Goal: Task Accomplishment & Management: Use online tool/utility

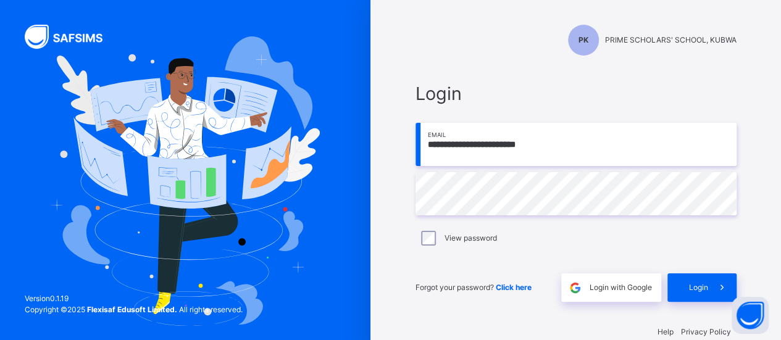
type input "**********"
click at [713, 289] on span at bounding box center [722, 287] width 28 height 28
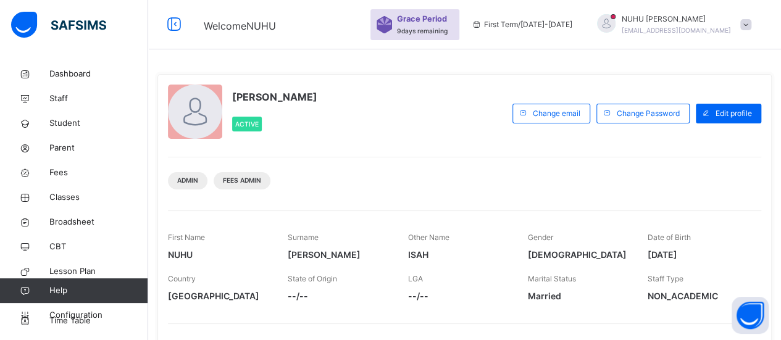
click at [742, 282] on div "Staff Type NON_ACADEMIC" at bounding box center [697, 287] width 101 height 41
click at [68, 199] on span "Classes" at bounding box center [98, 197] width 99 height 12
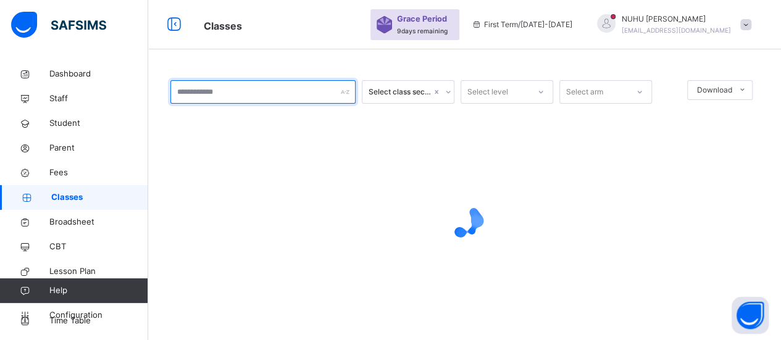
click at [230, 91] on input "text" at bounding box center [262, 91] width 185 height 23
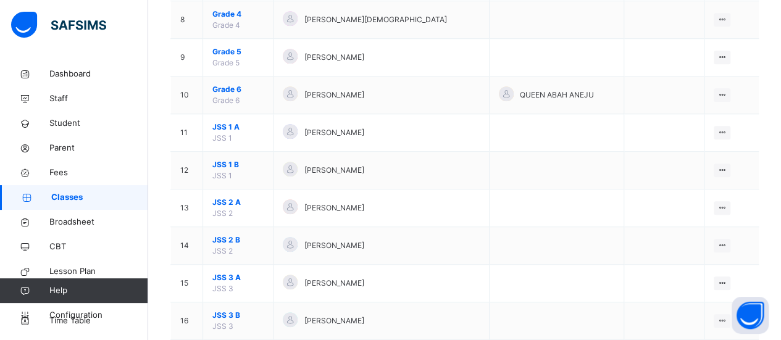
scroll to position [418, 0]
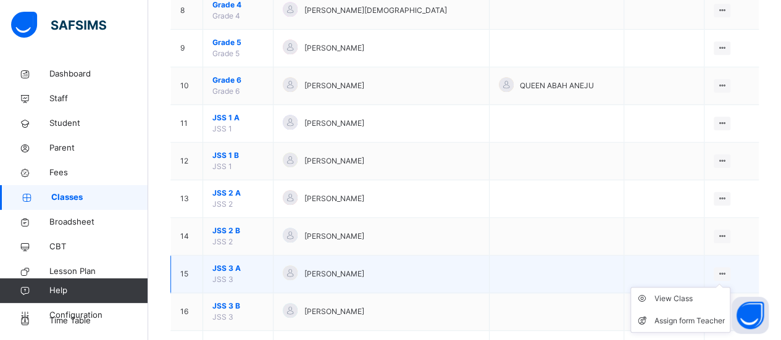
click at [727, 271] on icon at bounding box center [722, 273] width 10 height 9
click at [720, 297] on div "View Class" at bounding box center [689, 299] width 70 height 12
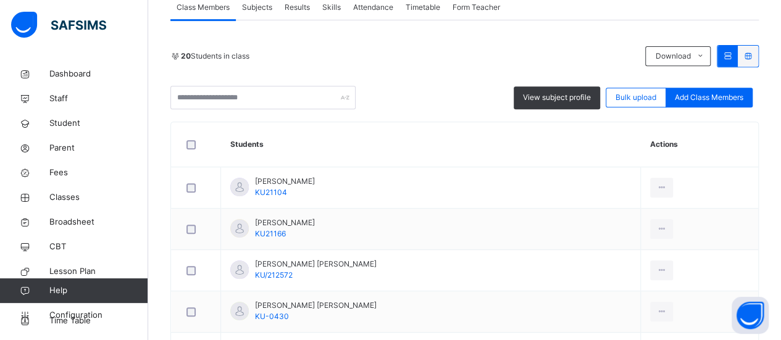
scroll to position [226, 0]
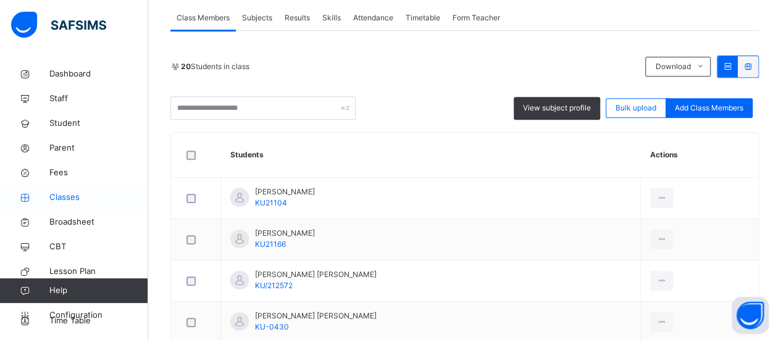
click at [59, 197] on span "Classes" at bounding box center [98, 197] width 99 height 12
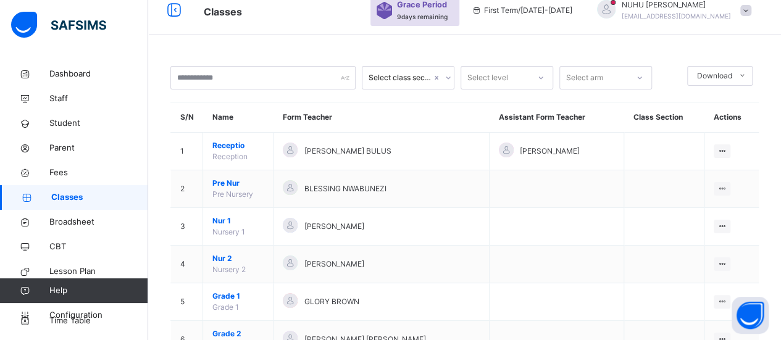
scroll to position [660, 0]
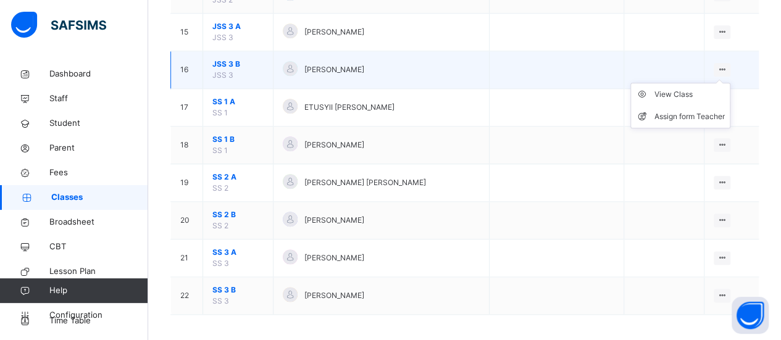
click at [726, 65] on icon at bounding box center [722, 69] width 10 height 9
click at [688, 92] on div "View Class" at bounding box center [689, 94] width 70 height 12
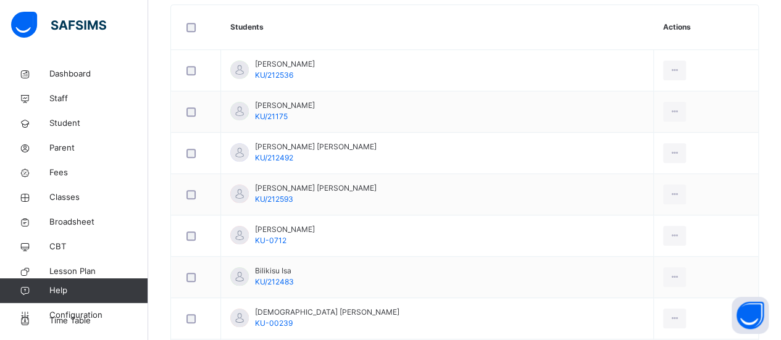
scroll to position [309, 0]
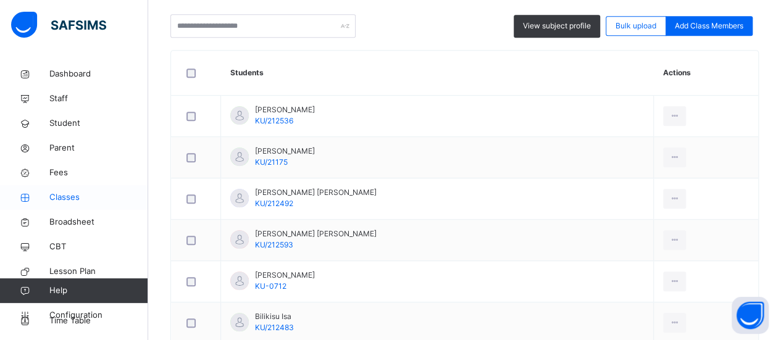
click at [59, 199] on span "Classes" at bounding box center [98, 197] width 99 height 12
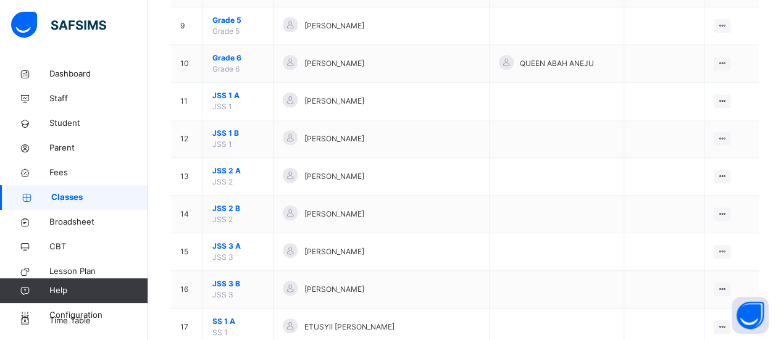
scroll to position [447, 0]
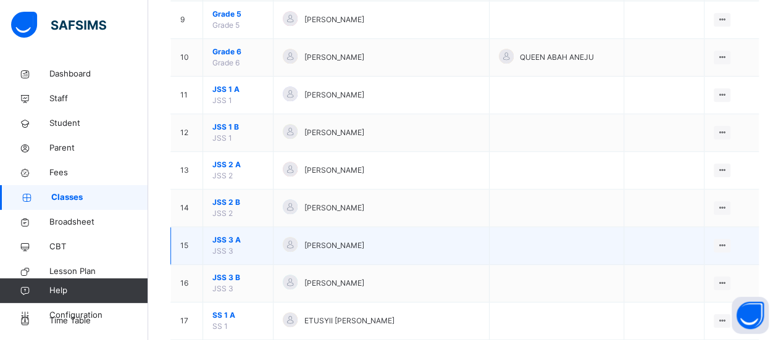
click at [526, 239] on td at bounding box center [556, 246] width 135 height 38
click at [730, 259] on ul "View Class Assign form Teacher" at bounding box center [680, 282] width 100 height 46
click at [684, 270] on div "View Class" at bounding box center [689, 270] width 70 height 12
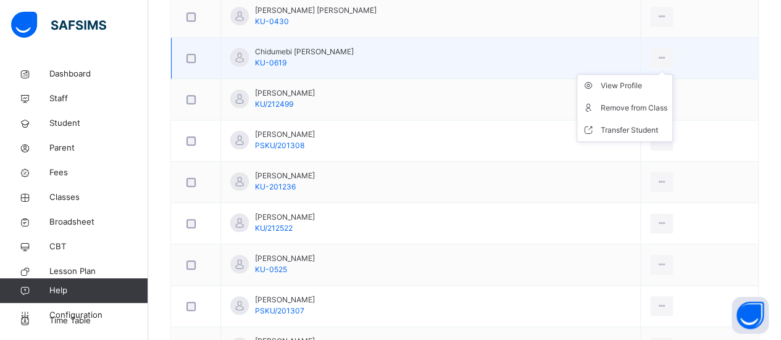
scroll to position [533, 0]
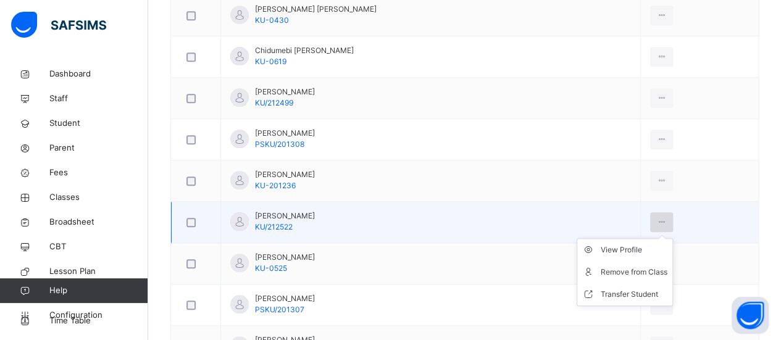
click at [656, 222] on icon at bounding box center [661, 222] width 10 height 11
click at [633, 245] on div "View Profile" at bounding box center [633, 250] width 67 height 12
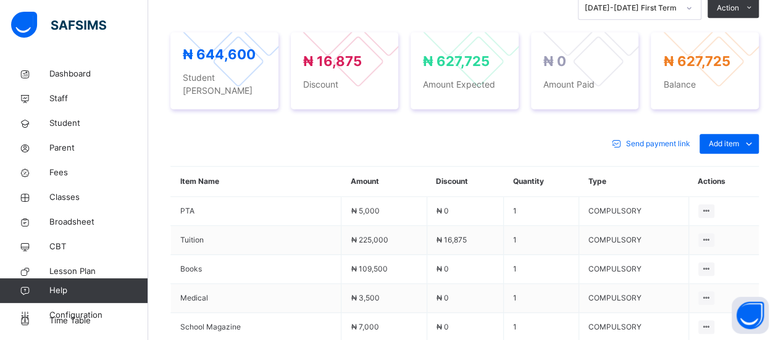
scroll to position [441, 0]
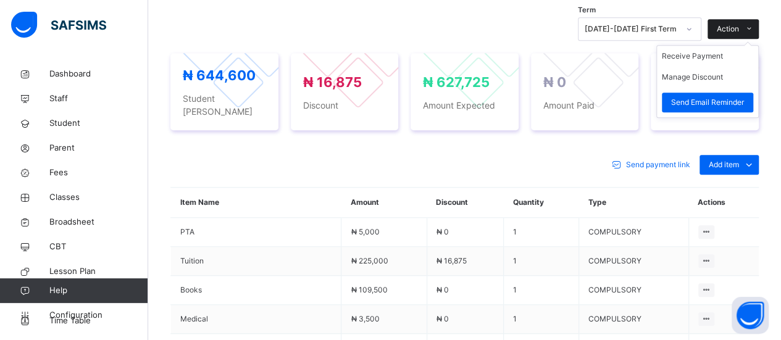
click at [754, 25] on icon at bounding box center [748, 29] width 9 height 10
click at [739, 52] on li "Receive Payment" at bounding box center [707, 56] width 101 height 21
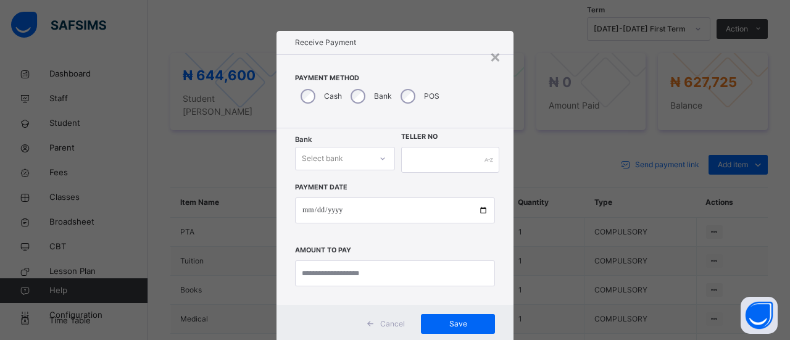
click at [377, 162] on div at bounding box center [382, 159] width 21 height 20
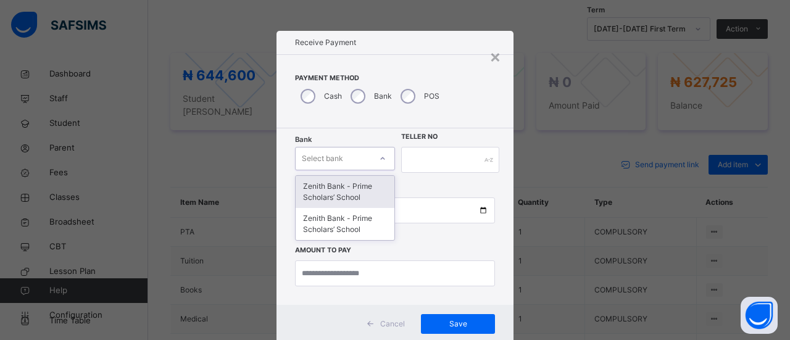
click at [361, 197] on div "Zenith Bank - Prime Scholars’ School" at bounding box center [345, 192] width 99 height 32
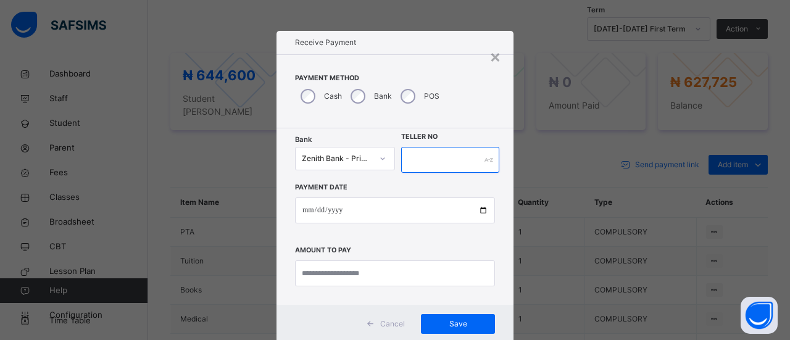
click at [428, 155] on input "text" at bounding box center [450, 160] width 98 height 26
type input "*****"
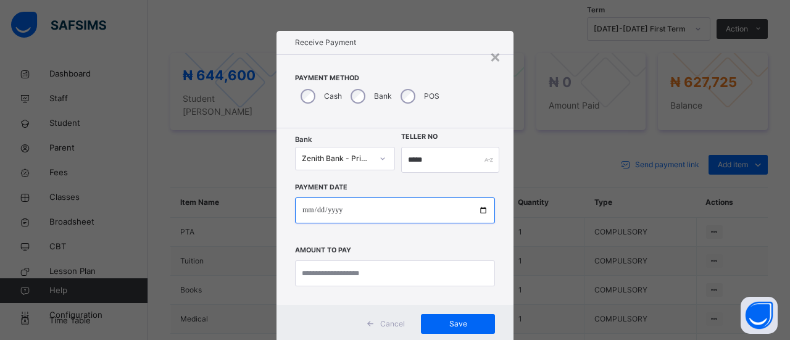
click at [303, 206] on input "date" at bounding box center [395, 210] width 200 height 26
type input "**********"
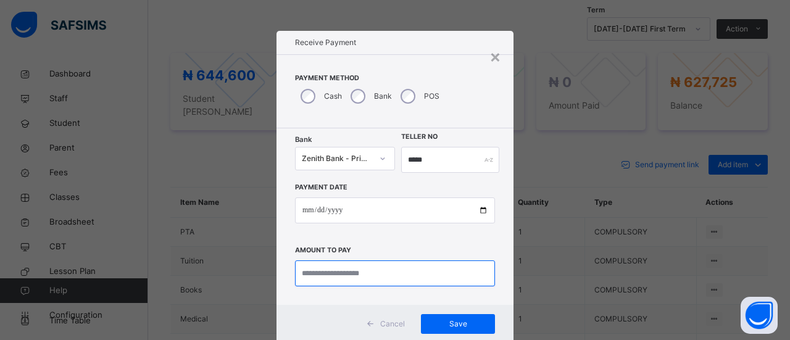
click at [357, 270] on input "currency" at bounding box center [395, 273] width 200 height 26
type input "*********"
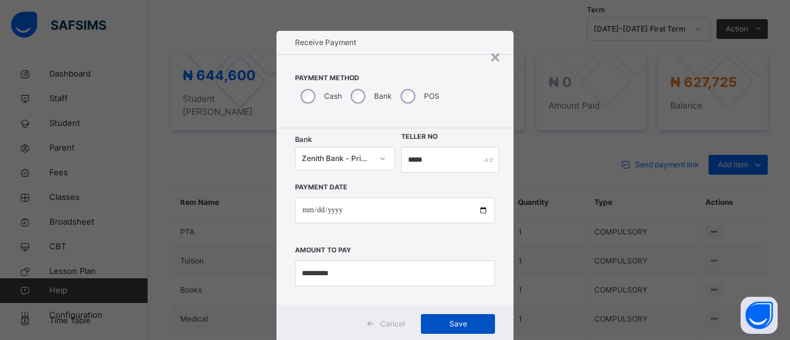
click at [435, 328] on span "Save" at bounding box center [458, 323] width 56 height 11
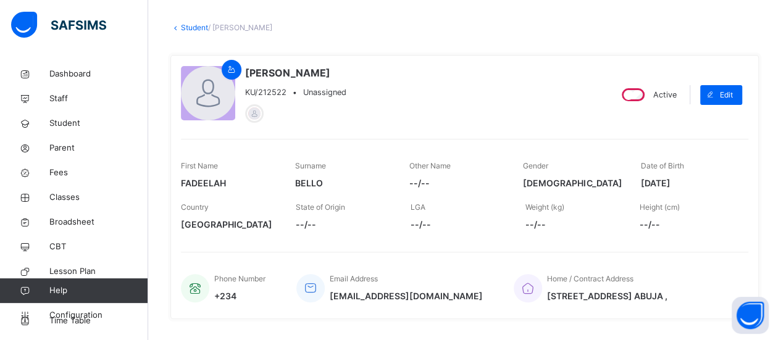
scroll to position [56, 0]
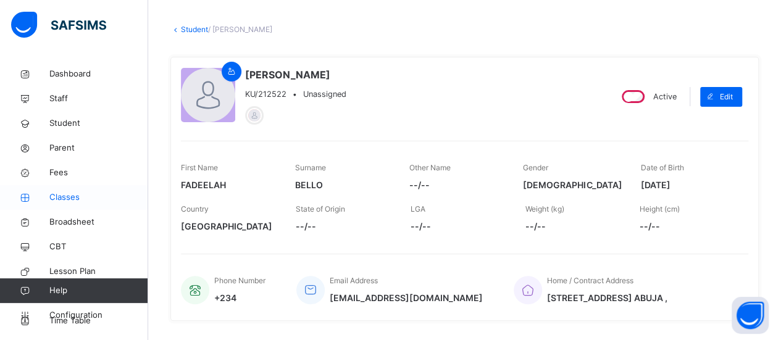
click at [69, 201] on span "Classes" at bounding box center [98, 197] width 99 height 12
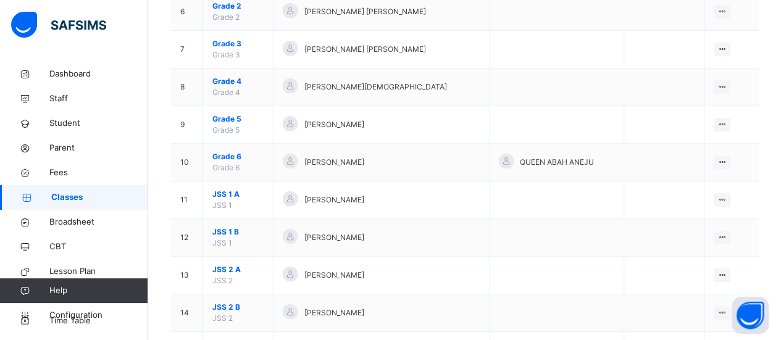
scroll to position [346, 0]
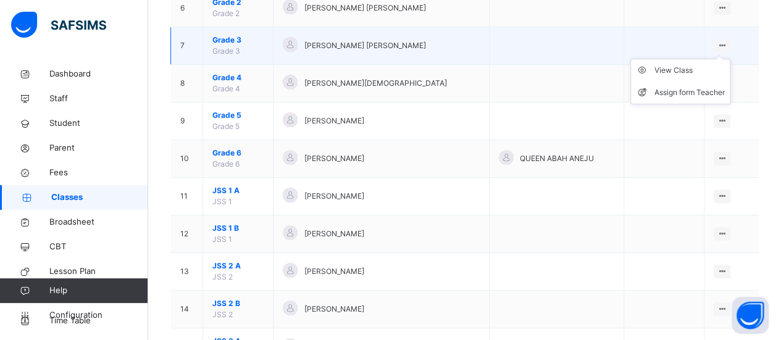
click at [727, 42] on icon at bounding box center [722, 45] width 10 height 9
click at [715, 72] on div "View Class" at bounding box center [689, 70] width 70 height 12
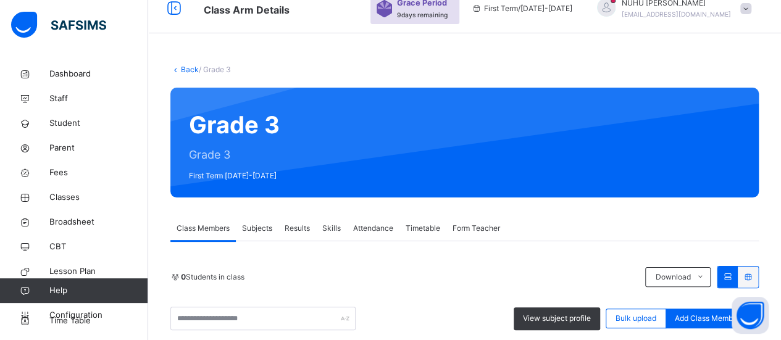
scroll to position [346, 0]
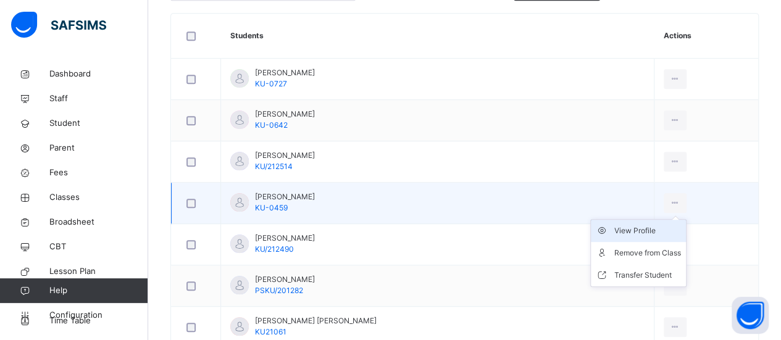
click at [644, 226] on div "View Profile" at bounding box center [647, 231] width 67 height 12
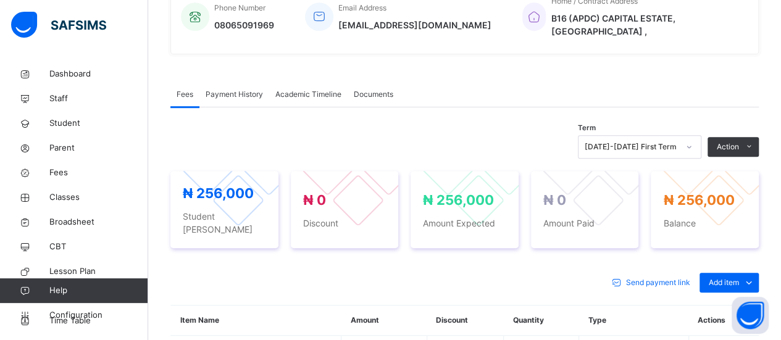
scroll to position [346, 0]
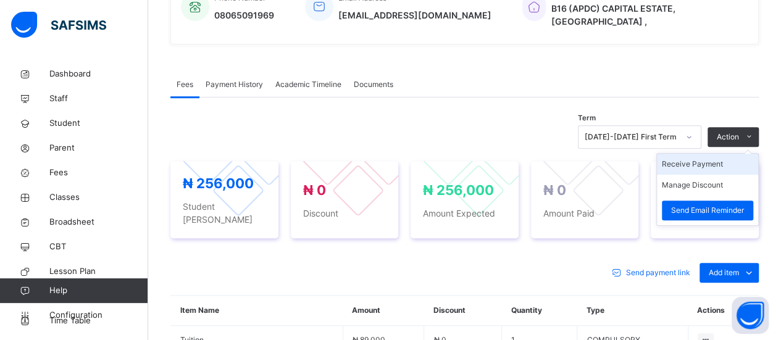
click at [707, 154] on li "Receive Payment" at bounding box center [707, 164] width 101 height 21
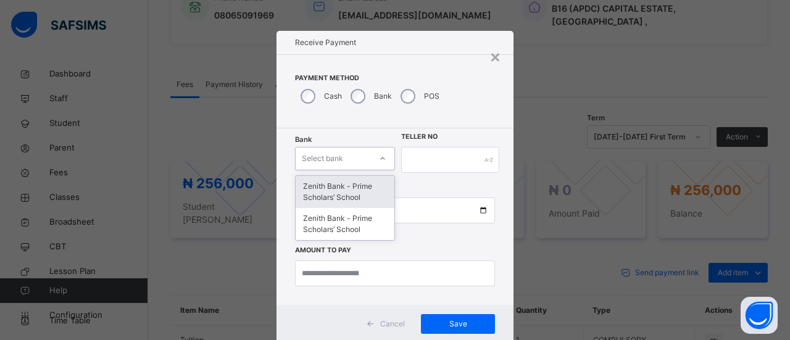
click at [379, 158] on icon at bounding box center [382, 158] width 7 height 12
click at [372, 185] on div "Zenith Bank - Prime Scholars’ School" at bounding box center [345, 192] width 99 height 32
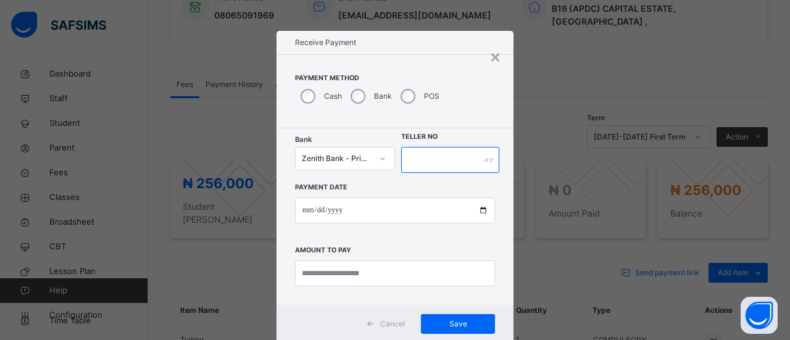
click at [421, 160] on input "text" at bounding box center [450, 160] width 98 height 26
type input "*****"
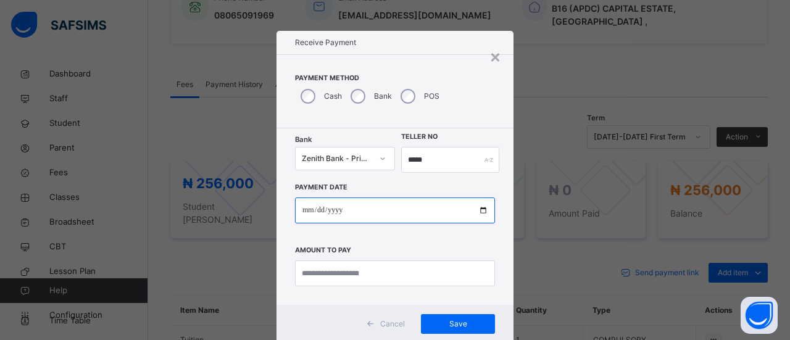
click at [314, 207] on input "date" at bounding box center [395, 210] width 200 height 26
type input "**********"
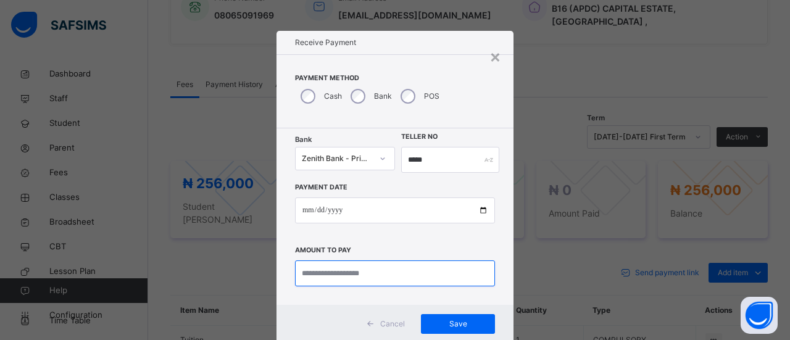
click at [354, 278] on input "currency" at bounding box center [395, 273] width 200 height 26
type input "*********"
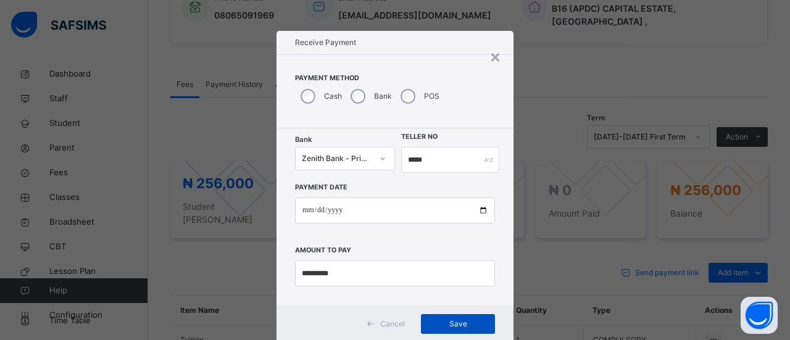
click at [470, 326] on span "Save" at bounding box center [458, 323] width 56 height 11
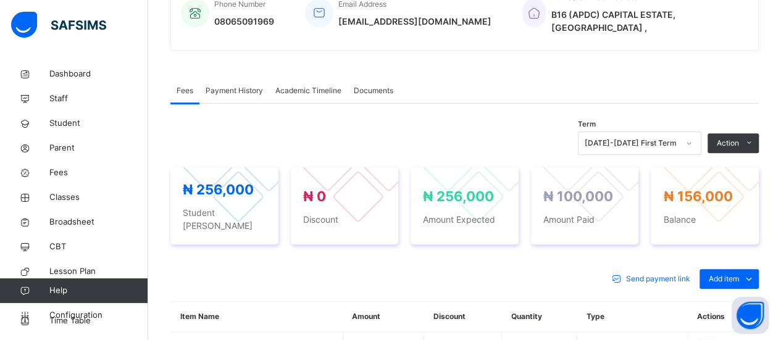
scroll to position [337, 0]
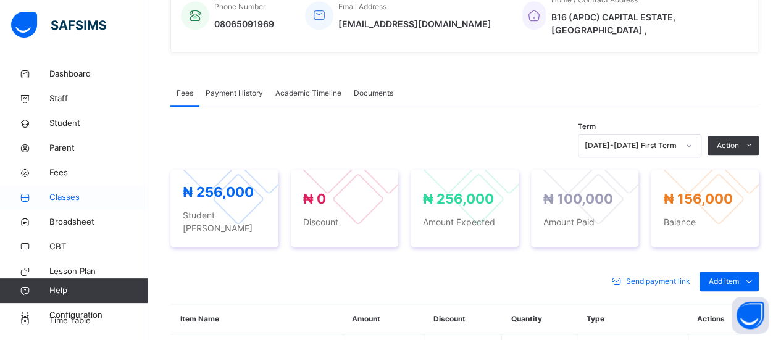
click at [78, 193] on span "Classes" at bounding box center [98, 197] width 99 height 12
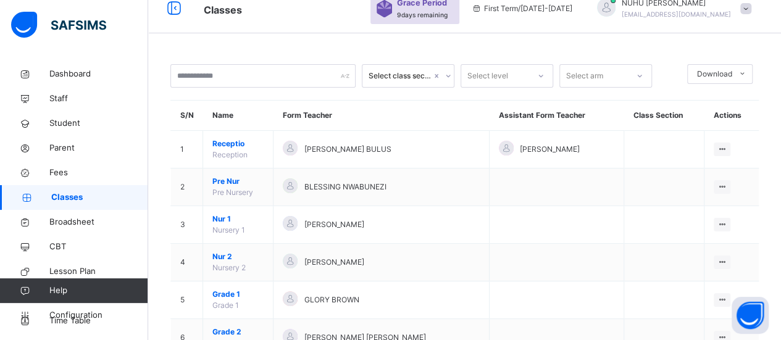
scroll to position [337, 0]
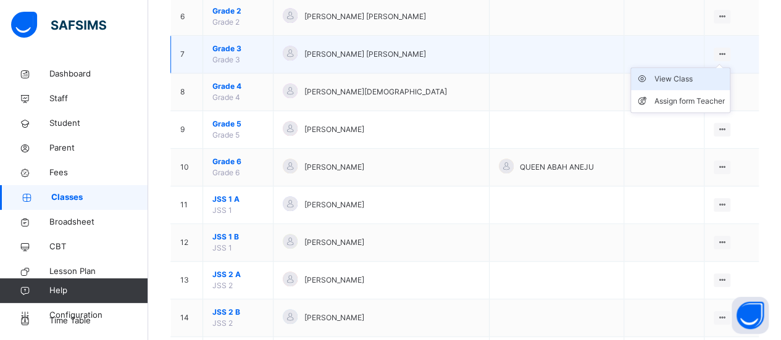
click at [696, 79] on div "View Class" at bounding box center [689, 79] width 70 height 12
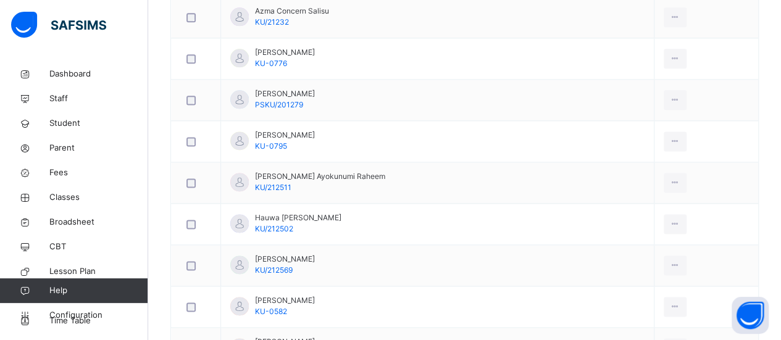
scroll to position [787, 0]
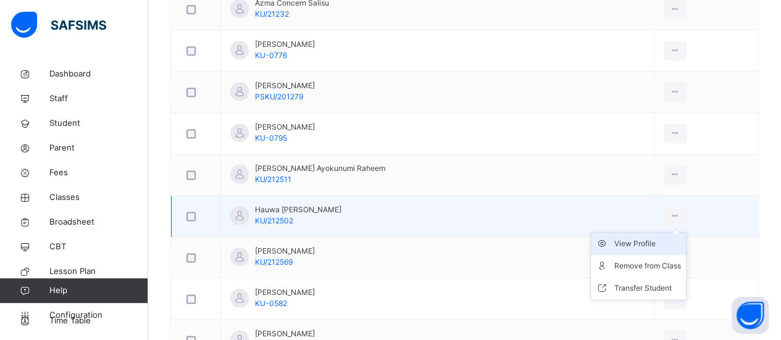
click at [628, 240] on div "View Profile" at bounding box center [647, 244] width 67 height 12
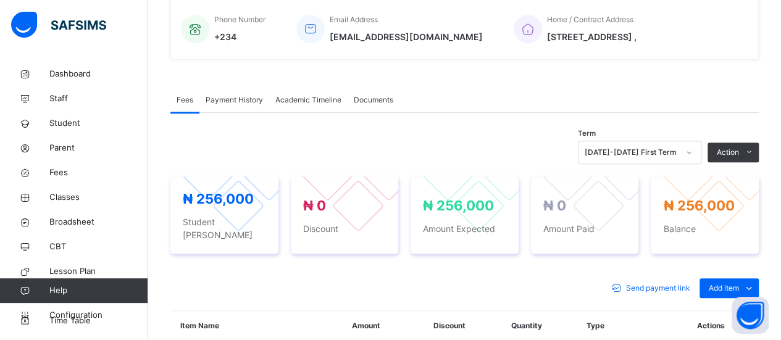
scroll to position [321, 0]
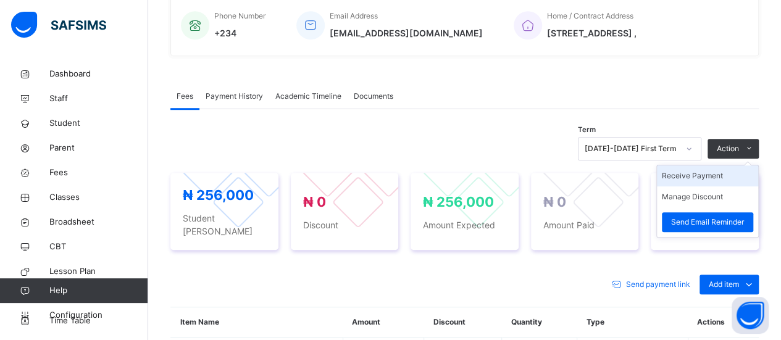
click at [712, 182] on li "Receive Payment" at bounding box center [707, 175] width 101 height 21
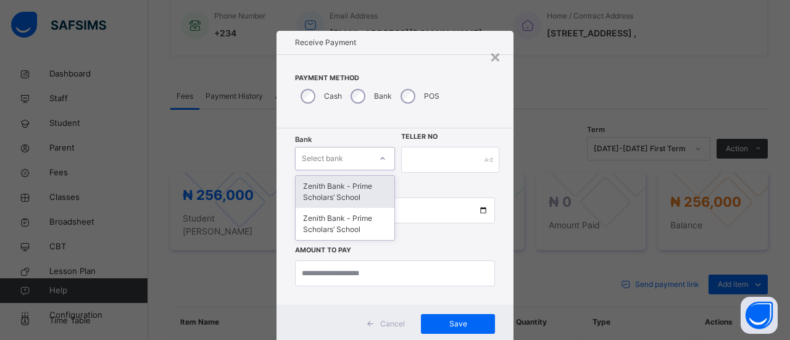
click at [375, 156] on div at bounding box center [382, 159] width 21 height 20
click at [359, 194] on div "Zenith Bank - Prime Scholars’ School" at bounding box center [345, 192] width 99 height 32
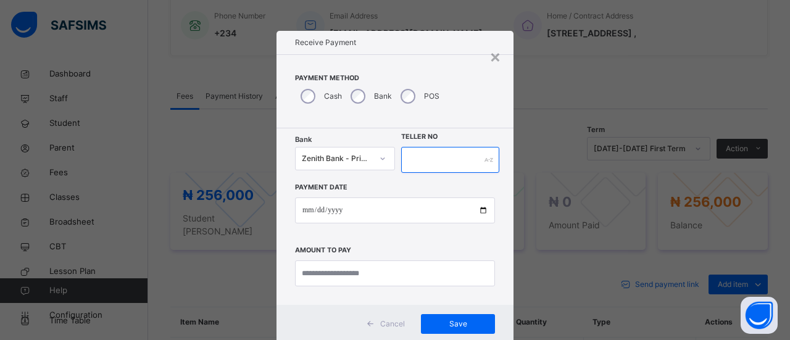
click at [425, 160] on input "text" at bounding box center [450, 160] width 98 height 26
type input "******"
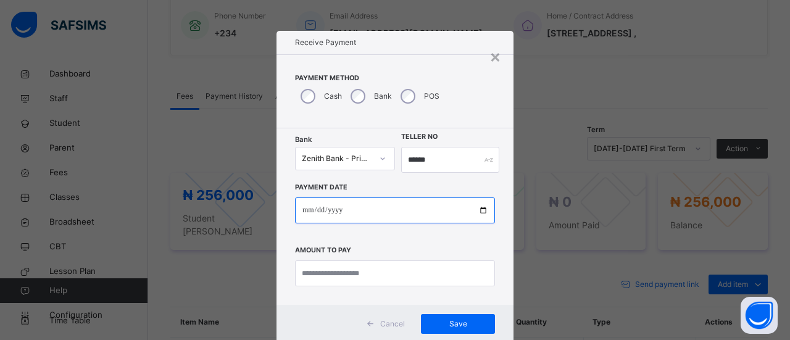
click at [303, 206] on input "date" at bounding box center [395, 210] width 200 height 26
type input "**********"
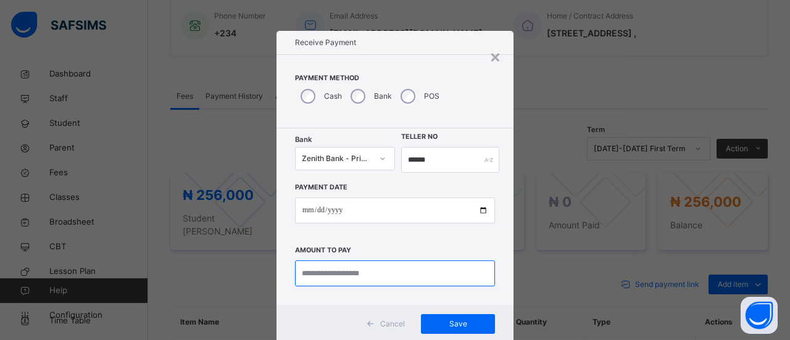
click at [322, 278] on input "currency" at bounding box center [395, 273] width 200 height 26
type input "*********"
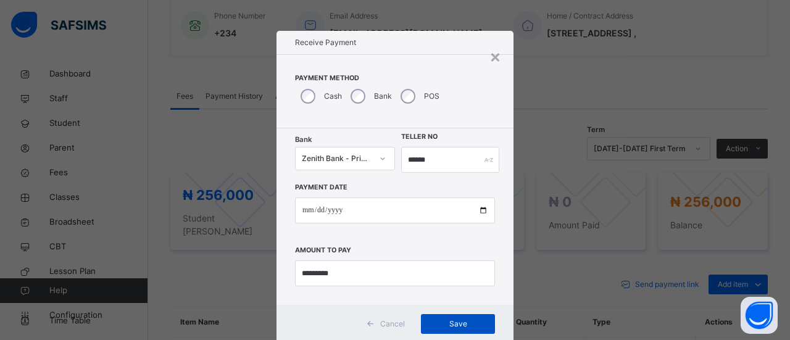
click at [469, 329] on div "Save" at bounding box center [458, 324] width 74 height 20
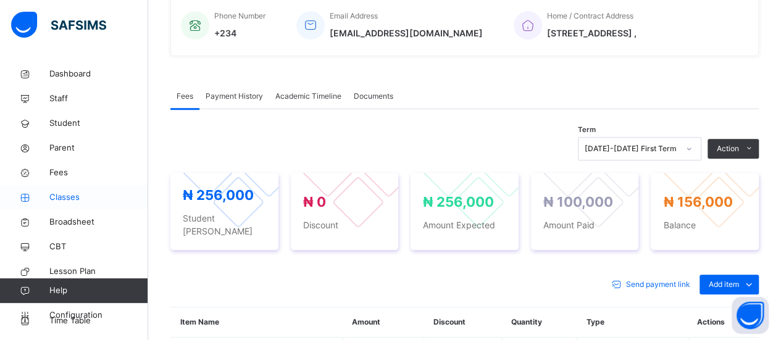
click at [66, 196] on span "Classes" at bounding box center [98, 197] width 99 height 12
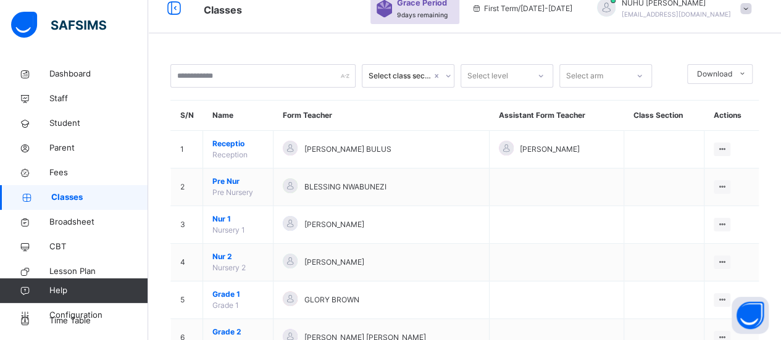
scroll to position [321, 0]
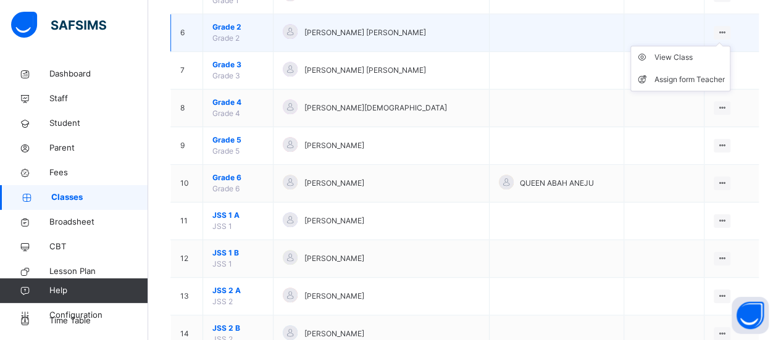
click at [726, 29] on icon at bounding box center [722, 32] width 10 height 9
click at [699, 54] on div "View Class" at bounding box center [689, 57] width 70 height 12
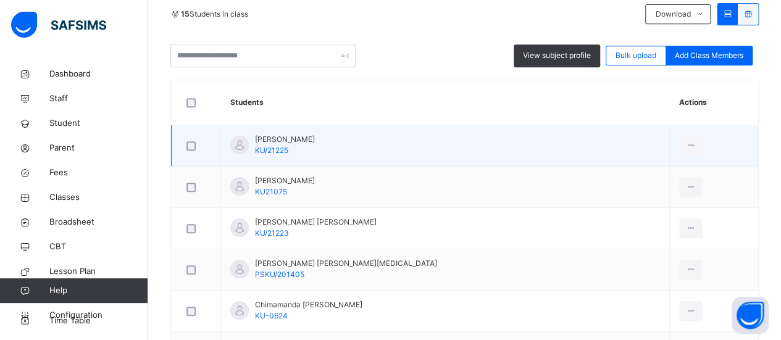
scroll to position [281, 0]
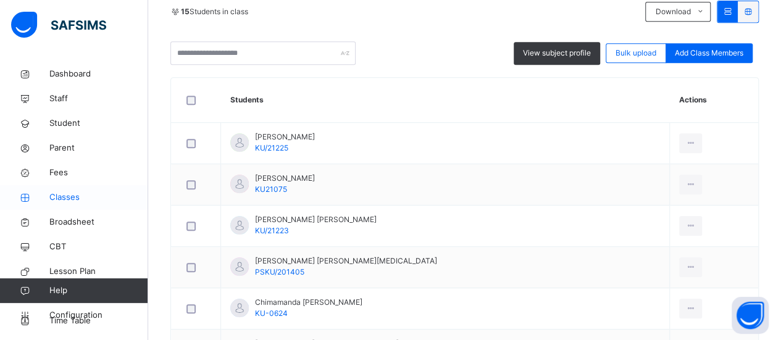
click at [51, 204] on link "Classes" at bounding box center [74, 197] width 148 height 25
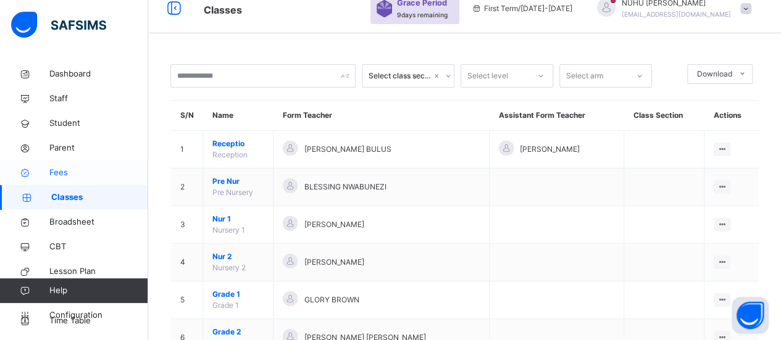
scroll to position [281, 0]
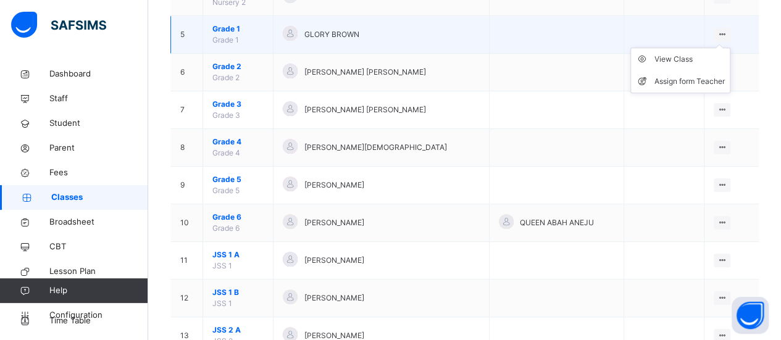
click at [728, 48] on ul "View Class Assign form Teacher" at bounding box center [680, 71] width 100 height 46
click at [713, 54] on div "View Class" at bounding box center [689, 59] width 70 height 12
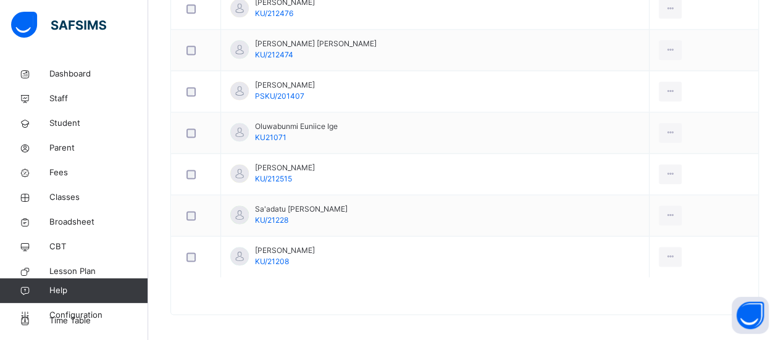
scroll to position [830, 0]
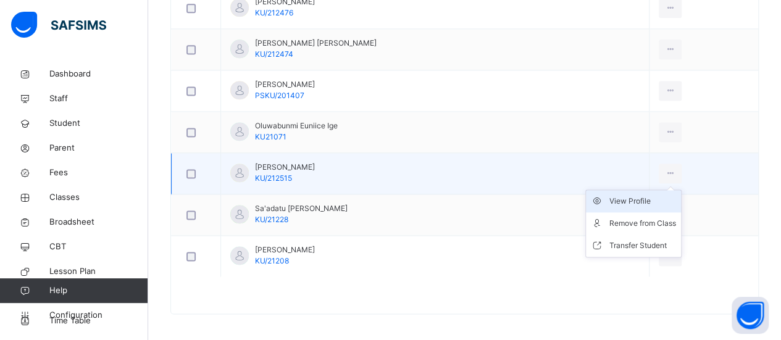
click at [665, 196] on div "View Profile" at bounding box center [642, 201] width 67 height 12
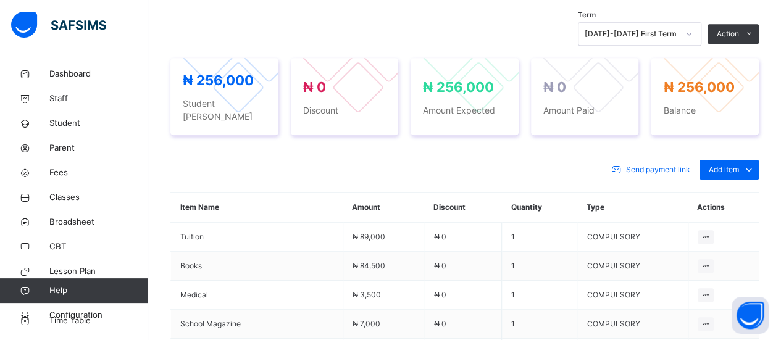
scroll to position [433, 0]
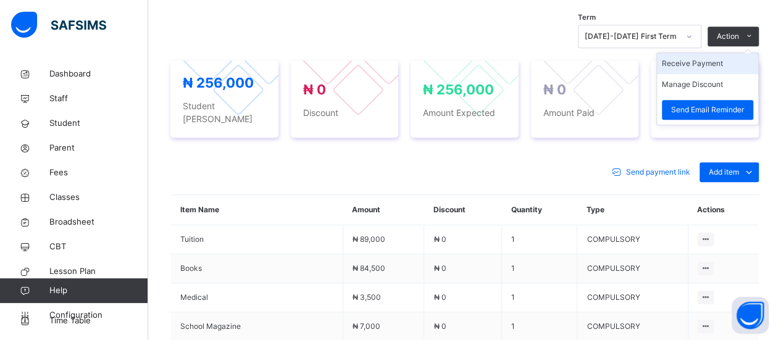
click at [717, 64] on li "Receive Payment" at bounding box center [707, 63] width 101 height 21
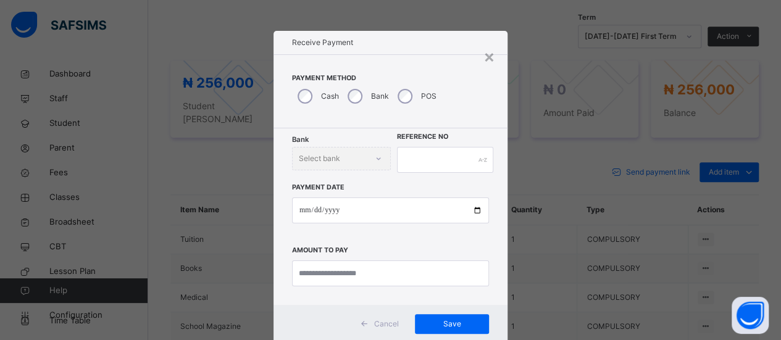
click at [376, 160] on div "Bank Select bank" at bounding box center [341, 158] width 99 height 23
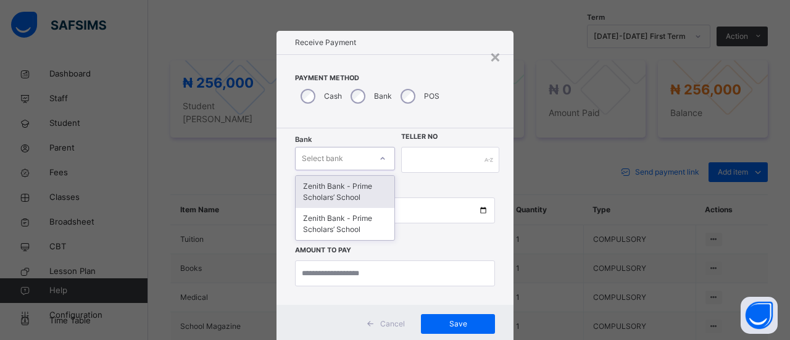
click at [379, 154] on icon at bounding box center [382, 158] width 7 height 12
drag, startPoint x: 372, startPoint y: 189, endPoint x: 393, endPoint y: 173, distance: 25.9
click at [372, 189] on div "Zenith Bank - Prime Scholars’ School" at bounding box center [345, 192] width 99 height 32
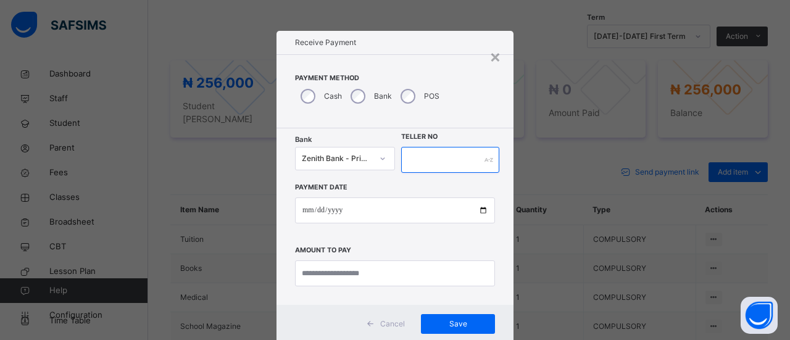
click at [447, 158] on input "text" at bounding box center [450, 160] width 98 height 26
type input "******"
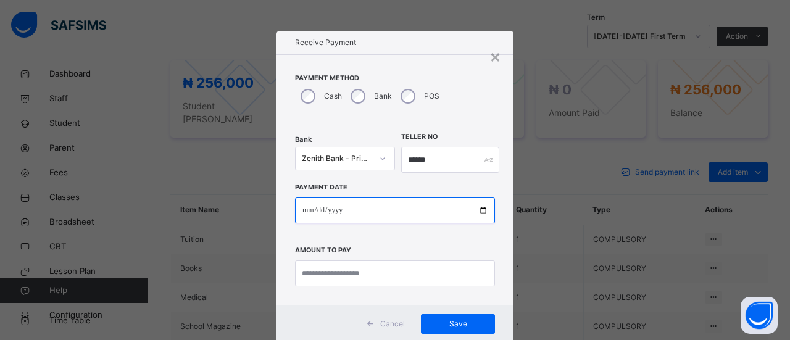
click at [297, 215] on input "date" at bounding box center [395, 210] width 200 height 26
type input "**********"
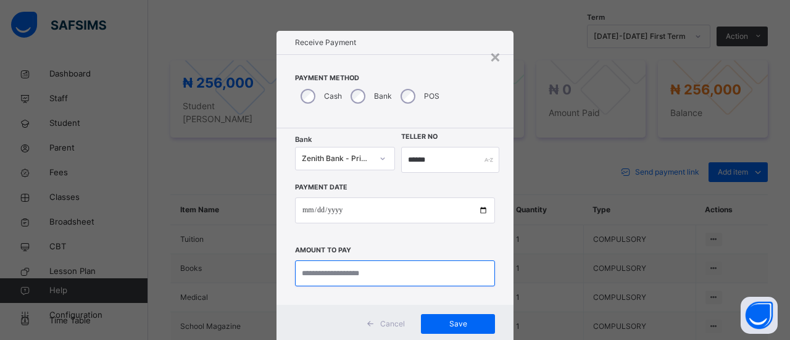
click at [344, 272] on input "currency" at bounding box center [395, 273] width 200 height 26
type input "*********"
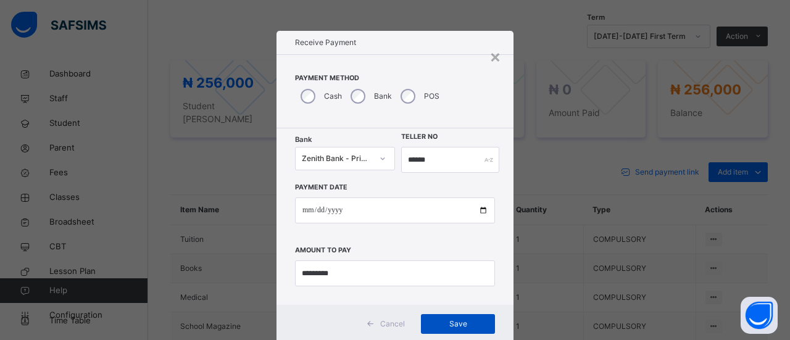
click at [445, 326] on span "Save" at bounding box center [458, 323] width 56 height 11
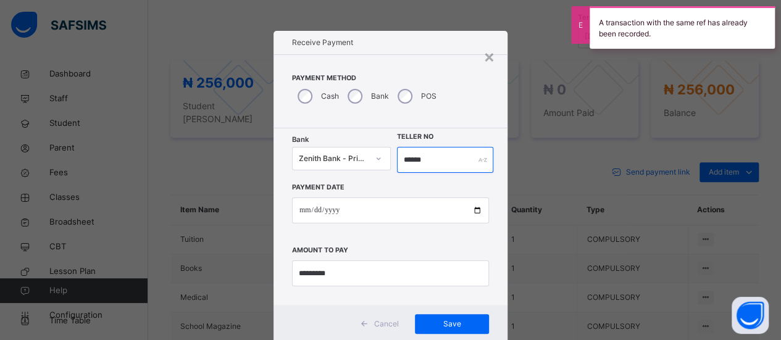
drag, startPoint x: 431, startPoint y: 161, endPoint x: 422, endPoint y: 159, distance: 9.4
click at [422, 159] on input "******" at bounding box center [445, 160] width 97 height 26
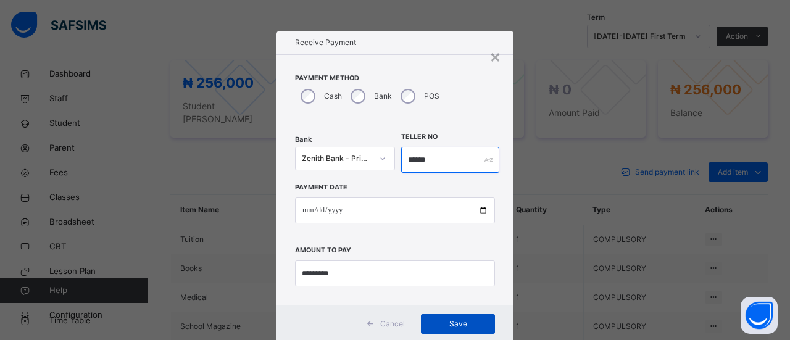
type input "******"
click at [464, 321] on span "Save" at bounding box center [458, 323] width 56 height 11
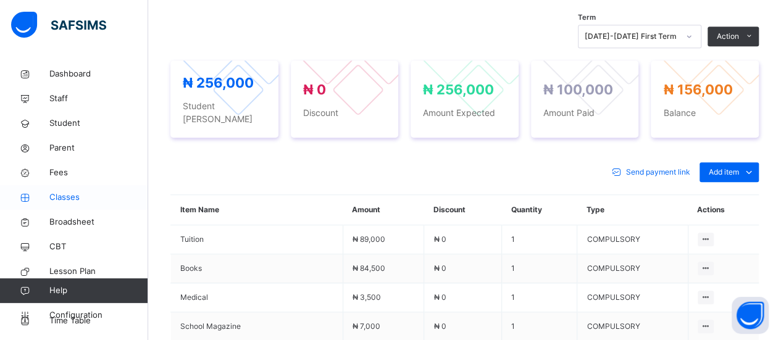
click at [53, 198] on span "Classes" at bounding box center [98, 197] width 99 height 12
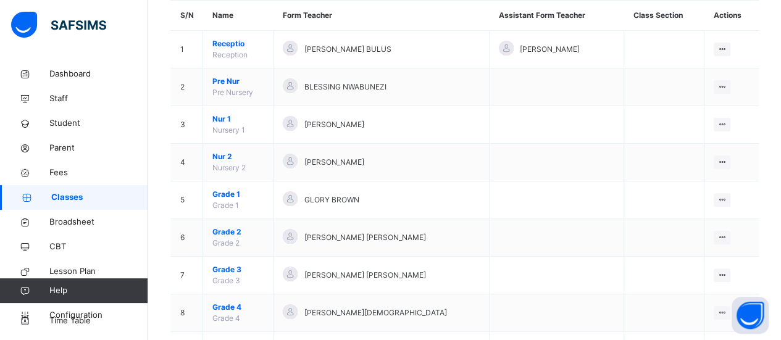
scroll to position [114, 0]
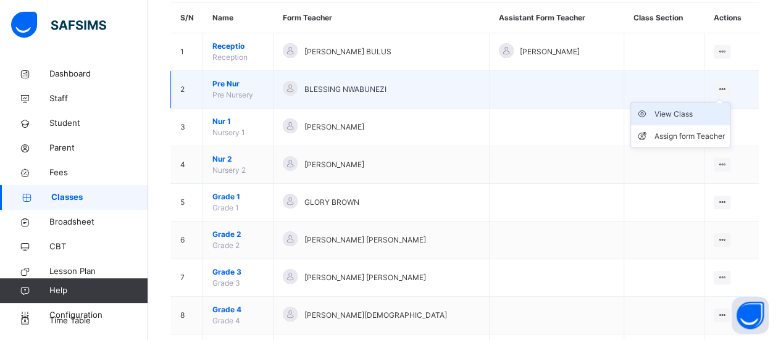
click at [701, 110] on div "View Class" at bounding box center [689, 114] width 70 height 12
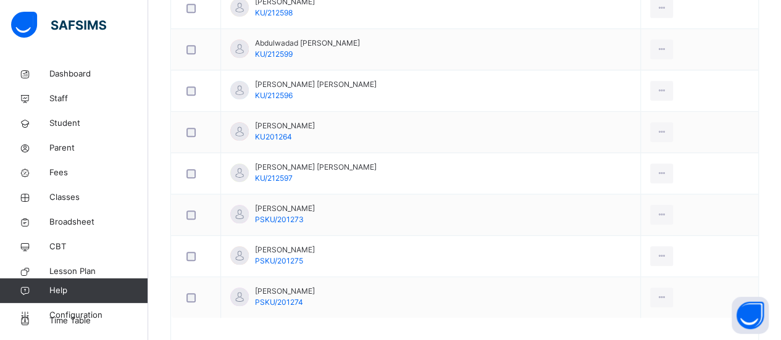
scroll to position [415, 0]
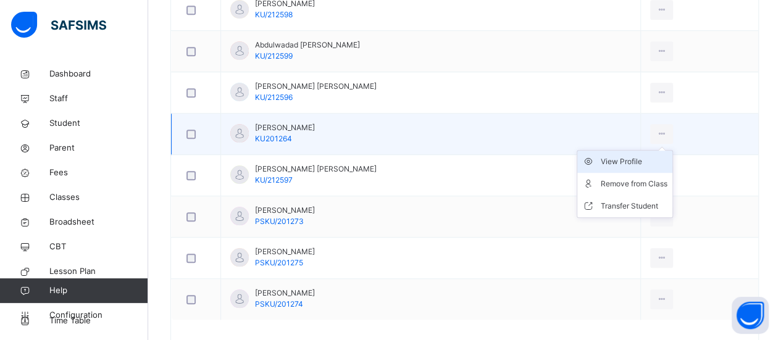
click at [657, 160] on div "View Profile" at bounding box center [633, 162] width 67 height 12
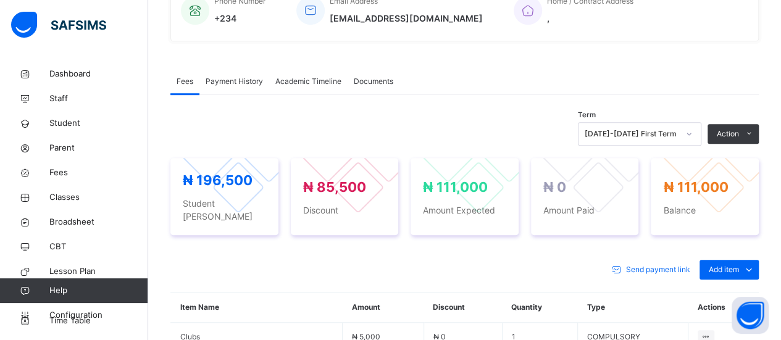
scroll to position [415, 0]
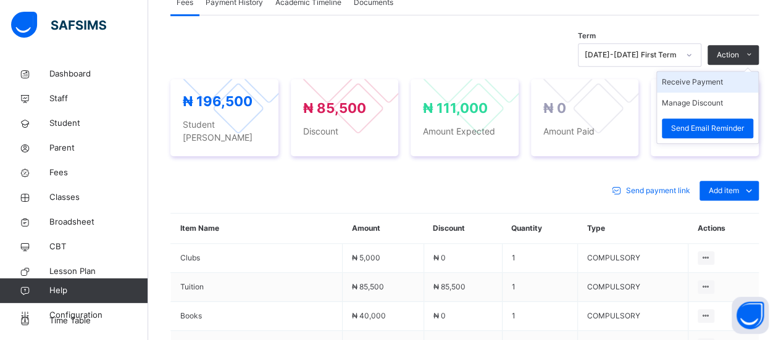
click at [731, 82] on li "Receive Payment" at bounding box center [707, 82] width 101 height 21
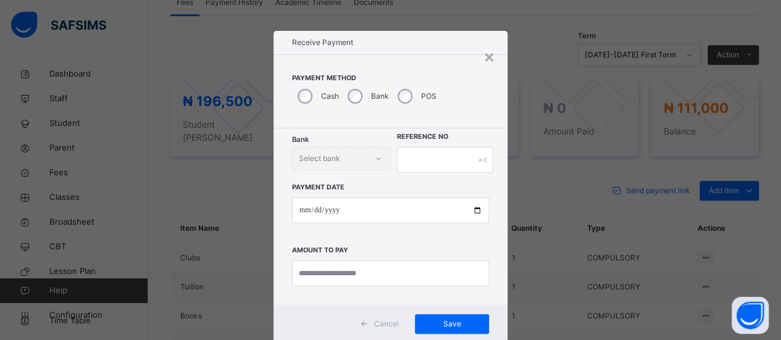
click at [375, 158] on div "Bank Select bank" at bounding box center [341, 158] width 99 height 23
click at [374, 155] on div "Bank Select bank" at bounding box center [341, 158] width 99 height 23
click at [377, 159] on div "Bank Select bank" at bounding box center [341, 158] width 99 height 23
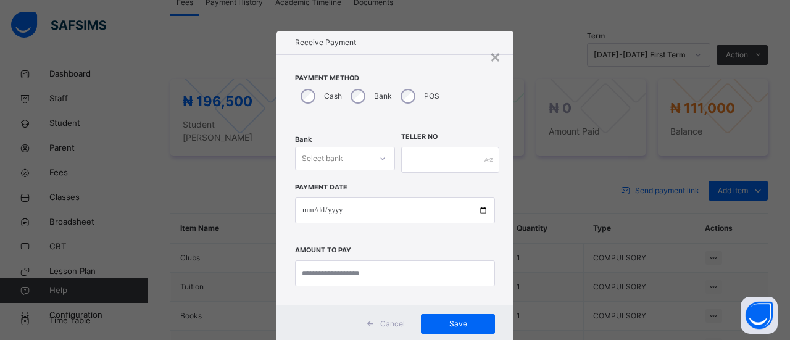
click at [379, 157] on icon at bounding box center [382, 158] width 7 height 12
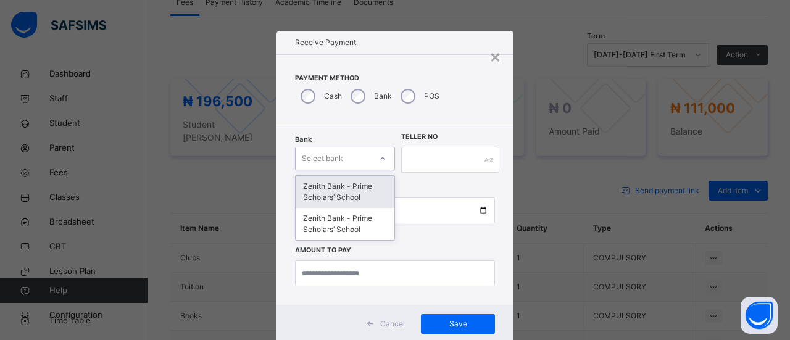
click at [373, 186] on div "Zenith Bank - Prime Scholars’ School" at bounding box center [345, 192] width 99 height 32
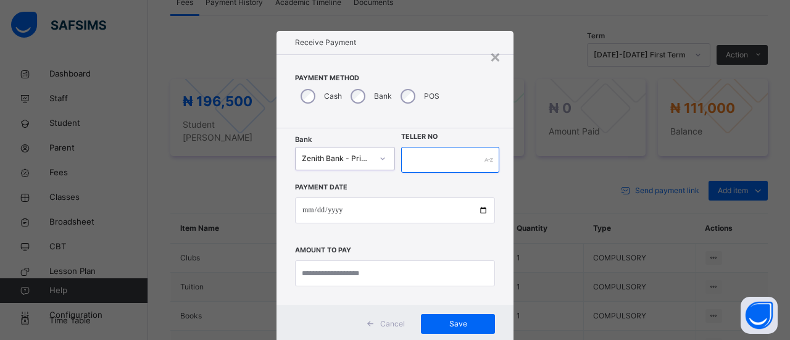
click at [446, 157] on input "text" at bounding box center [450, 160] width 98 height 26
type input "*****"
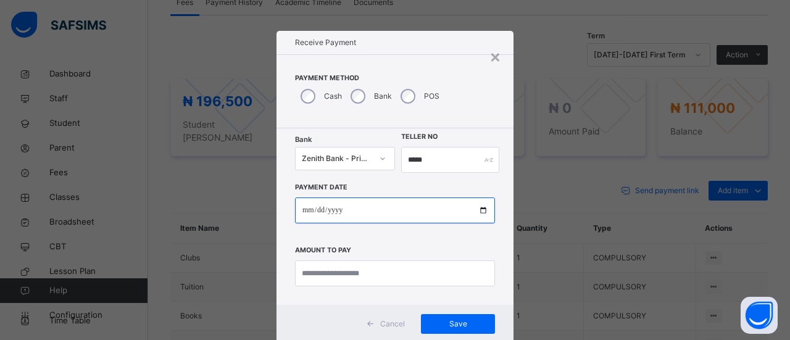
click at [315, 206] on input "date" at bounding box center [395, 210] width 200 height 26
click at [311, 210] on input "date" at bounding box center [395, 210] width 200 height 26
type input "**********"
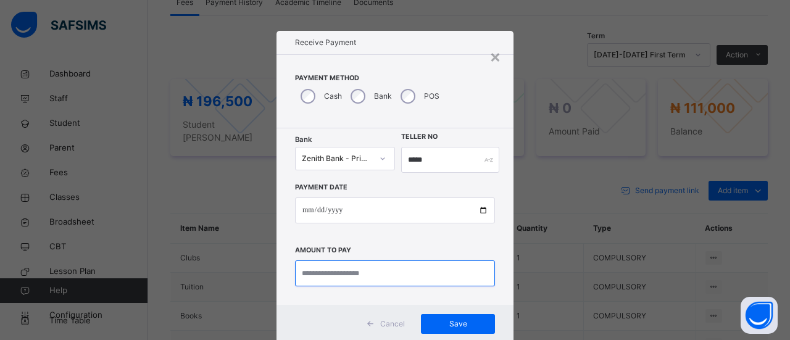
click at [352, 276] on input "currency" at bounding box center [395, 273] width 200 height 26
type input "*********"
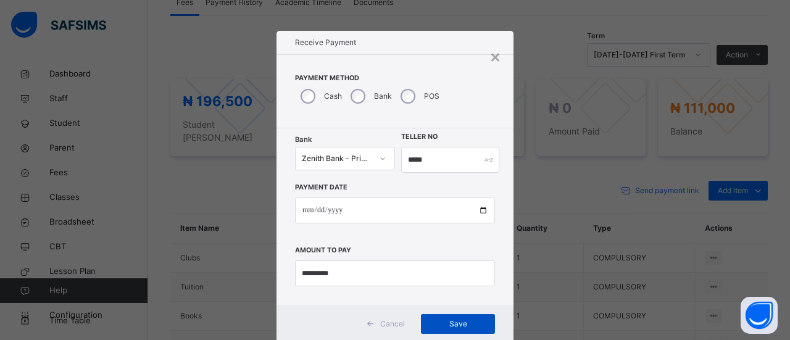
click at [443, 323] on span "Save" at bounding box center [458, 323] width 56 height 11
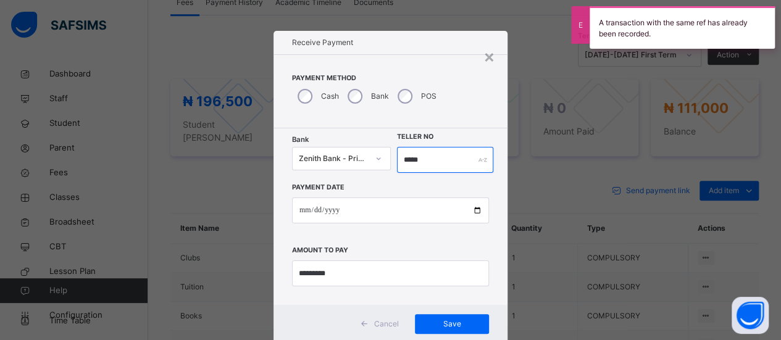
click at [430, 162] on input "*****" at bounding box center [445, 160] width 97 height 26
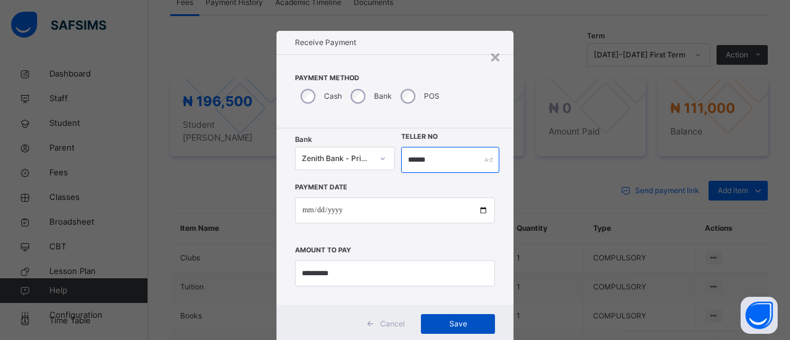
type input "******"
click at [449, 320] on span "Save" at bounding box center [458, 323] width 56 height 11
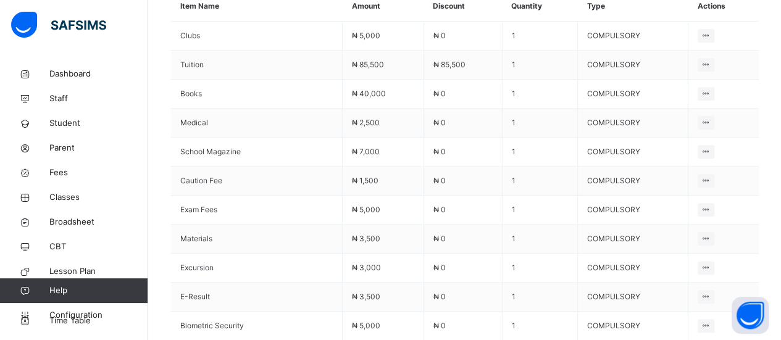
scroll to position [634, 0]
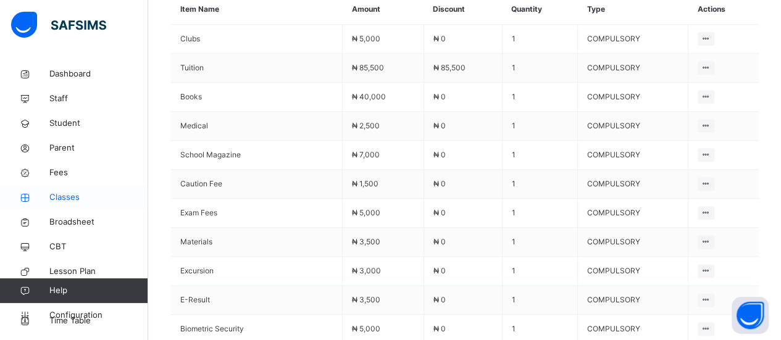
click at [57, 197] on span "Classes" at bounding box center [98, 197] width 99 height 12
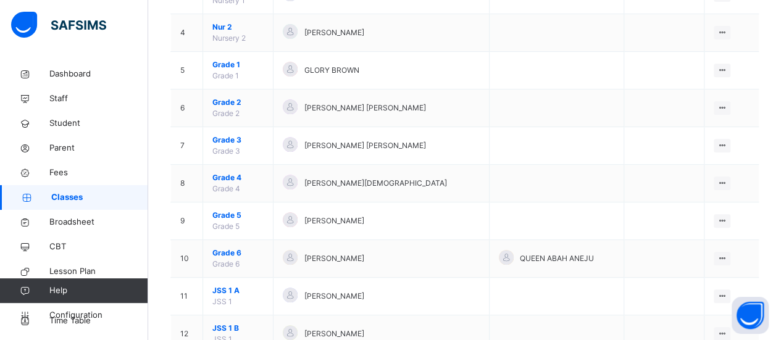
scroll to position [240, 0]
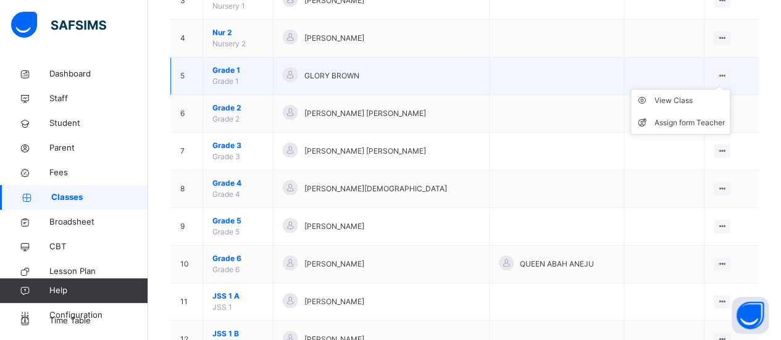
click at [730, 89] on ul "View Class Assign form Teacher" at bounding box center [680, 112] width 100 height 46
click at [696, 101] on div "View Class" at bounding box center [689, 100] width 70 height 12
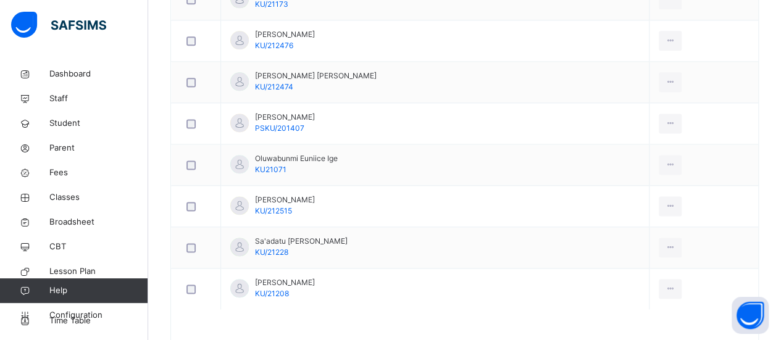
scroll to position [801, 0]
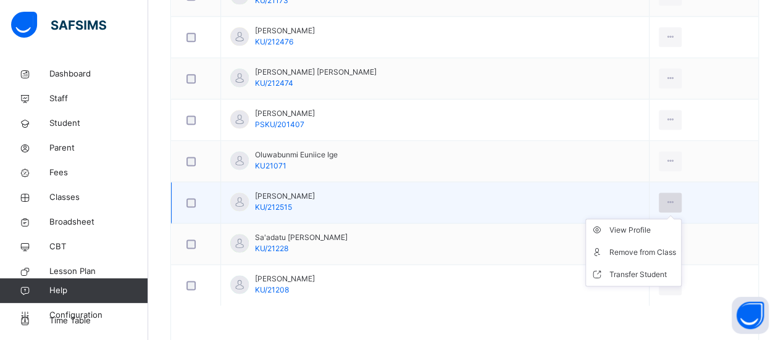
click at [675, 200] on icon at bounding box center [670, 202] width 10 height 11
click at [644, 229] on div "View Profile" at bounding box center [642, 230] width 67 height 12
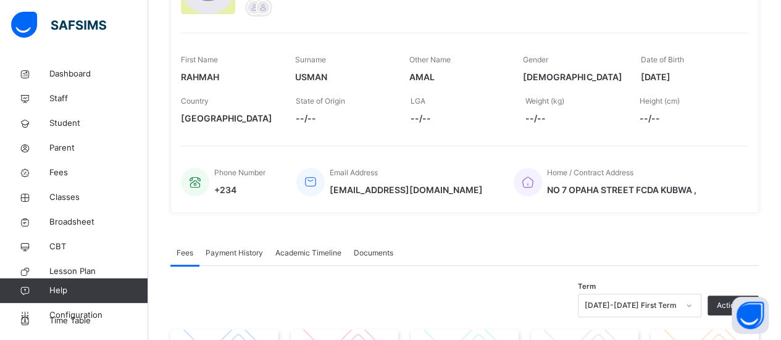
scroll to position [247, 0]
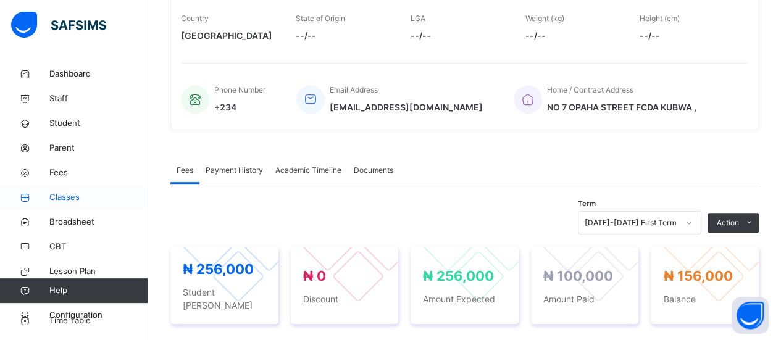
click at [48, 199] on icon at bounding box center [24, 197] width 49 height 9
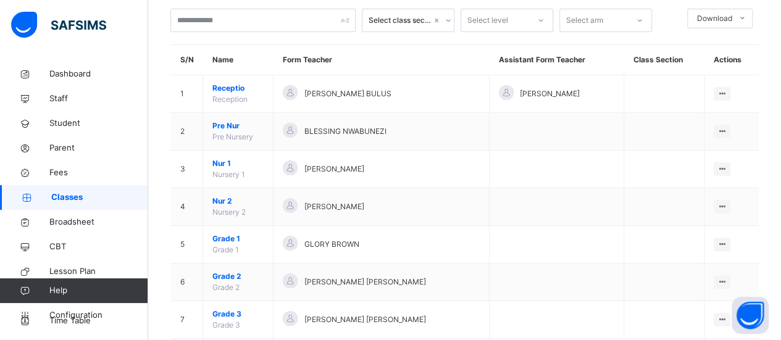
scroll to position [43, 0]
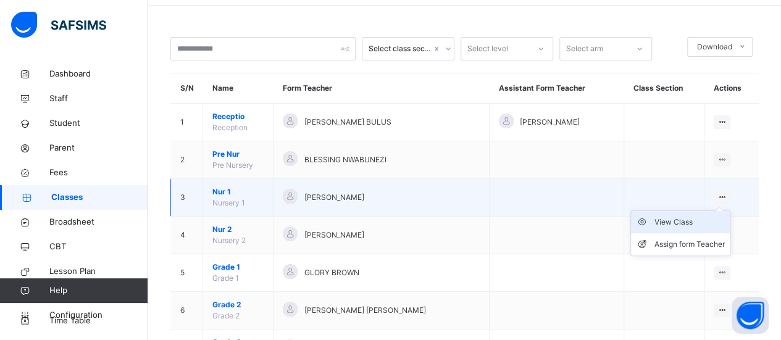
click at [706, 221] on div "View Class" at bounding box center [689, 222] width 70 height 12
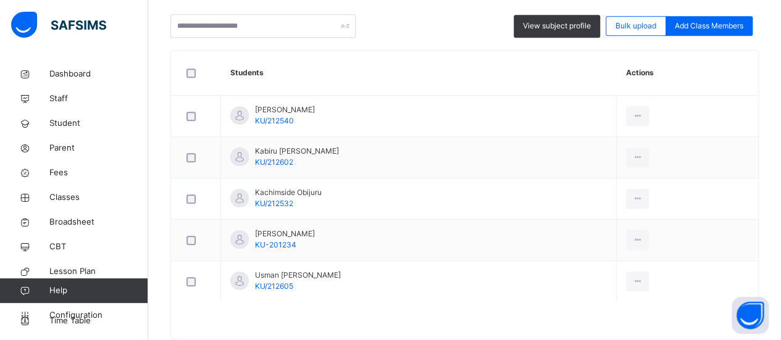
scroll to position [336, 0]
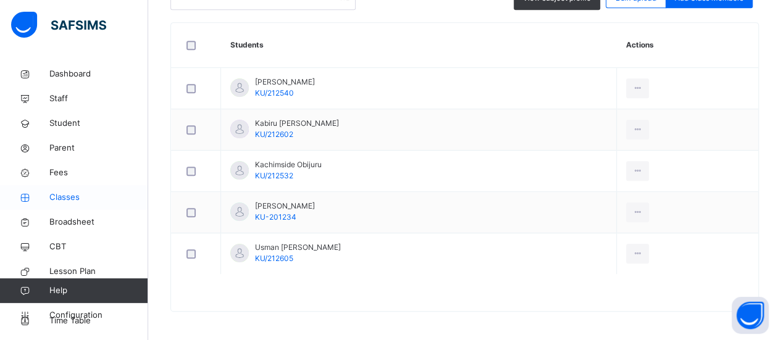
click at [101, 197] on span "Classes" at bounding box center [98, 197] width 99 height 12
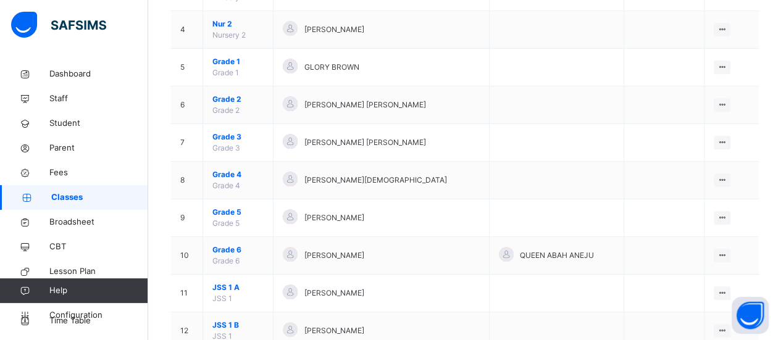
scroll to position [246, 0]
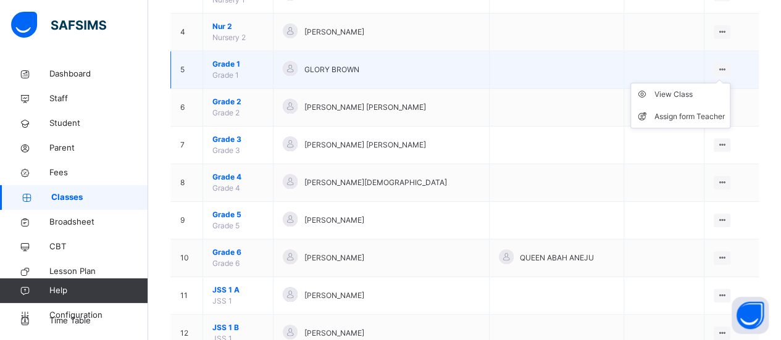
click at [729, 83] on ul "View Class Assign form Teacher" at bounding box center [680, 106] width 100 height 46
click at [702, 94] on div "View Class" at bounding box center [689, 94] width 70 height 12
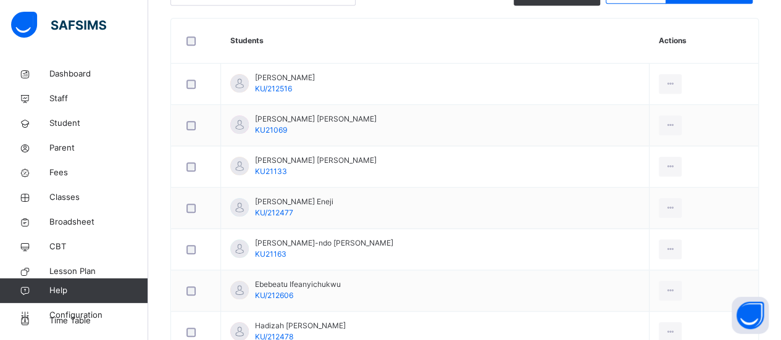
scroll to position [336, 0]
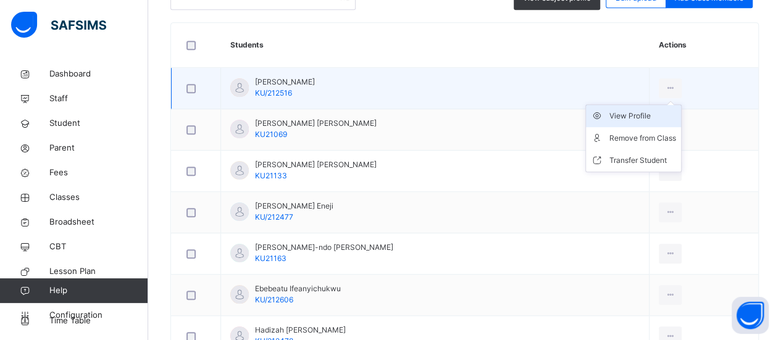
click at [667, 118] on div "View Profile" at bounding box center [642, 116] width 67 height 12
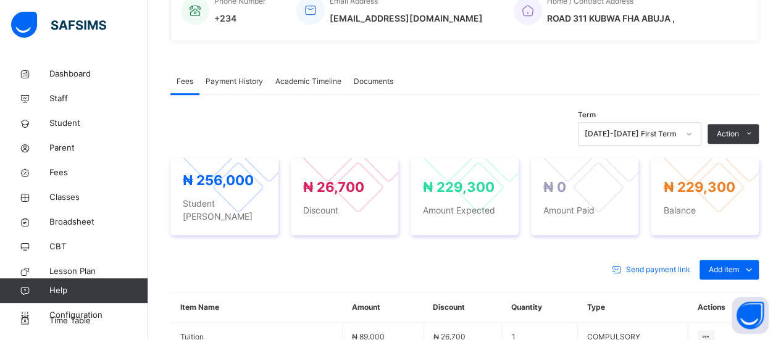
scroll to position [336, 0]
click at [65, 196] on span "Classes" at bounding box center [98, 197] width 99 height 12
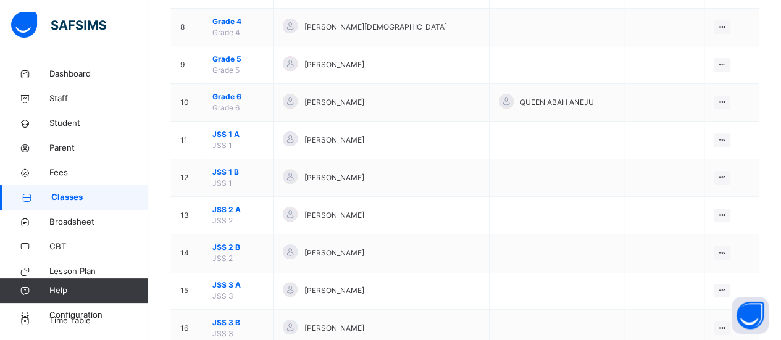
scroll to position [403, 0]
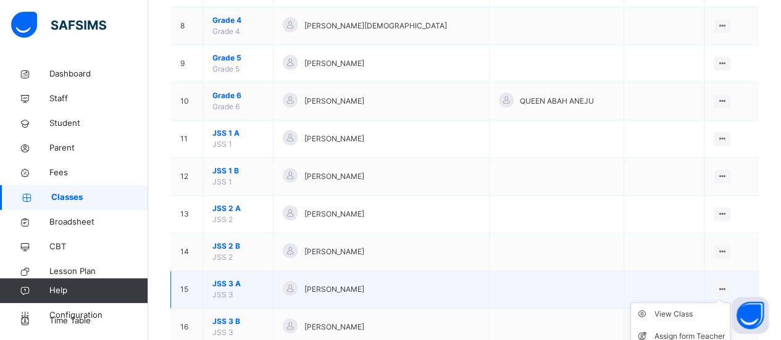
click at [730, 302] on ul "View Class Assign form Teacher" at bounding box center [680, 325] width 100 height 46
click at [712, 310] on div "View Class" at bounding box center [689, 314] width 70 height 12
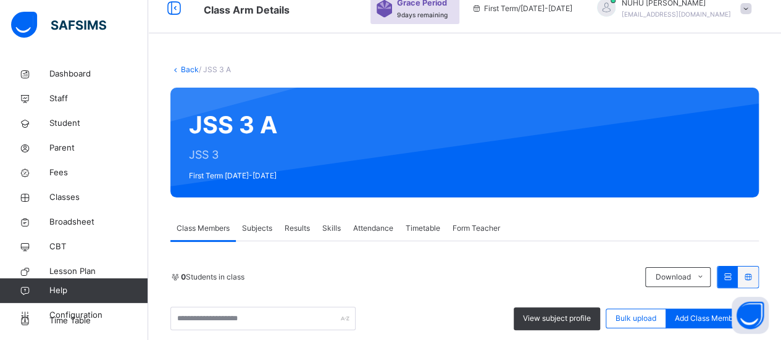
scroll to position [403, 0]
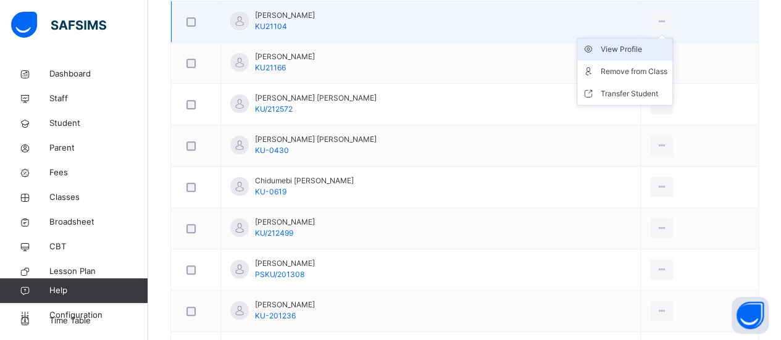
click at [617, 50] on div "View Profile" at bounding box center [633, 49] width 67 height 12
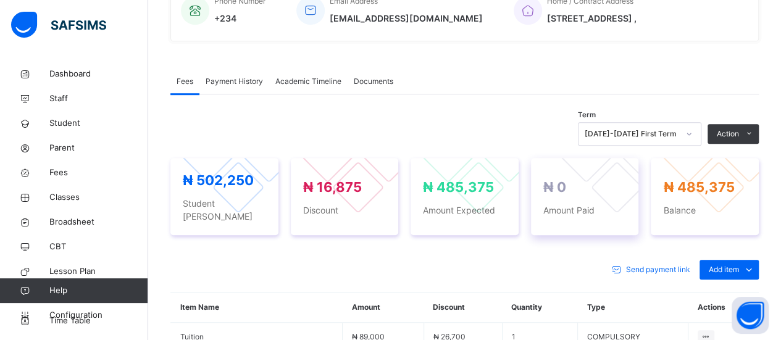
scroll to position [403, 0]
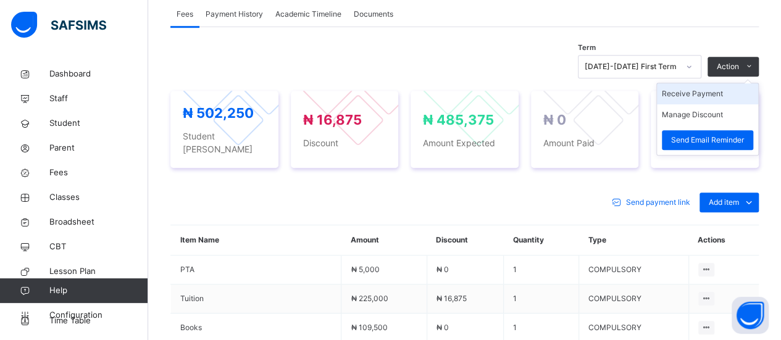
click at [715, 95] on li "Receive Payment" at bounding box center [707, 93] width 101 height 21
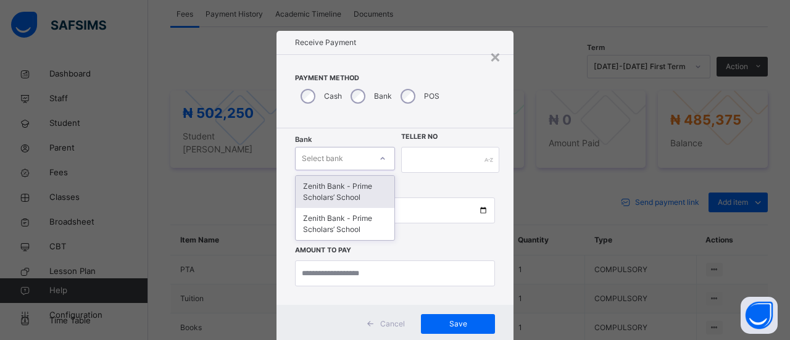
click at [380, 158] on icon at bounding box center [382, 158] width 7 height 12
click at [376, 193] on div "Zenith Bank - Prime Scholars’ School" at bounding box center [345, 192] width 99 height 32
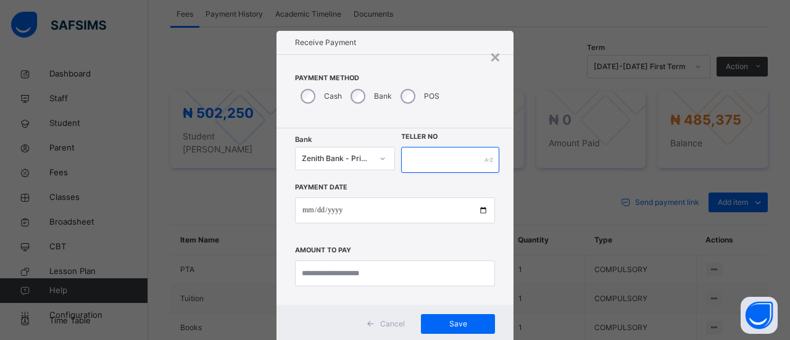
click at [411, 152] on input "text" at bounding box center [450, 160] width 98 height 26
type input "*****"
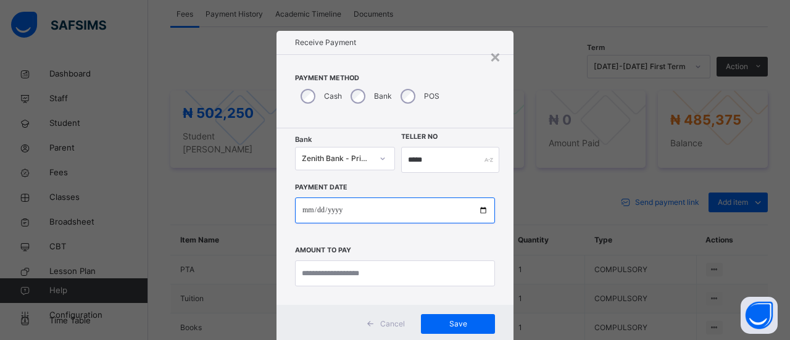
click at [303, 212] on input "date" at bounding box center [395, 210] width 200 height 26
type input "**********"
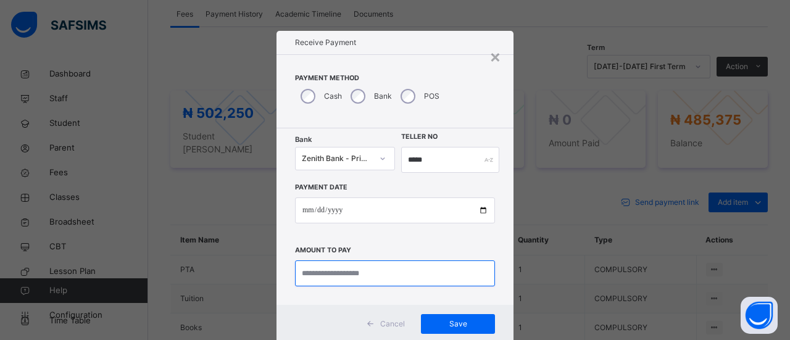
click at [337, 270] on input "currency" at bounding box center [395, 273] width 200 height 26
type input "*********"
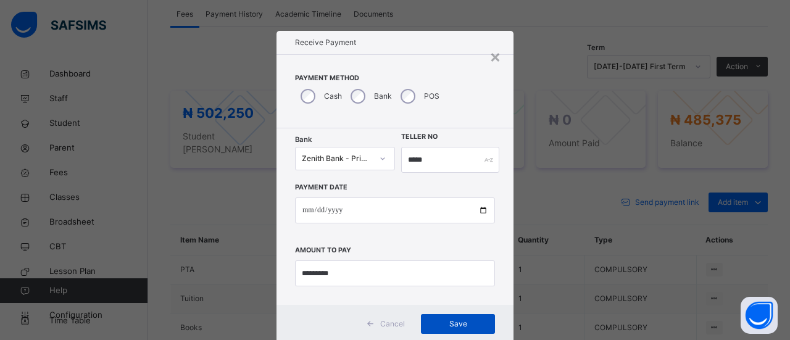
click at [475, 320] on span "Save" at bounding box center [458, 323] width 56 height 11
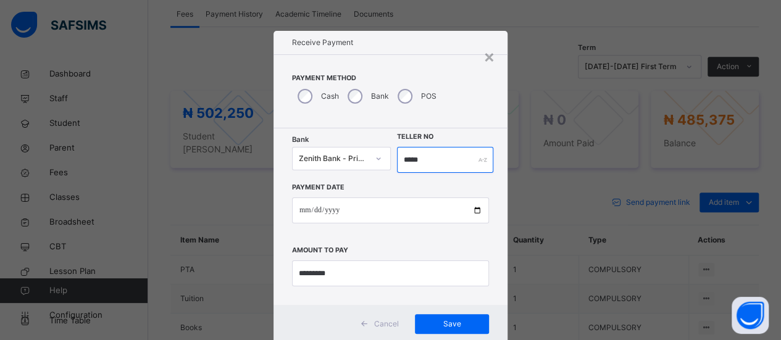
click at [436, 162] on input "*****" at bounding box center [445, 160] width 97 height 26
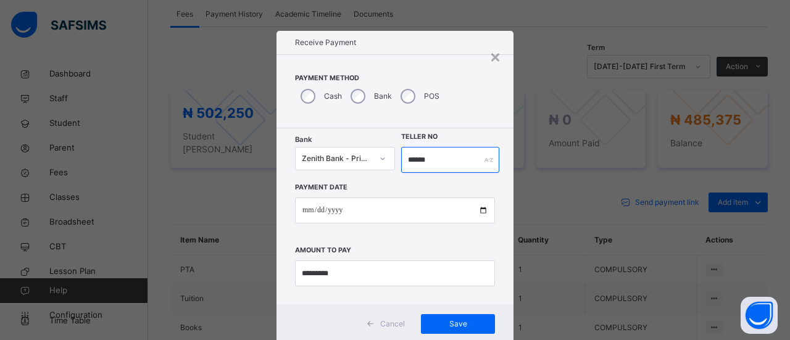
type input "******"
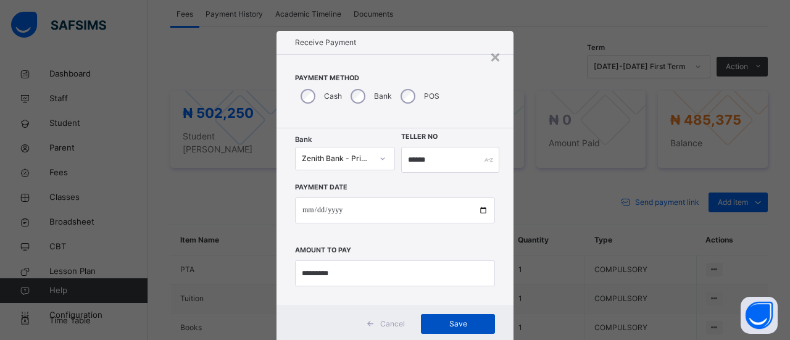
click at [452, 326] on span "Save" at bounding box center [458, 323] width 56 height 11
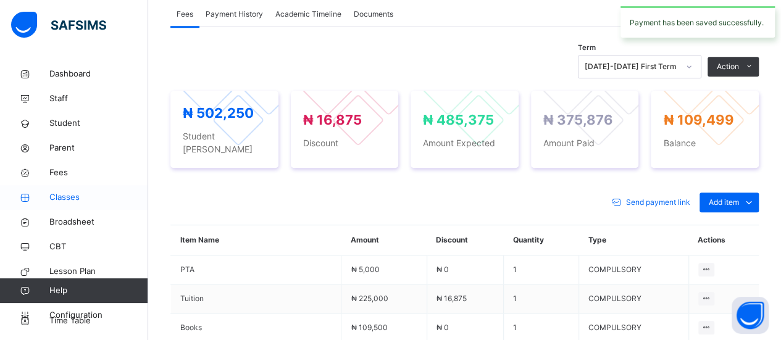
click at [60, 201] on span "Classes" at bounding box center [98, 197] width 99 height 12
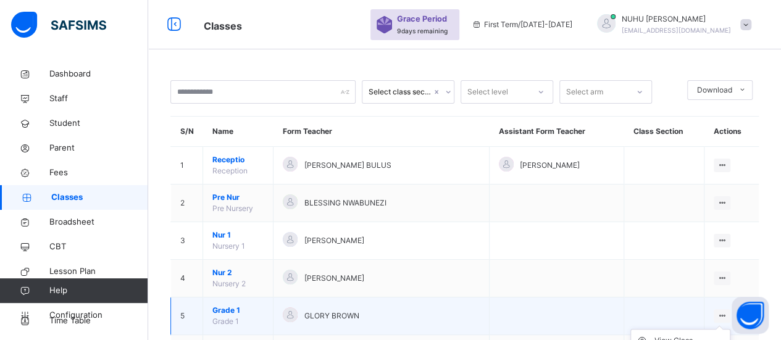
click at [683, 335] on div "View Class" at bounding box center [689, 340] width 70 height 12
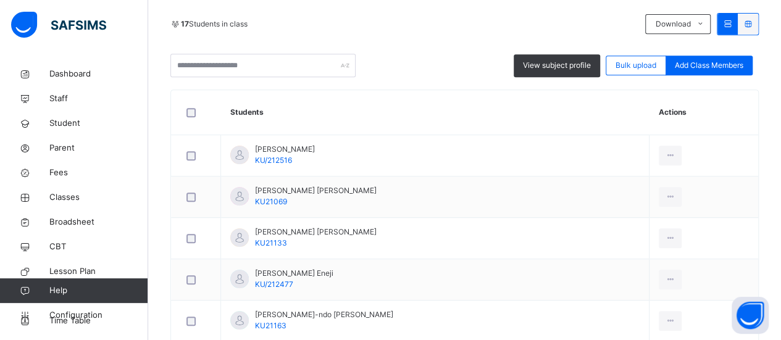
scroll to position [272, 0]
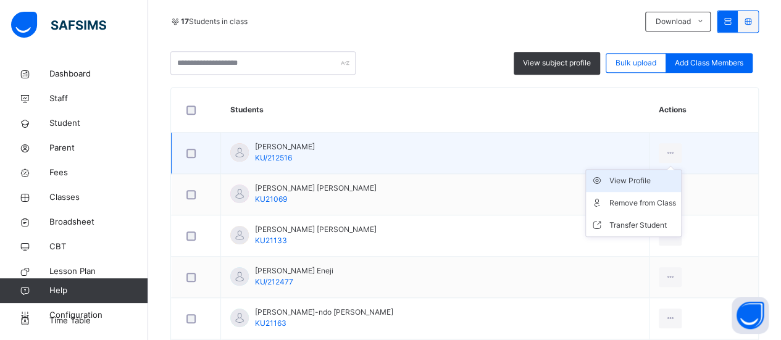
click at [659, 178] on div "View Profile" at bounding box center [642, 181] width 67 height 12
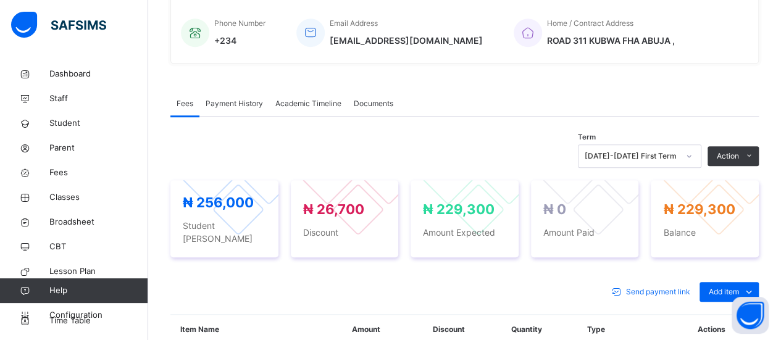
scroll to position [307, 0]
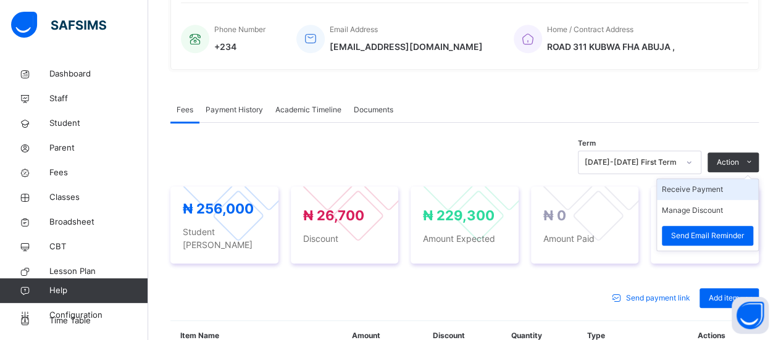
click at [722, 191] on li "Receive Payment" at bounding box center [707, 189] width 101 height 21
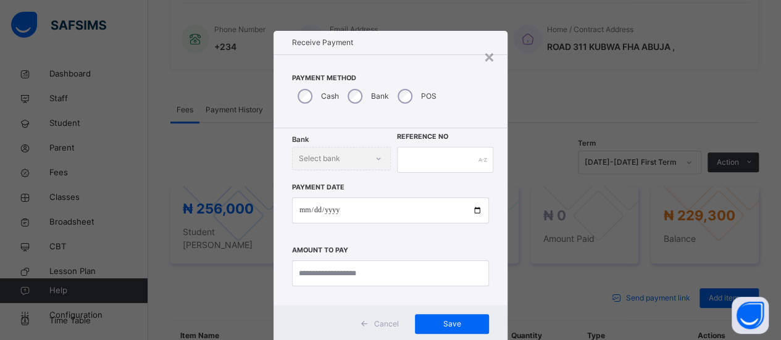
click at [376, 157] on div "Bank Select bank" at bounding box center [341, 158] width 99 height 23
click at [378, 156] on div "Bank Select bank" at bounding box center [341, 158] width 99 height 23
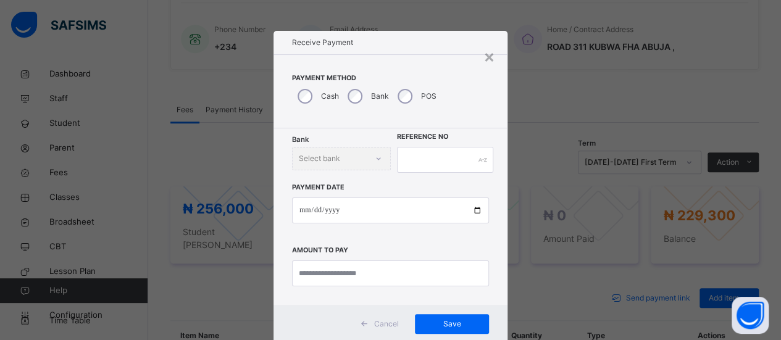
click at [346, 162] on div "Bank Select bank" at bounding box center [341, 158] width 99 height 23
click at [345, 89] on div "Bank" at bounding box center [367, 96] width 50 height 26
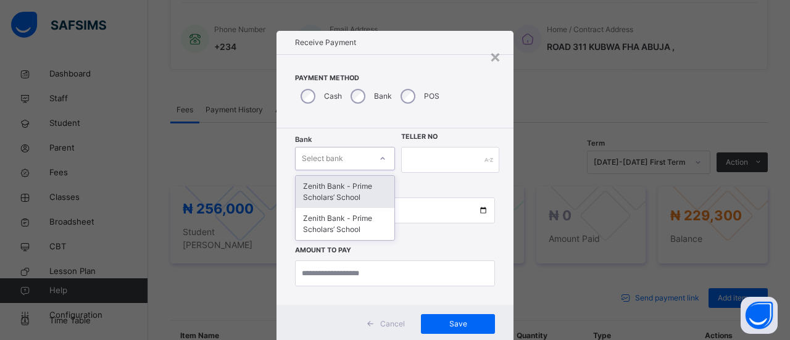
click at [383, 157] on div at bounding box center [382, 159] width 21 height 20
click at [376, 190] on div "Zenith Bank - Prime Scholars’ School" at bounding box center [345, 192] width 99 height 32
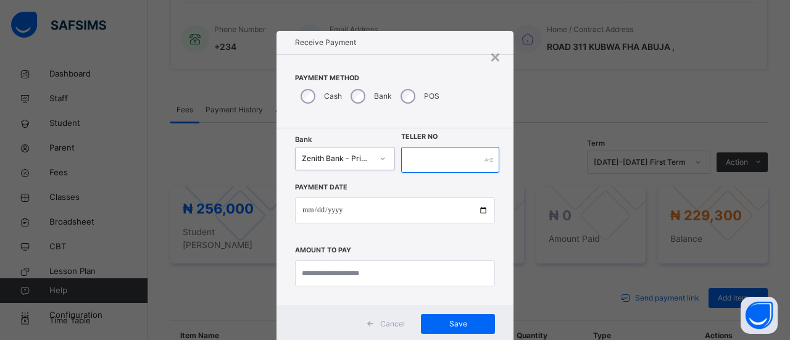
click at [413, 163] on input "text" at bounding box center [450, 160] width 98 height 26
type input "*****"
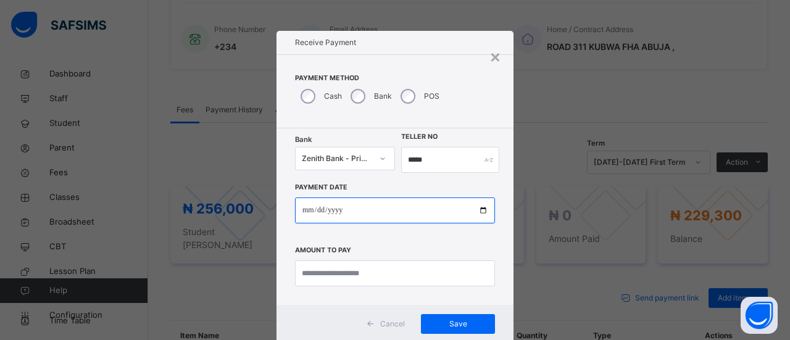
click at [312, 214] on input "date" at bounding box center [395, 210] width 200 height 26
type input "**********"
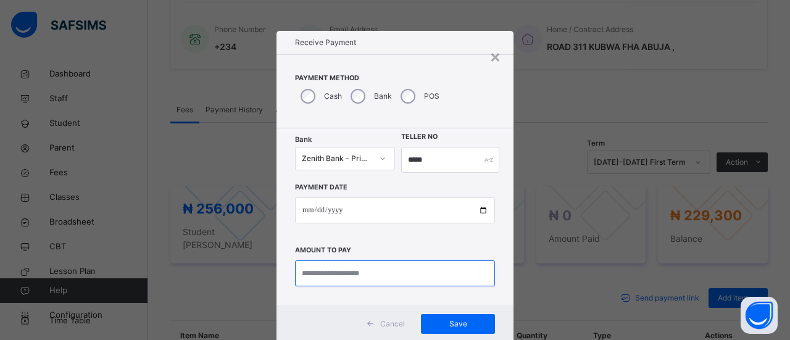
click at [316, 275] on input "currency" at bounding box center [395, 273] width 200 height 26
type input "*********"
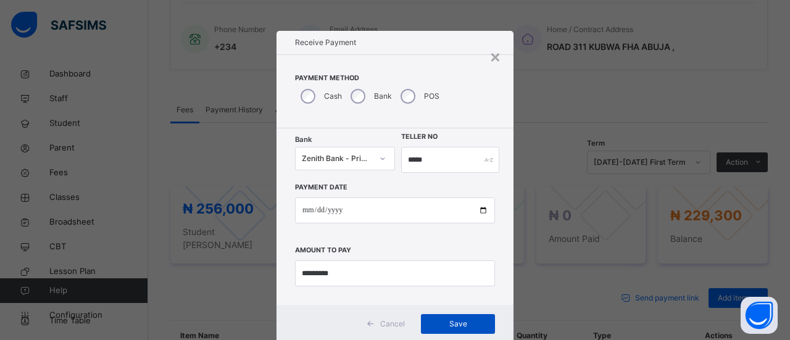
click at [467, 322] on span "Save" at bounding box center [458, 323] width 56 height 11
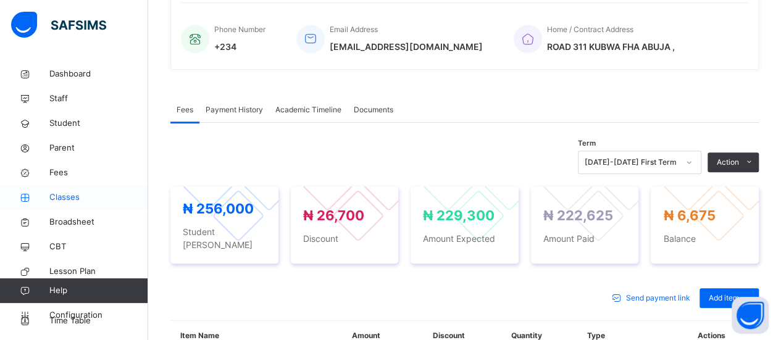
click at [62, 200] on span "Classes" at bounding box center [98, 197] width 99 height 12
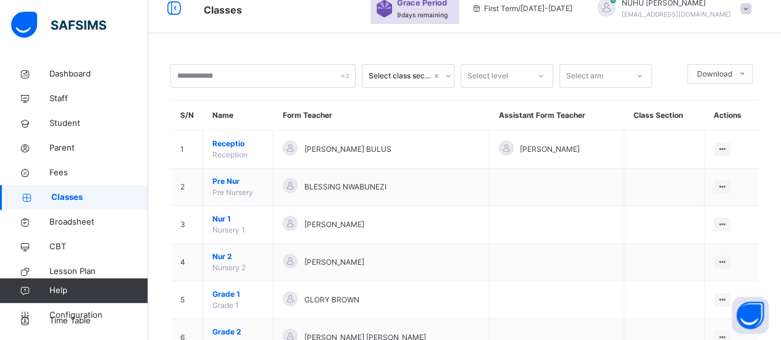
scroll to position [307, 0]
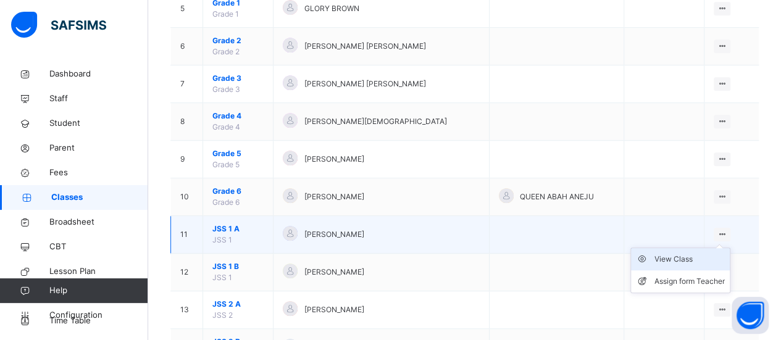
click at [710, 260] on div "View Class" at bounding box center [689, 259] width 70 height 12
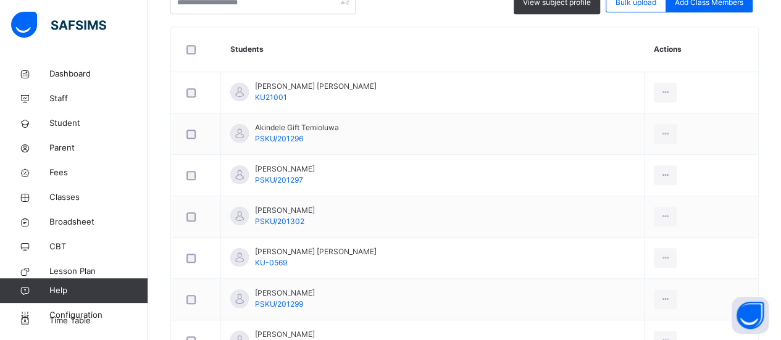
scroll to position [299, 0]
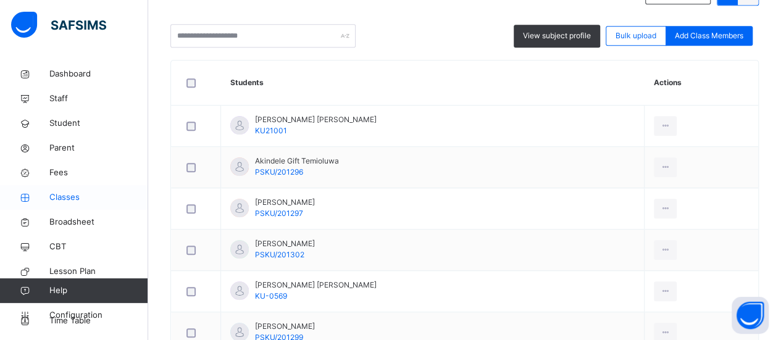
click at [43, 193] on icon at bounding box center [24, 197] width 49 height 9
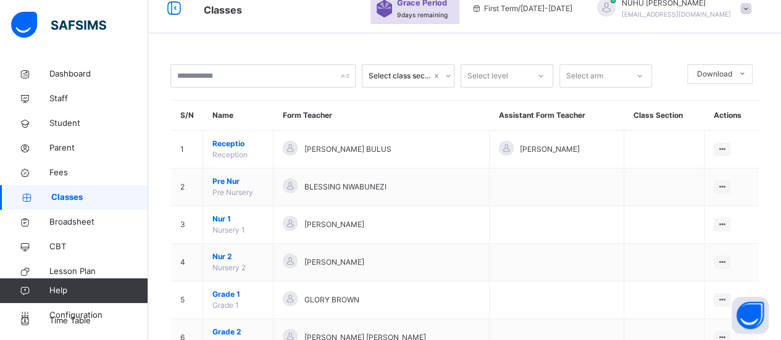
scroll to position [299, 0]
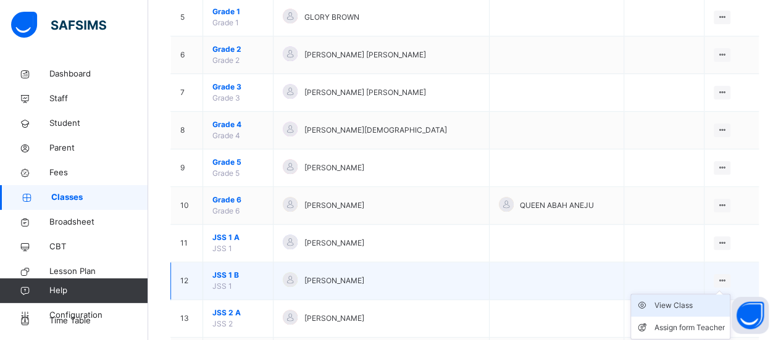
click at [702, 304] on div "View Class" at bounding box center [689, 305] width 70 height 12
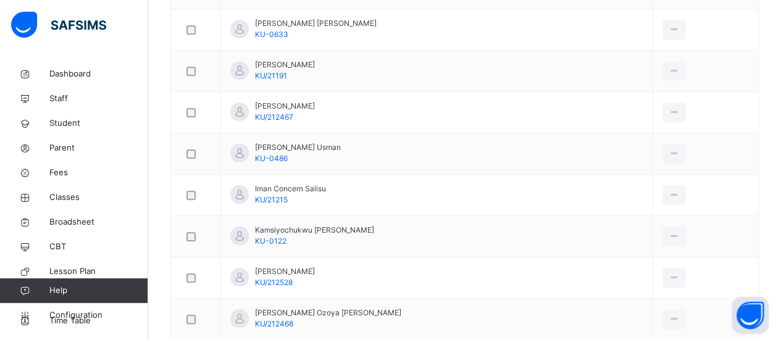
scroll to position [625, 0]
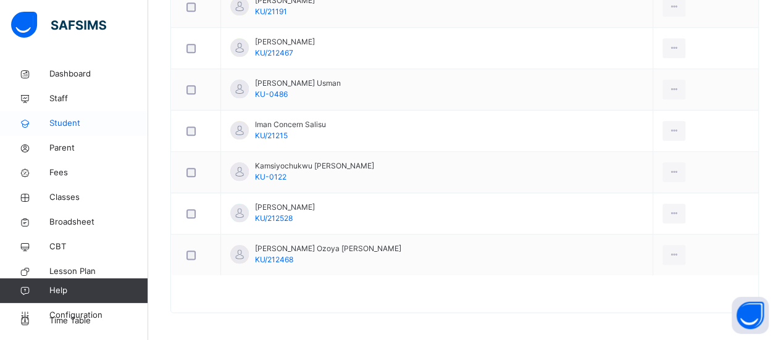
click at [78, 122] on span "Student" at bounding box center [98, 123] width 99 height 12
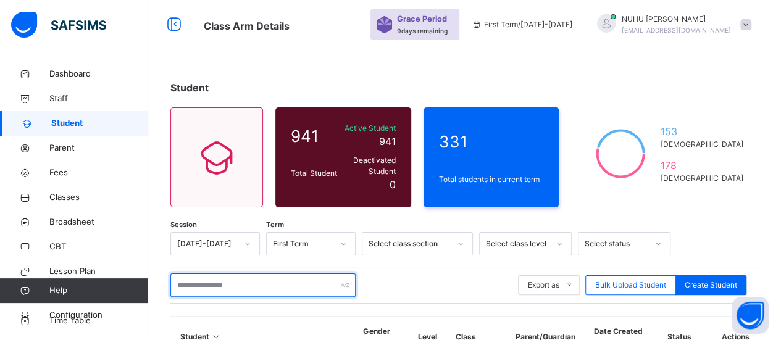
click at [305, 273] on input "text" at bounding box center [262, 284] width 185 height 23
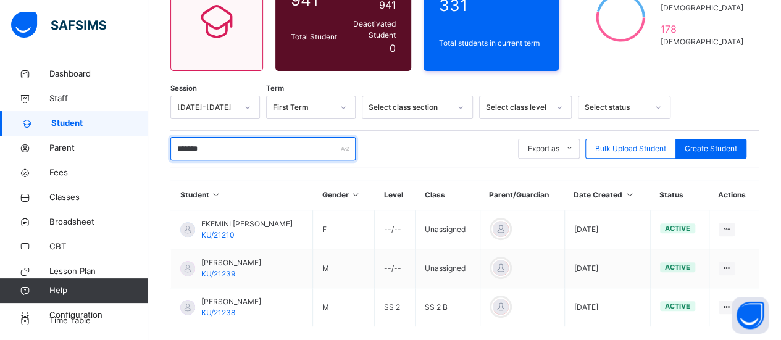
scroll to position [145, 0]
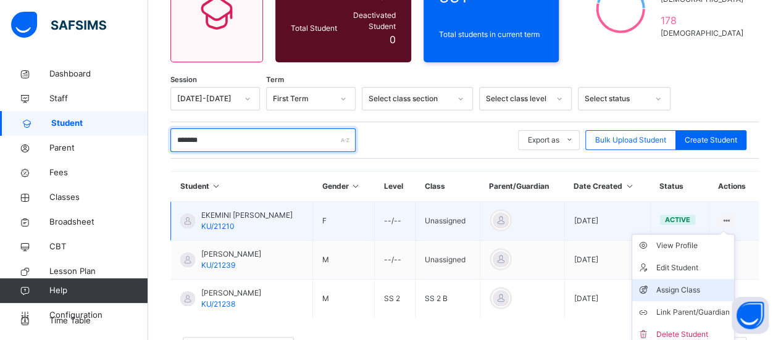
type input "*******"
click at [708, 284] on div "Assign Class" at bounding box center [691, 290] width 73 height 12
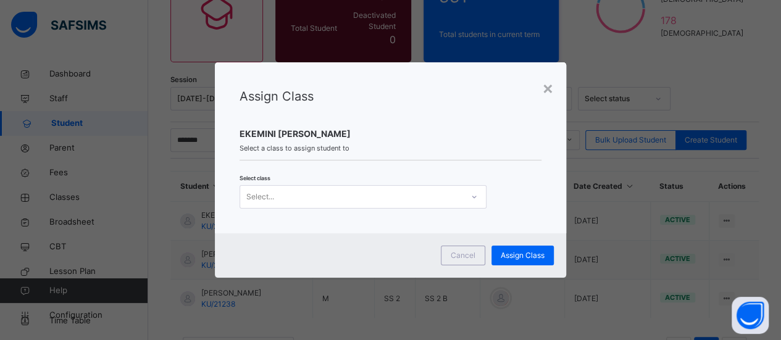
scroll to position [0, 0]
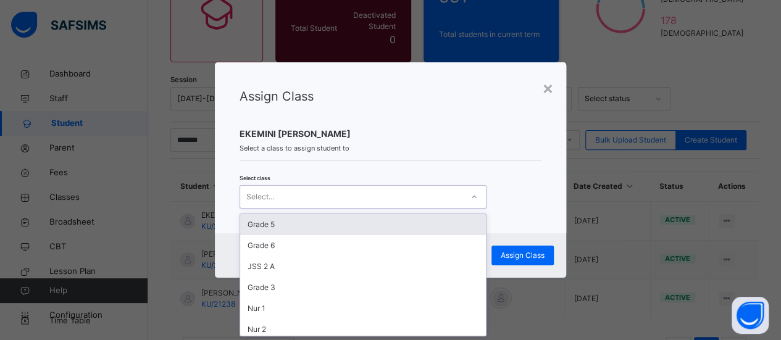
click at [473, 197] on icon at bounding box center [474, 196] width 4 height 2
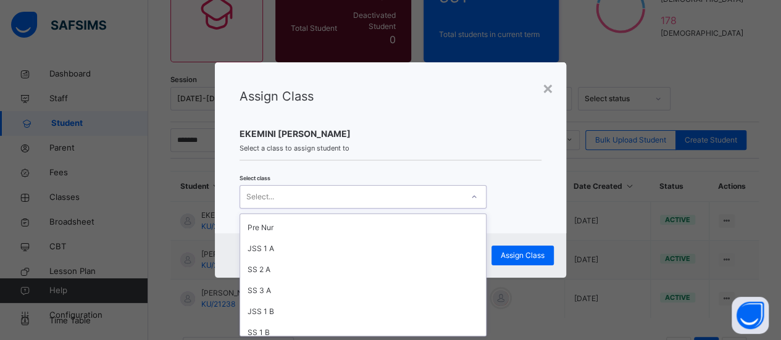
scroll to position [154, 0]
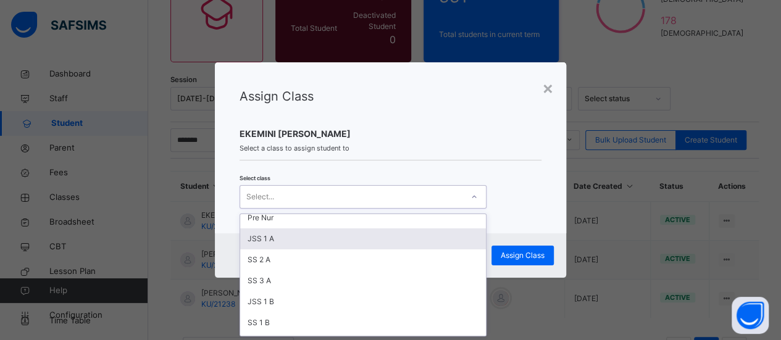
click at [285, 240] on div "JSS 1 A" at bounding box center [363, 238] width 246 height 21
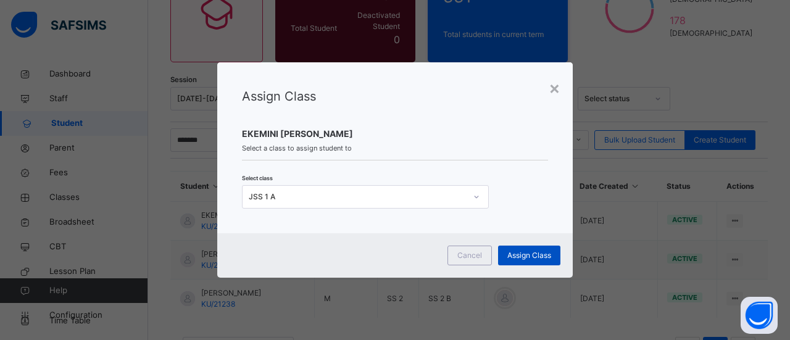
click at [539, 254] on span "Assign Class" at bounding box center [529, 255] width 44 height 11
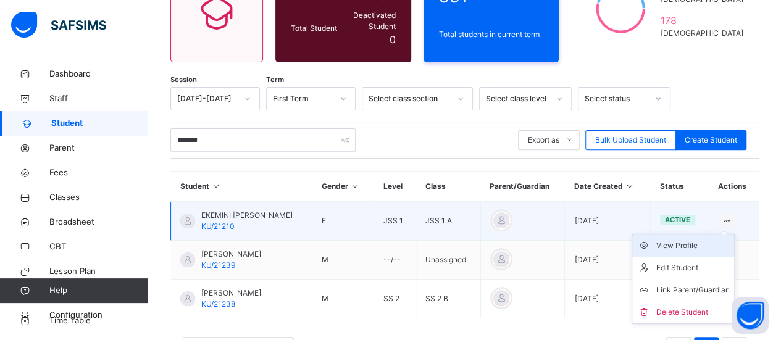
click at [688, 239] on div "View Profile" at bounding box center [691, 245] width 73 height 12
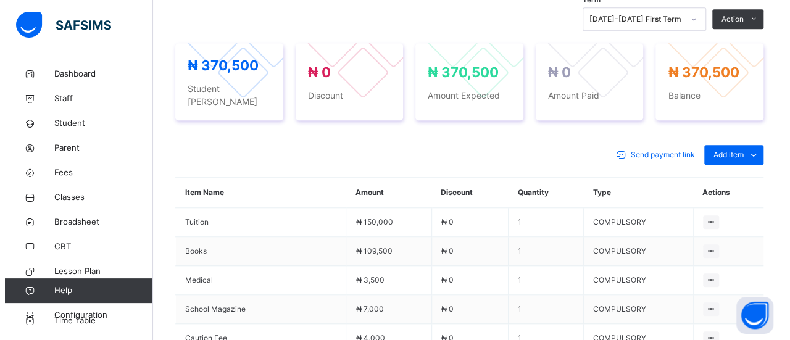
scroll to position [462, 0]
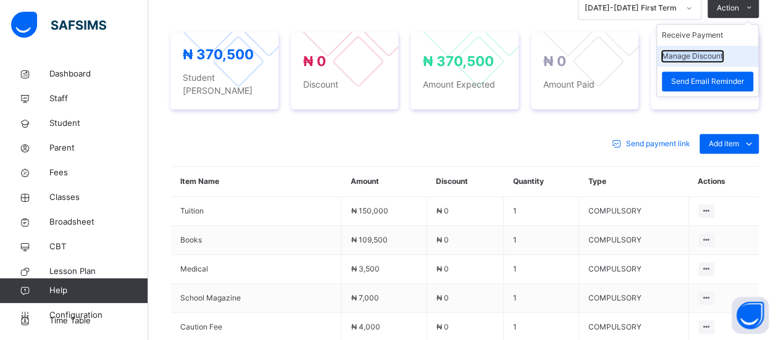
click at [723, 59] on button "Manage Discount" at bounding box center [692, 56] width 61 height 11
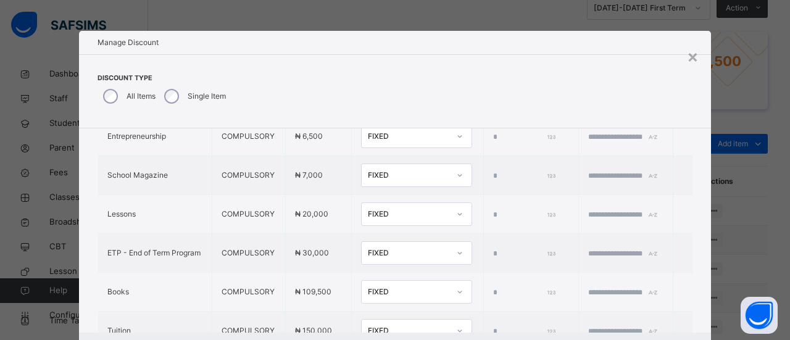
scroll to position [527, 0]
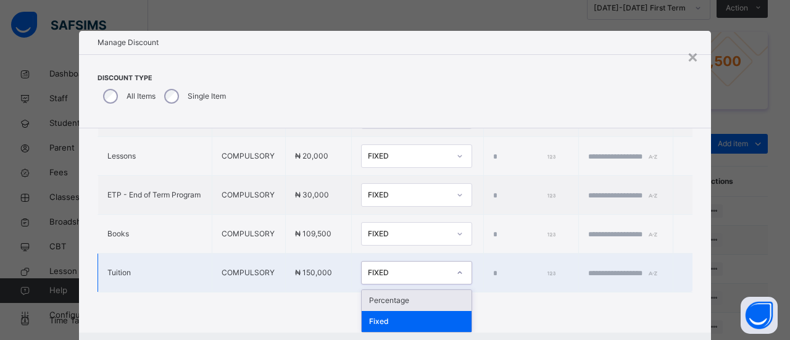
click at [456, 268] on icon at bounding box center [459, 273] width 7 height 12
click at [409, 296] on div "Percentage" at bounding box center [417, 300] width 110 height 21
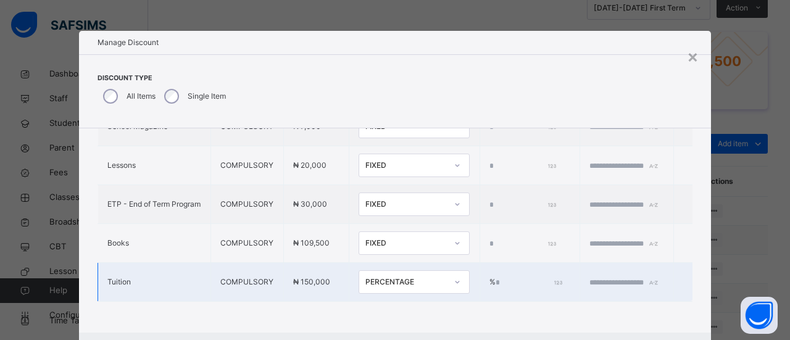
click at [496, 277] on input "*" at bounding box center [528, 282] width 65 height 11
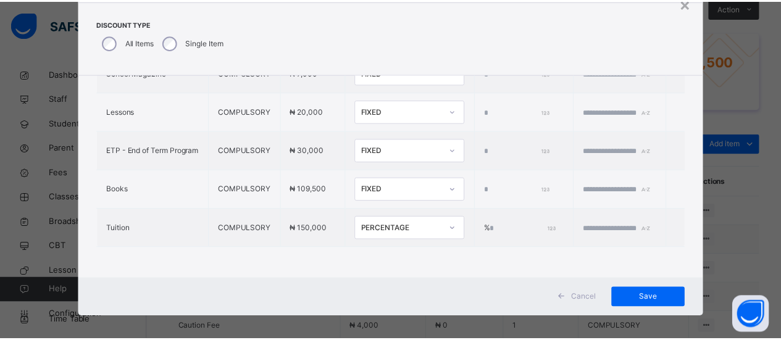
scroll to position [57, 0]
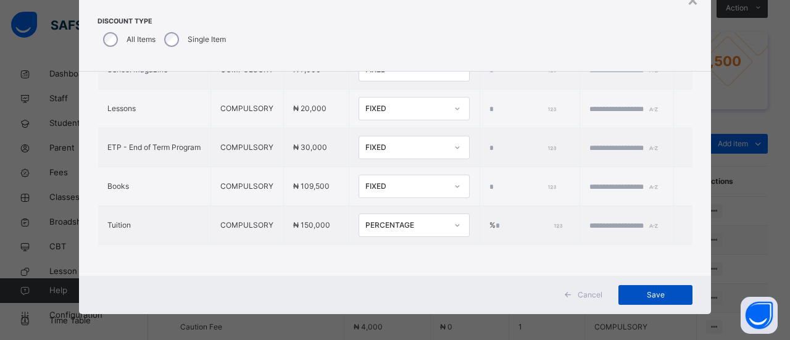
type input "**"
click at [663, 296] on span "Save" at bounding box center [656, 294] width 56 height 11
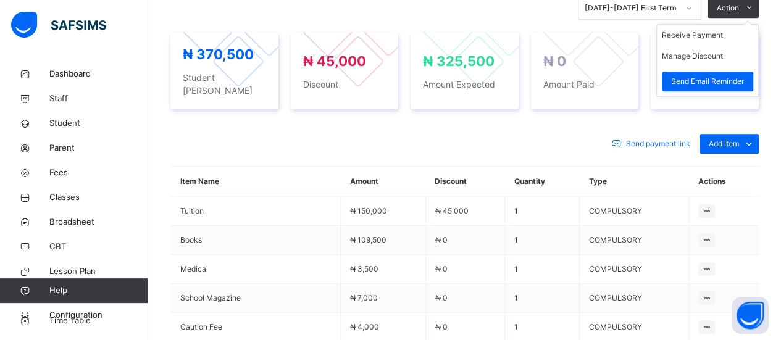
click at [758, 24] on ul "Receive Payment Manage Discount Send Email Reminder" at bounding box center [707, 60] width 102 height 73
click at [732, 43] on li "Receive Payment" at bounding box center [707, 35] width 101 height 21
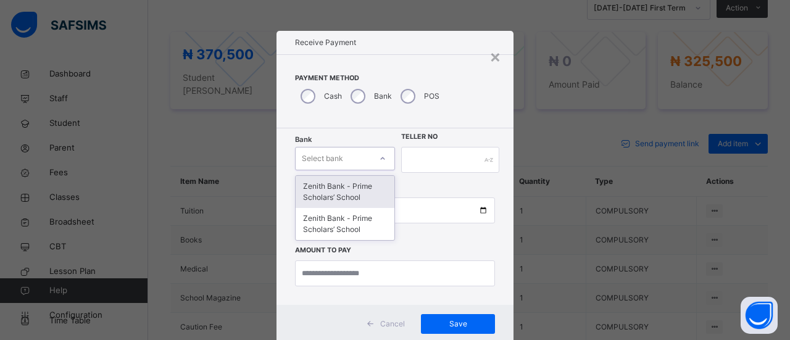
click at [381, 161] on icon at bounding box center [382, 158] width 7 height 12
click at [359, 188] on div "Zenith Bank - Prime Scholars’ School" at bounding box center [345, 192] width 99 height 32
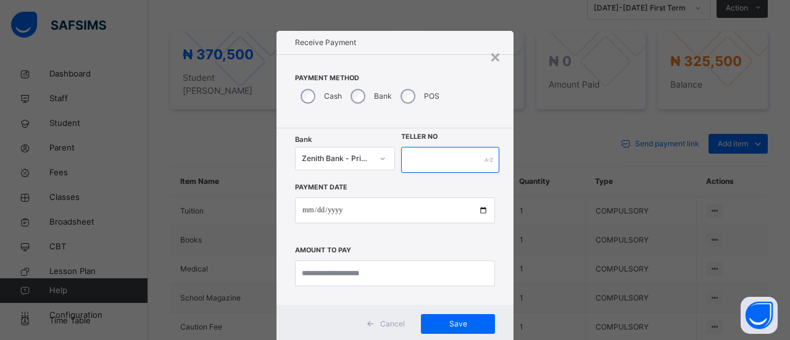
click at [428, 151] on input "text" at bounding box center [450, 160] width 98 height 26
type input "*****"
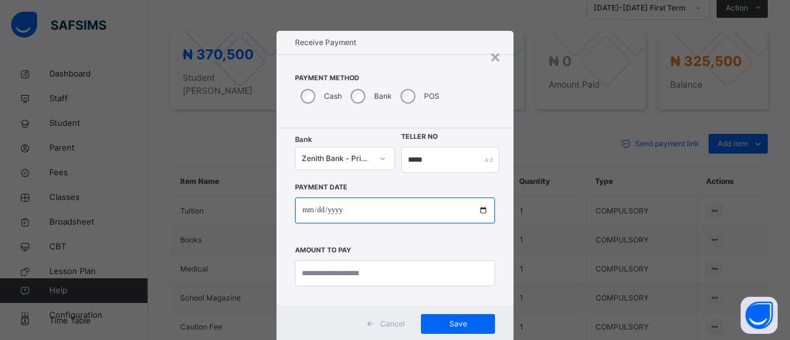
click at [354, 221] on input "date" at bounding box center [395, 210] width 200 height 26
type input "**********"
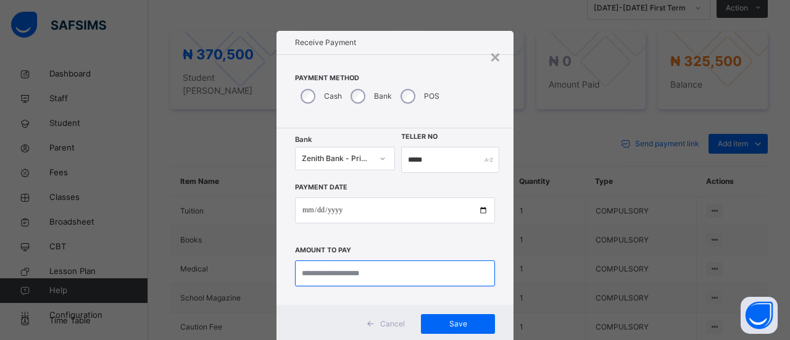
click at [389, 275] on input "currency" at bounding box center [395, 273] width 200 height 26
type input "*********"
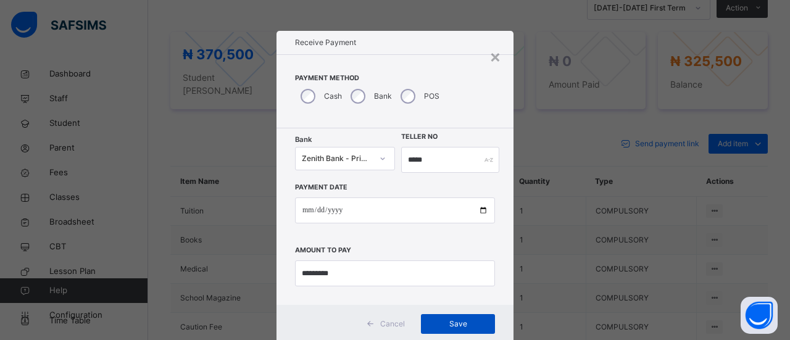
click at [468, 324] on span "Save" at bounding box center [458, 323] width 56 height 11
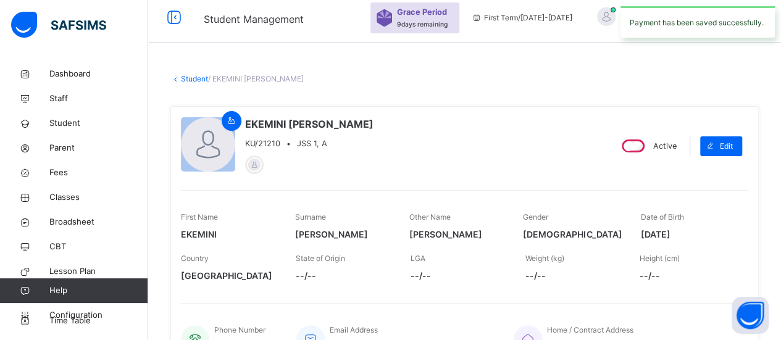
scroll to position [0, 0]
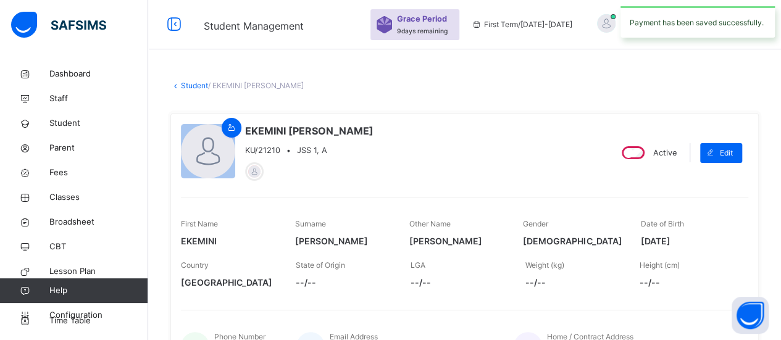
click at [197, 89] on link "Student" at bounding box center [194, 85] width 27 height 9
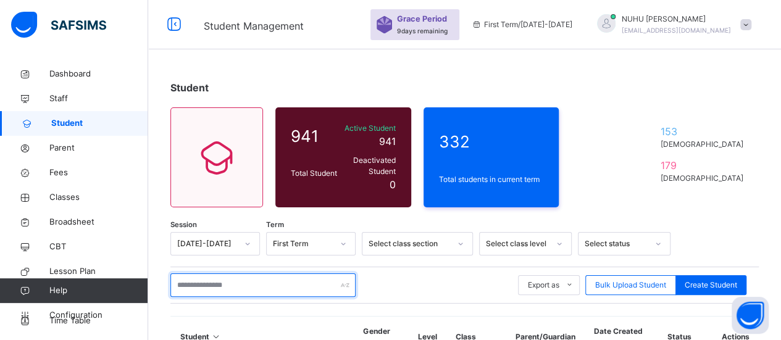
click at [301, 278] on input "text" at bounding box center [262, 284] width 185 height 23
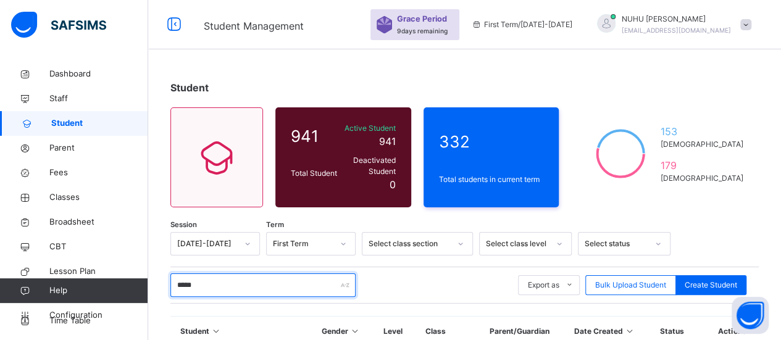
type input "*******"
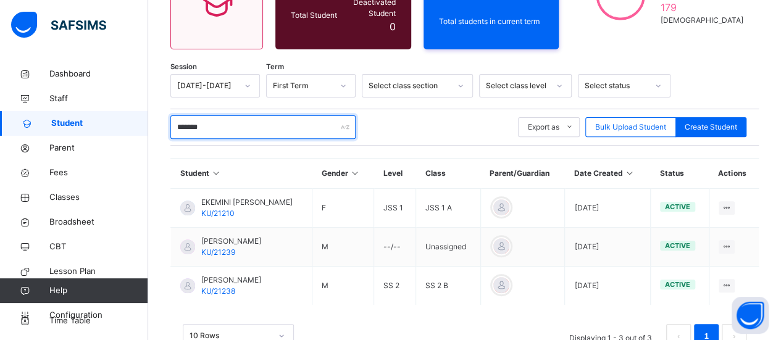
scroll to position [188, 0]
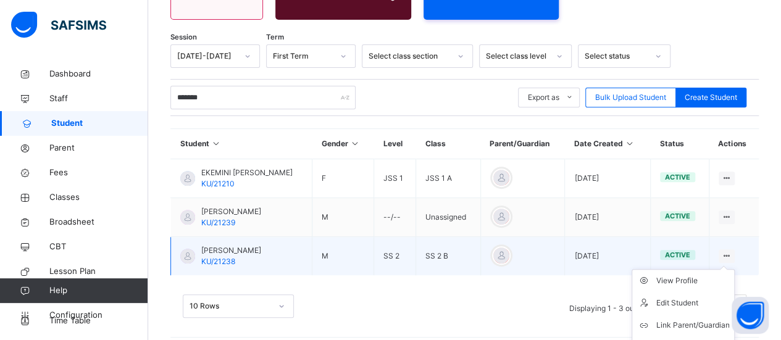
click at [730, 249] on div at bounding box center [726, 256] width 17 height 14
click at [685, 275] on div "View Profile" at bounding box center [691, 281] width 73 height 12
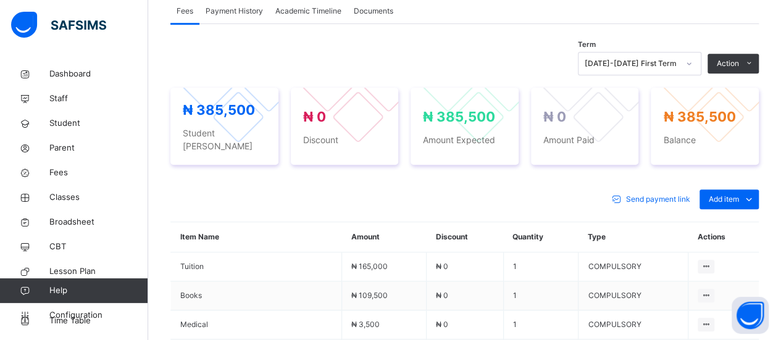
scroll to position [392, 0]
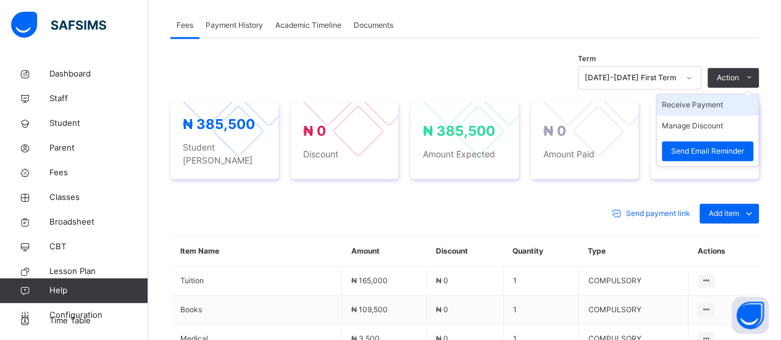
click at [732, 106] on li "Receive Payment" at bounding box center [707, 104] width 101 height 21
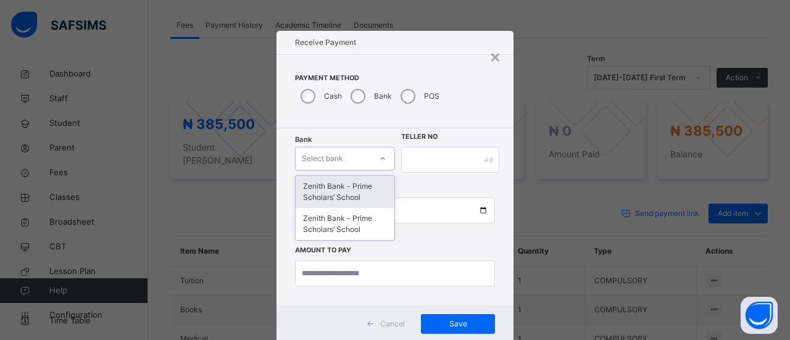
click at [381, 156] on icon at bounding box center [382, 158] width 7 height 12
click at [375, 194] on div "Zenith Bank - Prime Scholars’ School" at bounding box center [345, 192] width 99 height 32
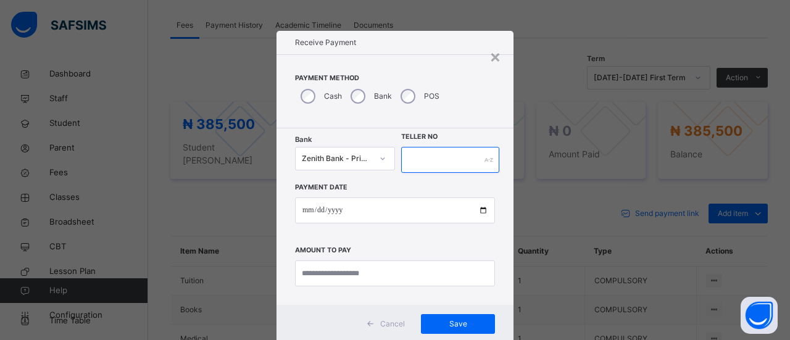
click at [427, 156] on input "text" at bounding box center [450, 160] width 98 height 26
type input "******"
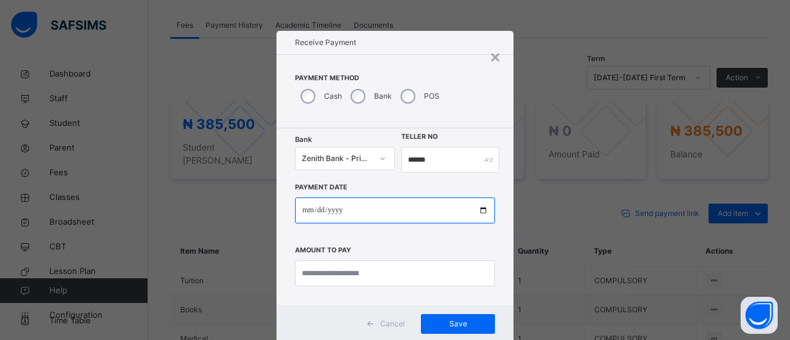
click at [312, 208] on input "date" at bounding box center [395, 210] width 200 height 26
type input "**********"
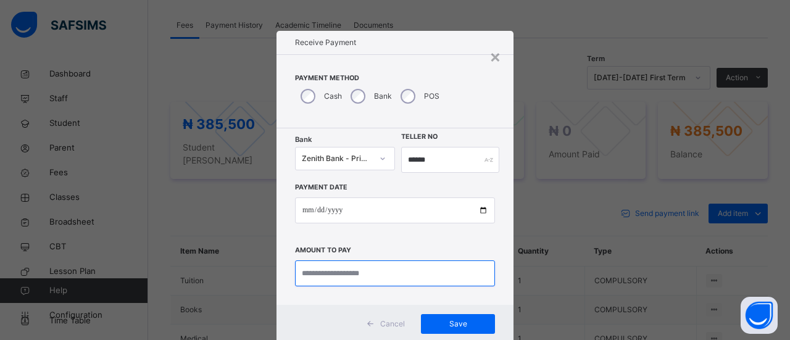
click at [410, 275] on input "currency" at bounding box center [395, 273] width 200 height 26
type input "*********"
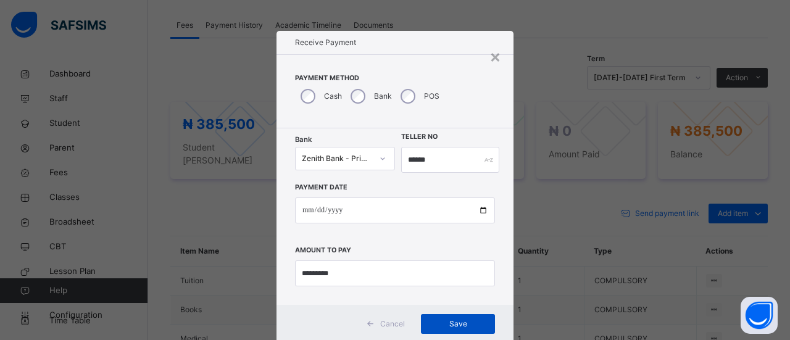
click at [455, 327] on span "Save" at bounding box center [458, 323] width 56 height 11
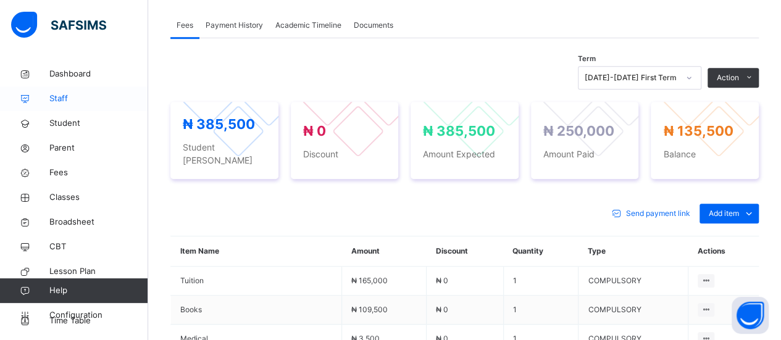
scroll to position [0, 0]
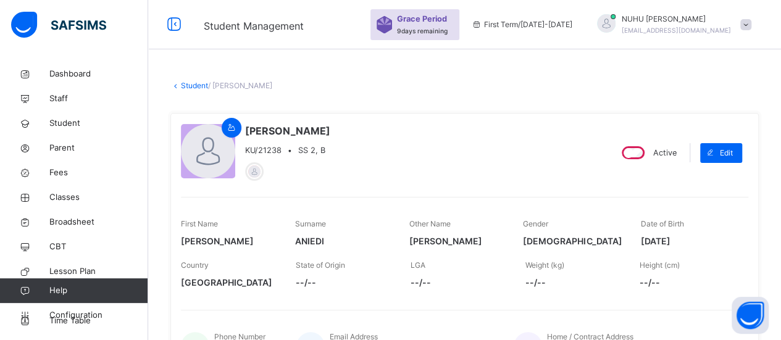
click at [189, 86] on link "Student" at bounding box center [194, 85] width 27 height 9
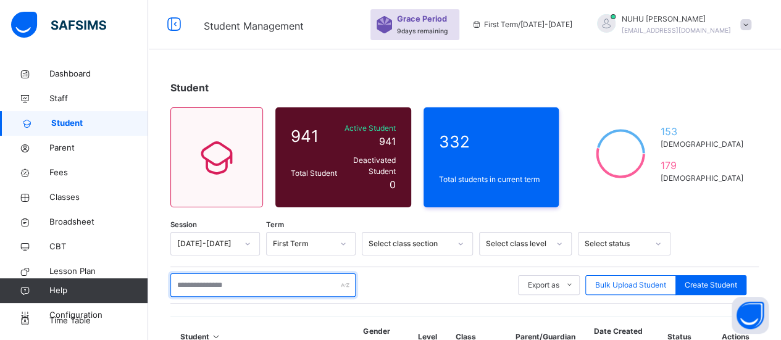
click at [289, 273] on input "text" at bounding box center [262, 284] width 185 height 23
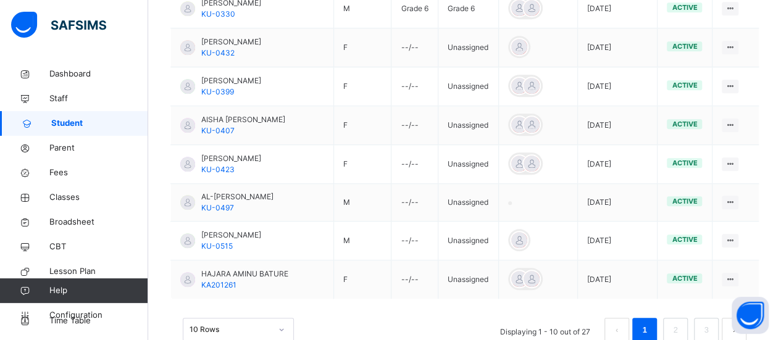
scroll to position [456, 0]
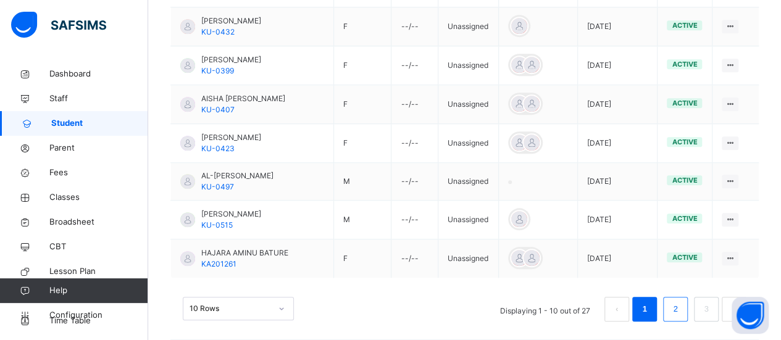
type input "****"
click at [681, 301] on link "2" at bounding box center [675, 309] width 12 height 16
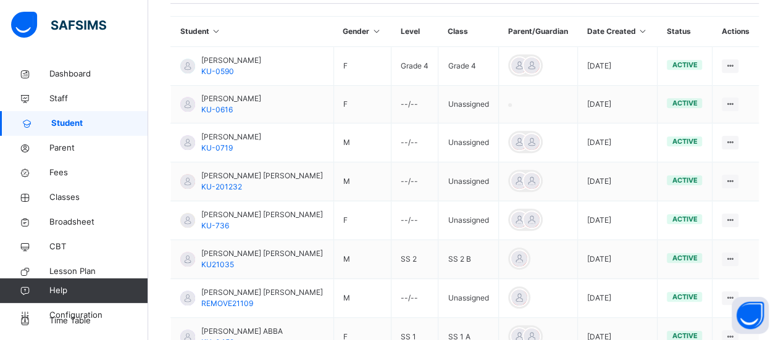
scroll to position [324, 0]
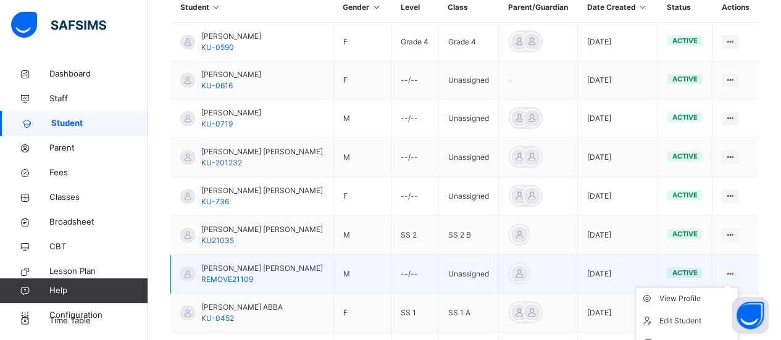
click at [738, 287] on ul "View Profile Edit Student Assign Class Link Parent/Guardian Delete Student" at bounding box center [686, 343] width 103 height 112
click at [700, 293] on div "View Profile" at bounding box center [695, 299] width 73 height 12
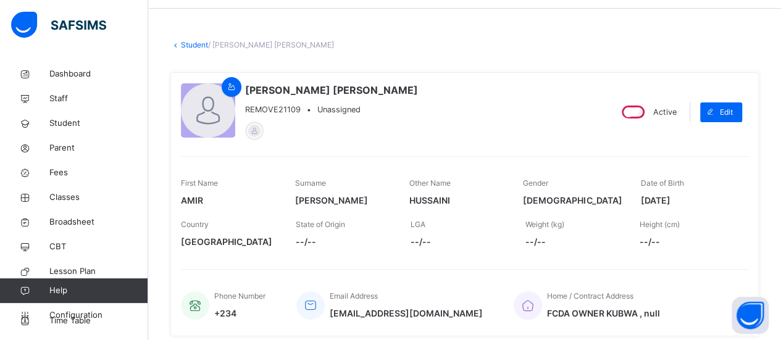
scroll to position [42, 0]
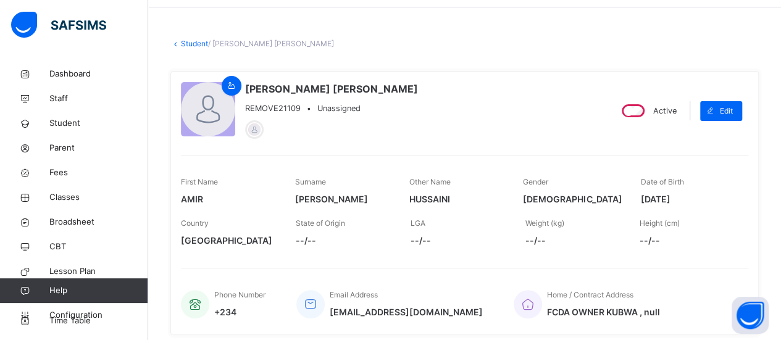
drag, startPoint x: 496, startPoint y: 118, endPoint x: 628, endPoint y: 116, distance: 132.1
click at [597, 116] on div "AMIR HUSSAINI MOHAMMAD REMOVE21109 • Unassigned" at bounding box center [390, 110] width 419 height 59
click at [732, 107] on span "Edit" at bounding box center [726, 111] width 13 height 11
select select "**"
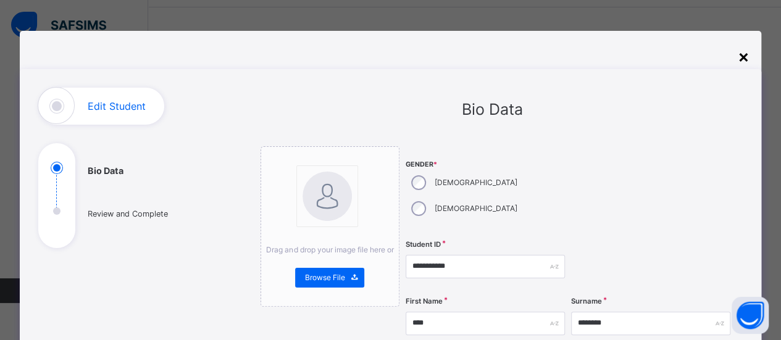
click at [746, 56] on div "×" at bounding box center [743, 56] width 12 height 26
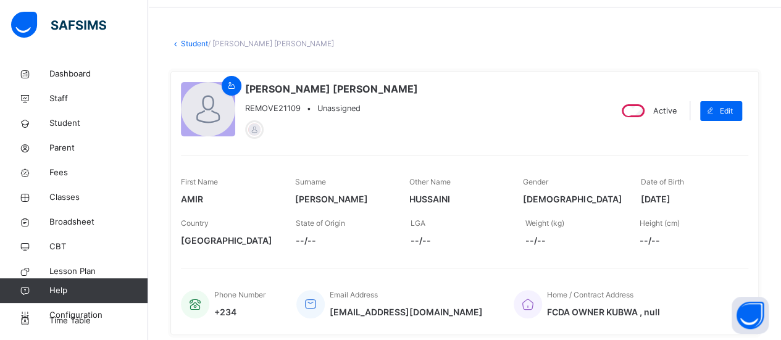
click at [185, 43] on link "Student" at bounding box center [194, 43] width 27 height 9
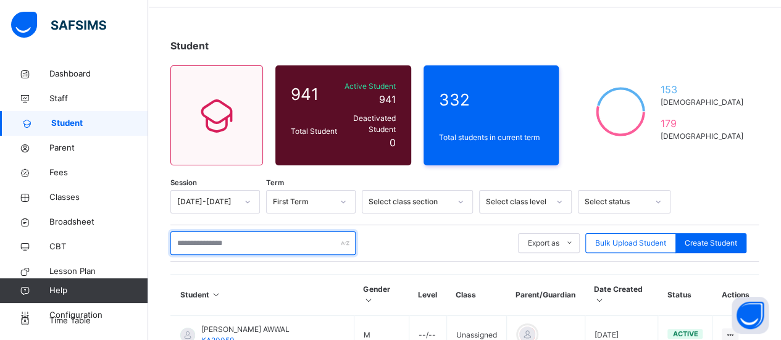
click at [214, 231] on input "text" at bounding box center [262, 242] width 185 height 23
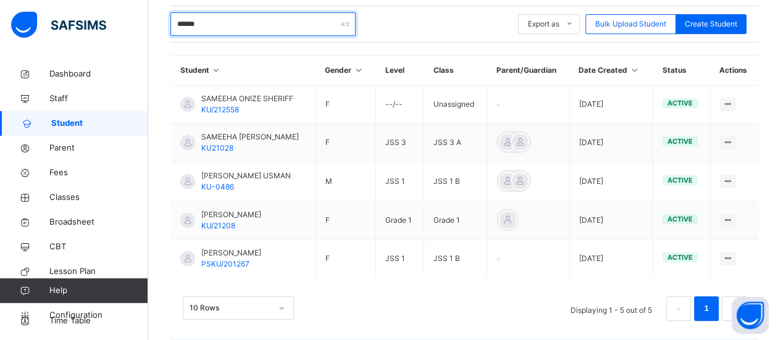
scroll to position [263, 0]
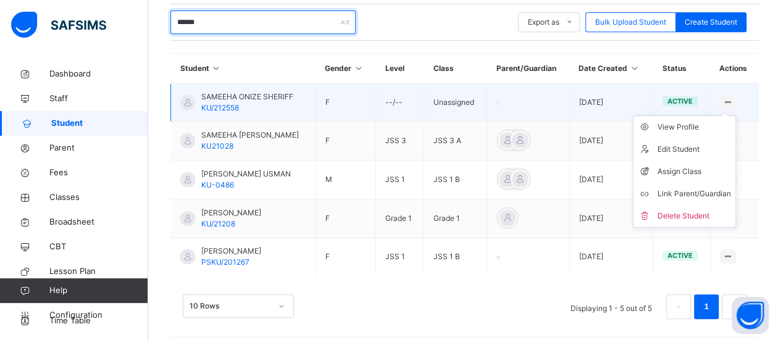
type input "******"
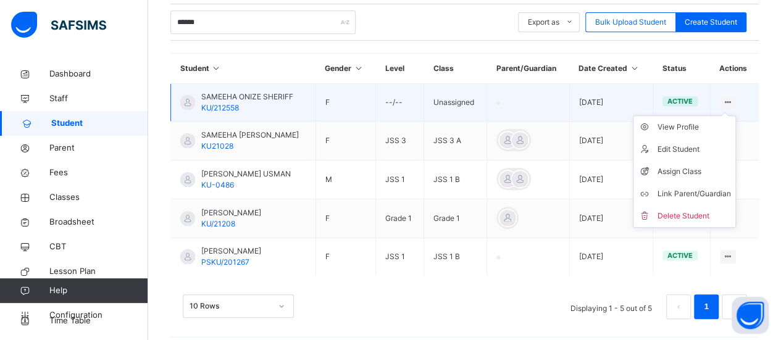
click at [736, 115] on ul "View Profile Edit Student Assign Class Link Parent/Guardian Delete Student" at bounding box center [684, 171] width 103 height 112
click at [710, 146] on div "Edit Student" at bounding box center [693, 149] width 73 height 12
select select "**"
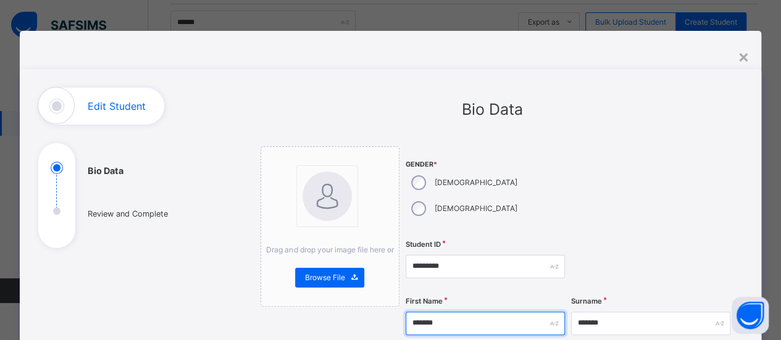
click at [432, 312] on input "*******" at bounding box center [484, 323] width 159 height 23
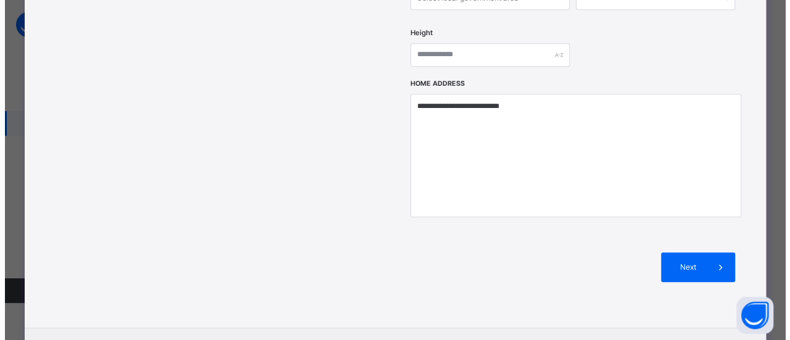
scroll to position [563, 0]
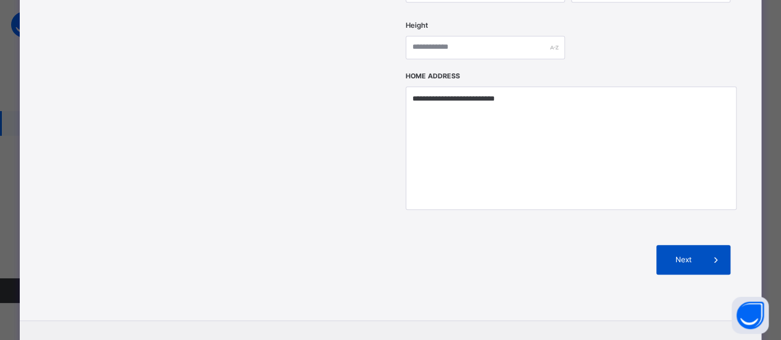
type input "*******"
click at [693, 254] on span "Next" at bounding box center [682, 259] width 35 height 11
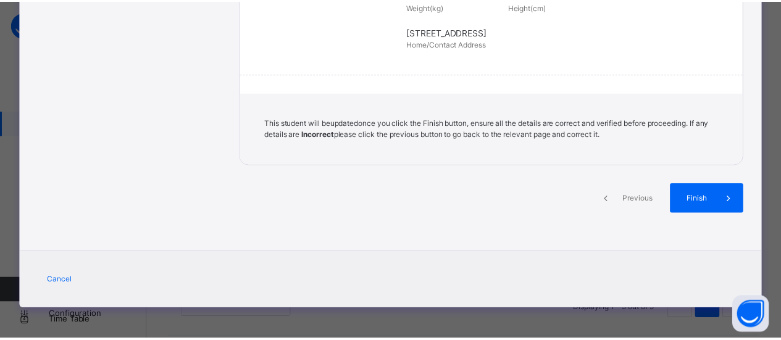
scroll to position [338, 0]
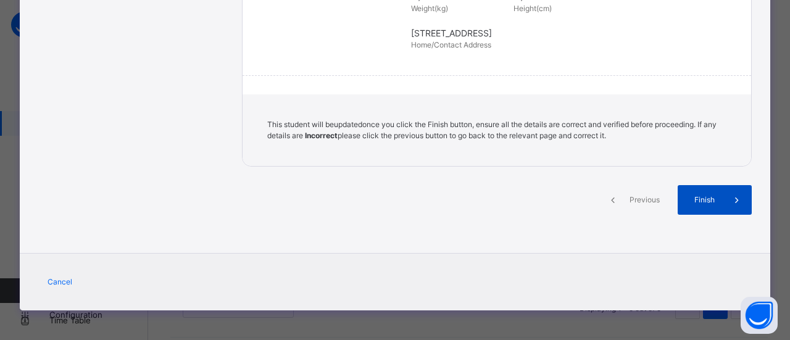
click at [713, 195] on span "Finish" at bounding box center [704, 199] width 35 height 11
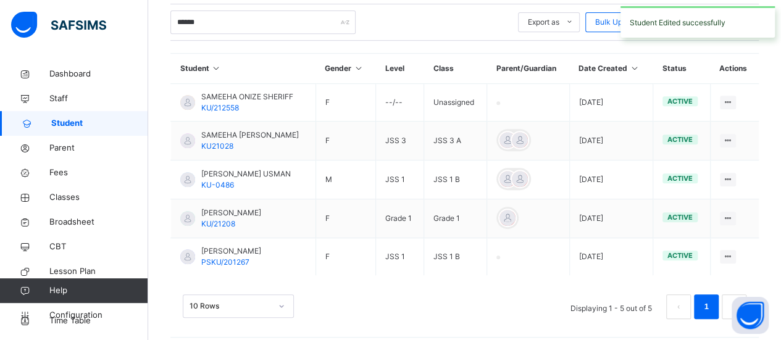
click at [0, 0] on div "Assign Class" at bounding box center [0, 0] width 0 height 0
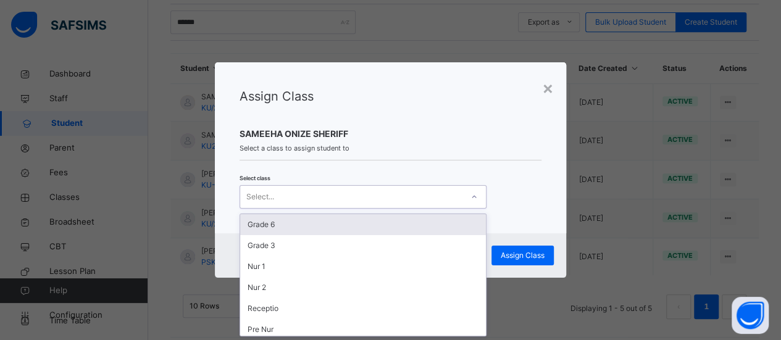
click at [475, 199] on icon at bounding box center [473, 197] width 7 height 12
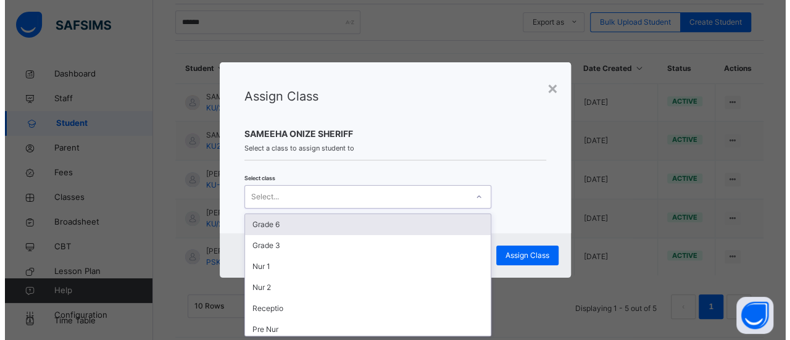
scroll to position [0, 0]
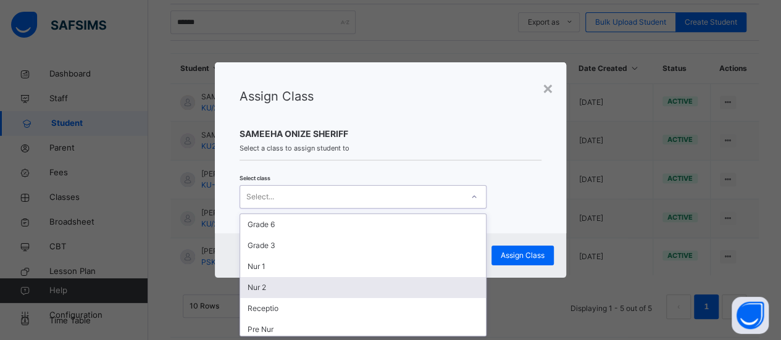
click at [368, 291] on div "Nur 2" at bounding box center [363, 287] width 246 height 21
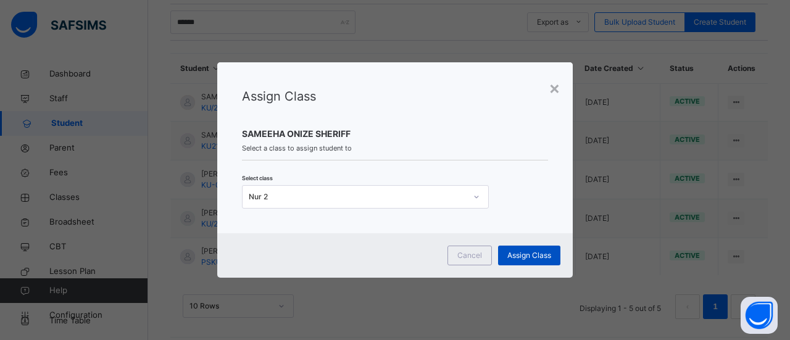
click at [532, 254] on span "Assign Class" at bounding box center [529, 255] width 44 height 11
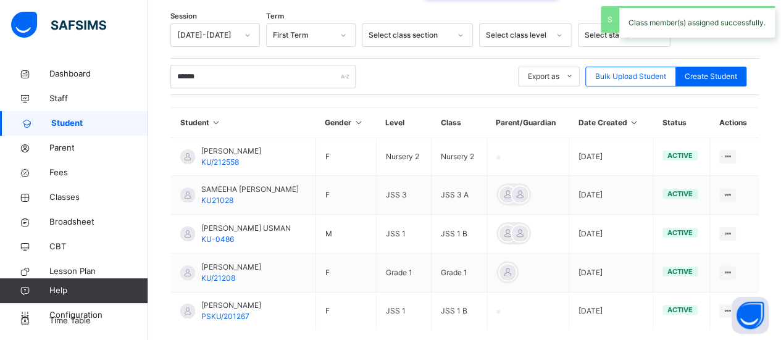
scroll to position [263, 0]
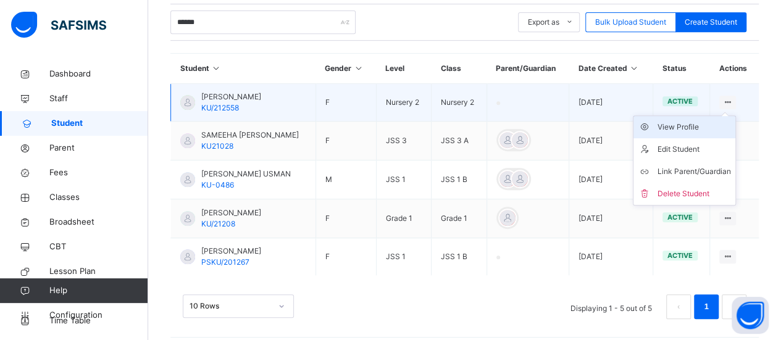
click at [718, 124] on div "View Profile" at bounding box center [693, 127] width 73 height 12
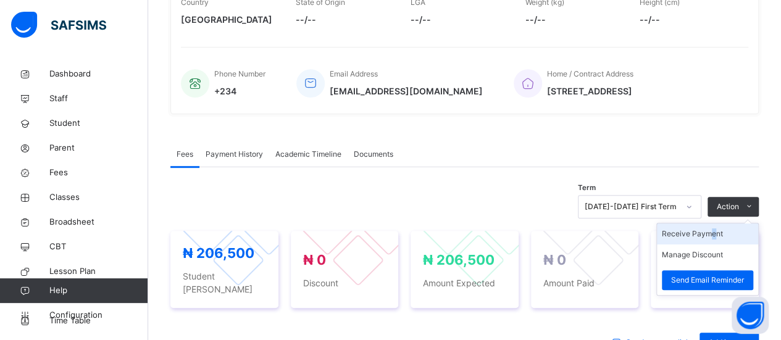
click at [720, 234] on li "Receive Payment" at bounding box center [707, 233] width 101 height 21
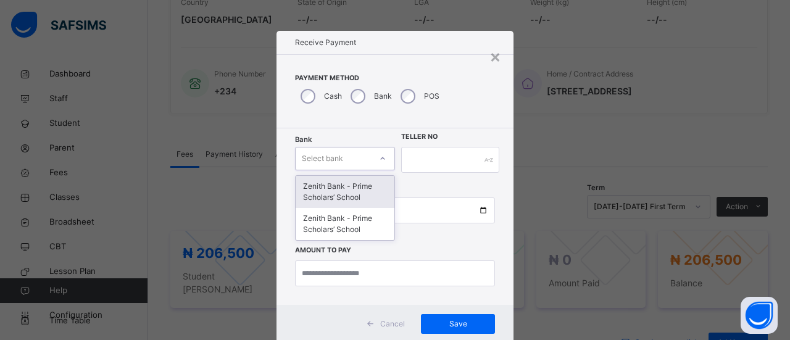
click at [375, 160] on div at bounding box center [382, 159] width 21 height 20
click at [371, 187] on div "Zenith Bank - Prime Scholars’ School" at bounding box center [345, 192] width 99 height 32
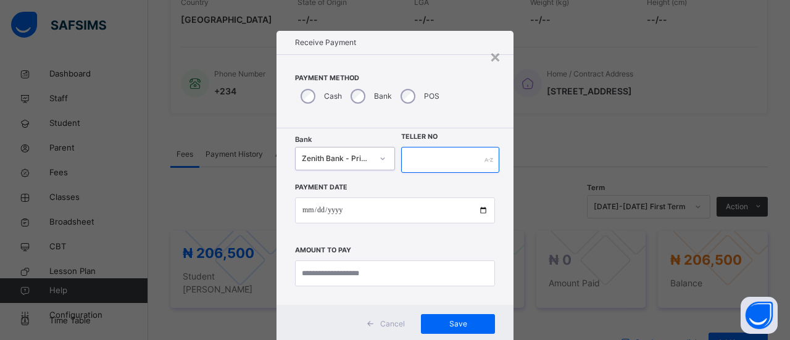
click at [413, 162] on input "text" at bounding box center [450, 160] width 98 height 26
type input "*"
type input "*****"
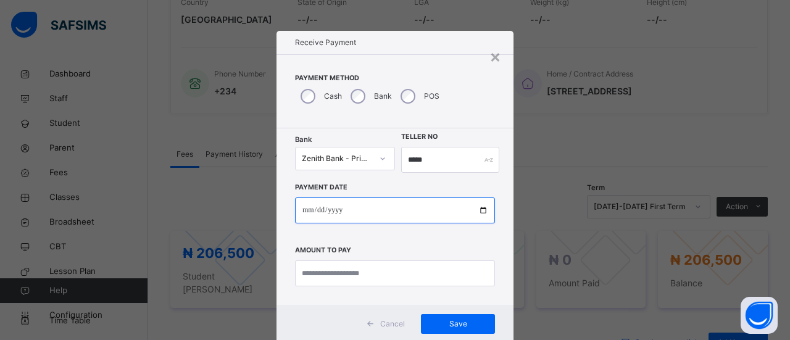
click at [355, 207] on input "date" at bounding box center [395, 210] width 200 height 26
type input "**********"
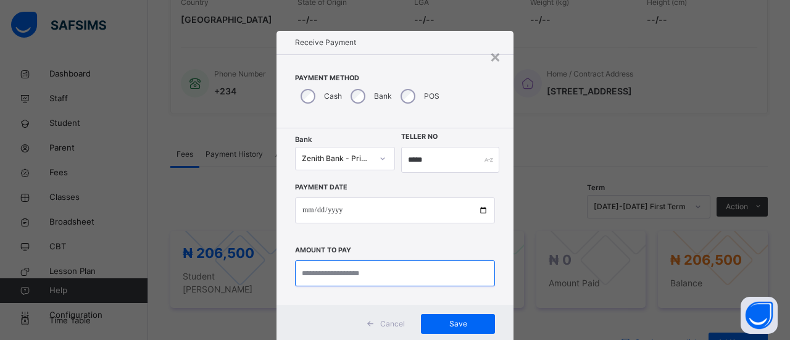
click at [340, 270] on input "currency" at bounding box center [395, 273] width 200 height 26
type input "*********"
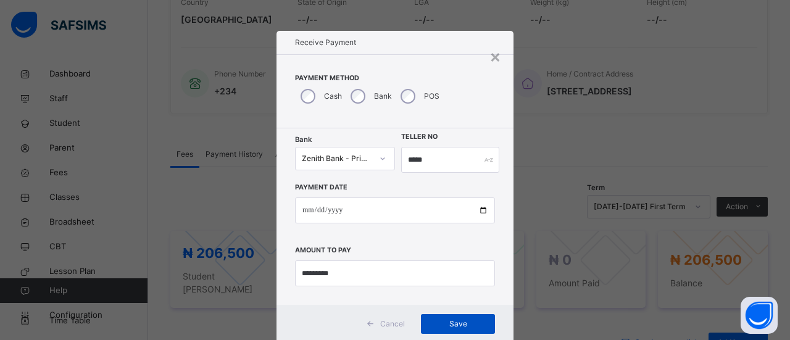
click at [468, 322] on span "Save" at bounding box center [458, 323] width 56 height 11
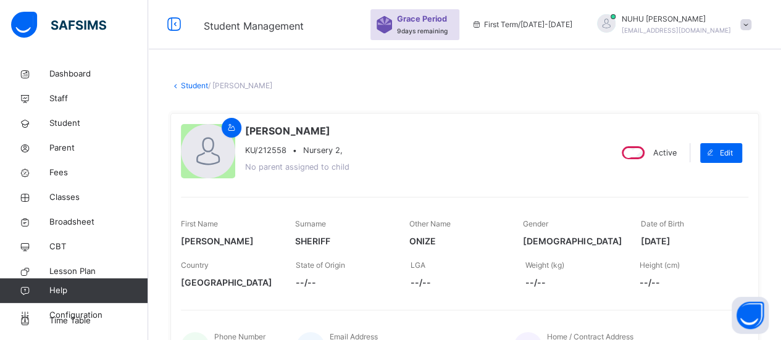
click at [203, 90] on div "Student / SAMEEDA ONIZE SHERIFF" at bounding box center [464, 85] width 588 height 11
click at [201, 86] on link "Student" at bounding box center [194, 85] width 27 height 9
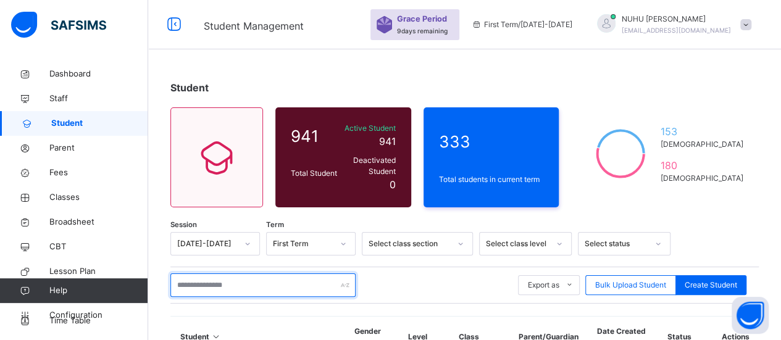
click at [259, 281] on input "text" at bounding box center [262, 284] width 185 height 23
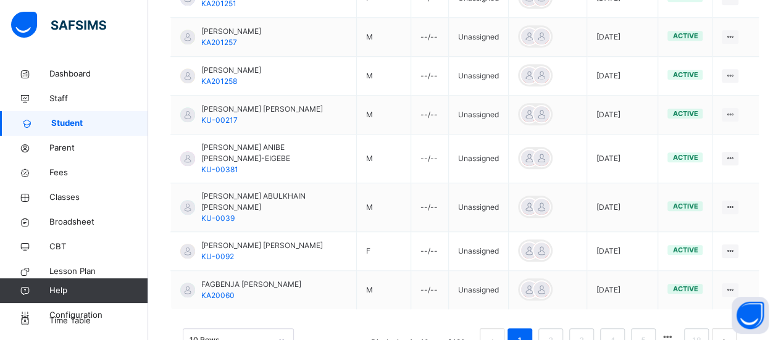
scroll to position [457, 0]
click at [556, 333] on link "2" at bounding box center [550, 341] width 12 height 16
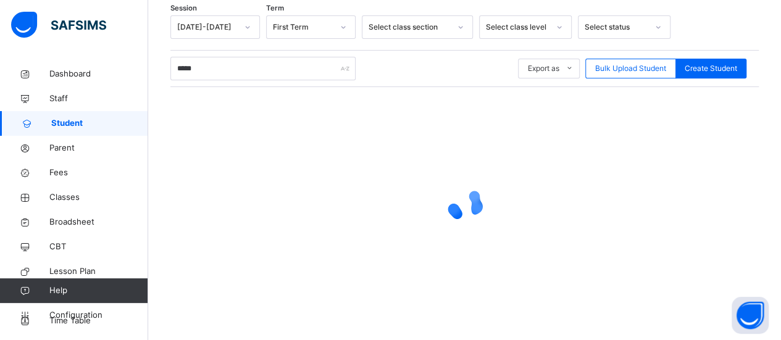
scroll to position [60, 0]
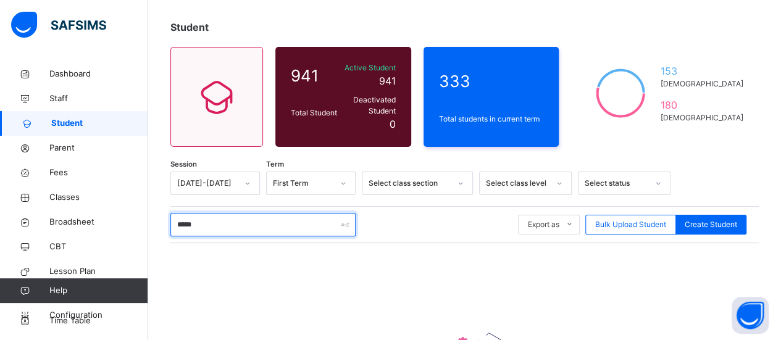
drag, startPoint x: 215, startPoint y: 216, endPoint x: 175, endPoint y: 212, distance: 39.7
click at [175, 213] on input "*****" at bounding box center [262, 224] width 185 height 23
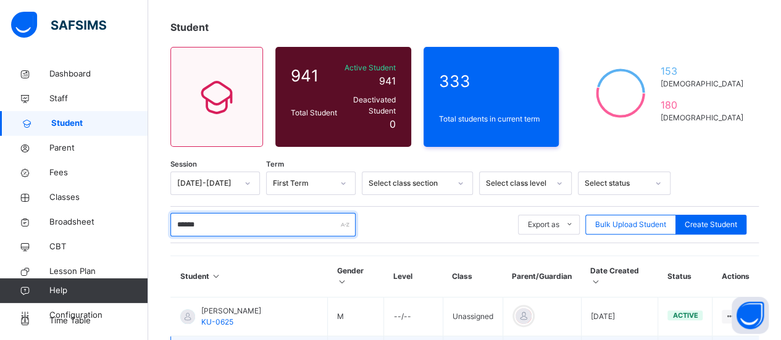
type input "******"
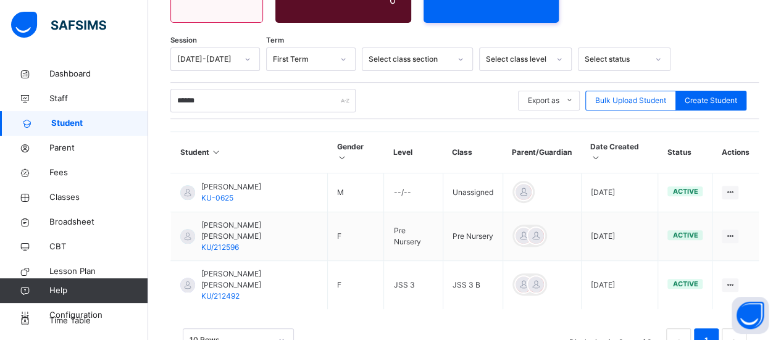
scroll to position [186, 0]
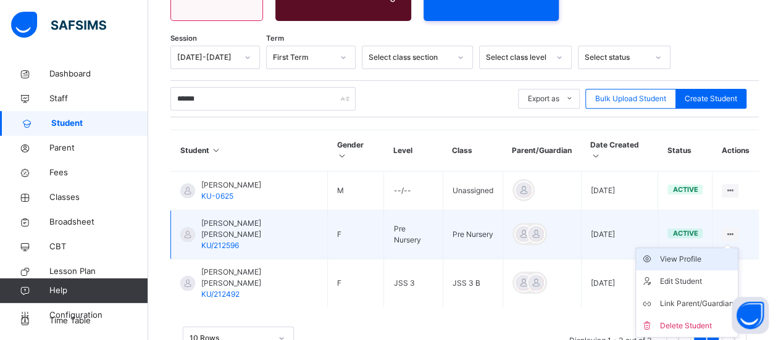
click at [711, 253] on div "View Profile" at bounding box center [695, 259] width 73 height 12
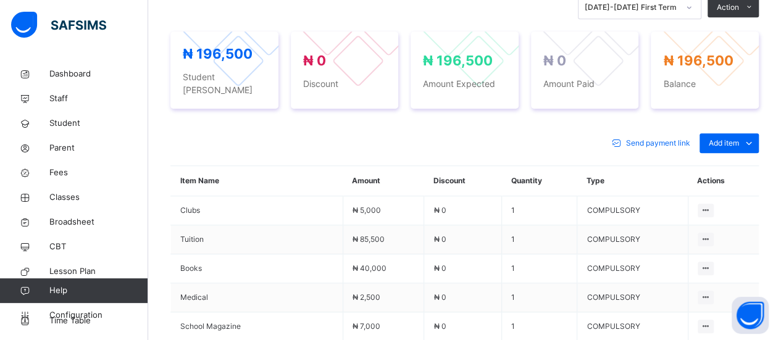
scroll to position [429, 0]
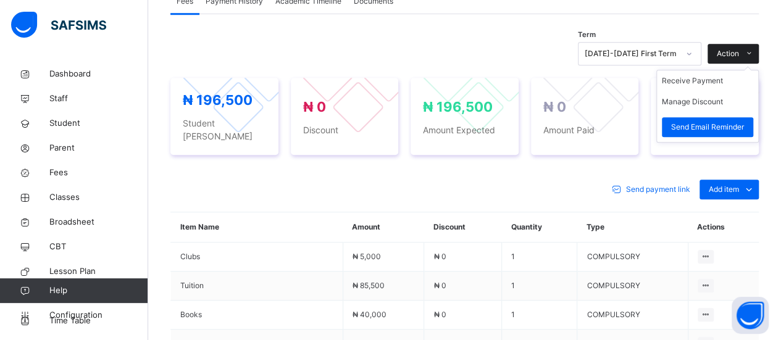
click at [755, 46] on span at bounding box center [749, 54] width 20 height 20
click at [710, 80] on li "Receive Payment" at bounding box center [707, 80] width 101 height 21
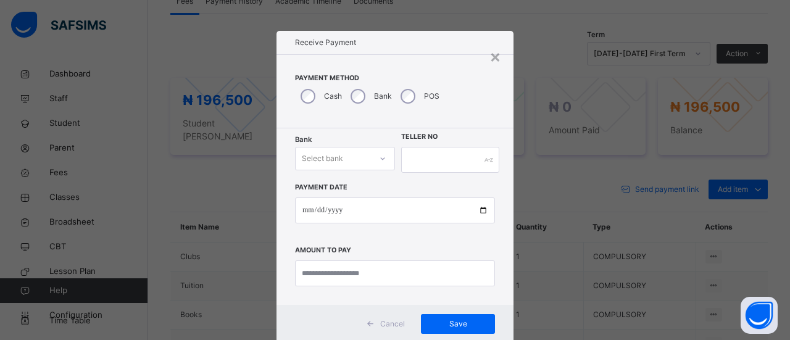
click at [379, 157] on icon at bounding box center [382, 158] width 7 height 12
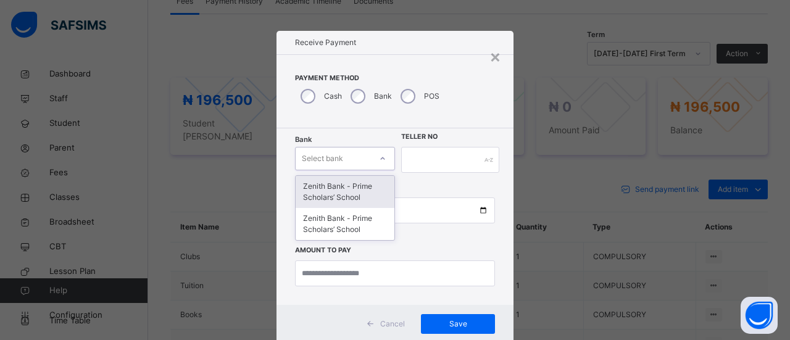
click at [373, 182] on div "Zenith Bank - Prime Scholars’ School" at bounding box center [345, 192] width 99 height 32
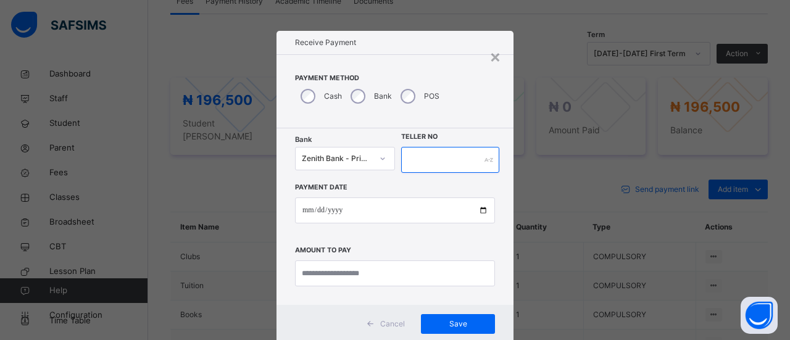
click at [425, 156] on input "text" at bounding box center [450, 160] width 98 height 26
type input "*****"
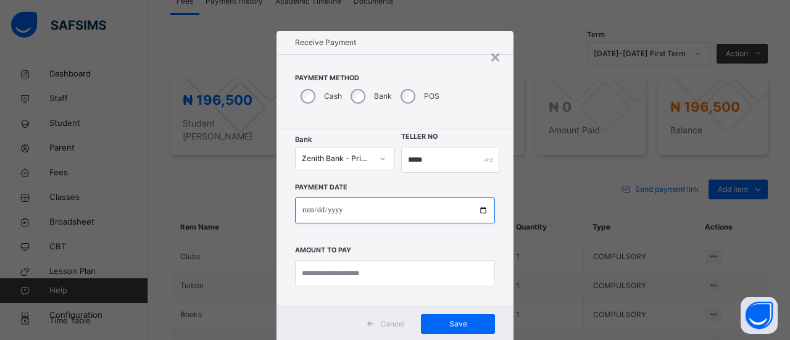
click at [312, 212] on input "date" at bounding box center [395, 210] width 200 height 26
type input "**********"
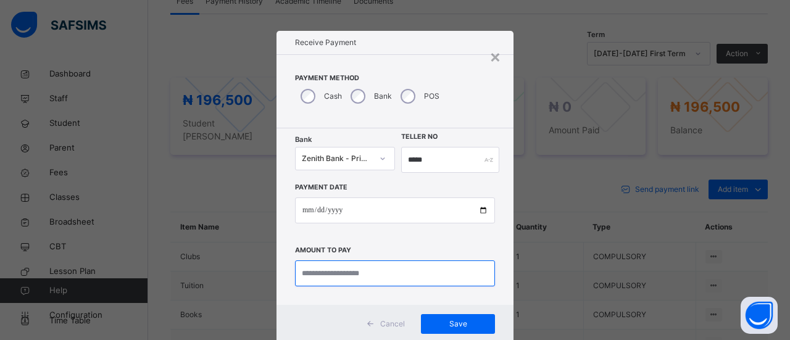
click at [326, 270] on input "currency" at bounding box center [395, 273] width 200 height 26
type input "*********"
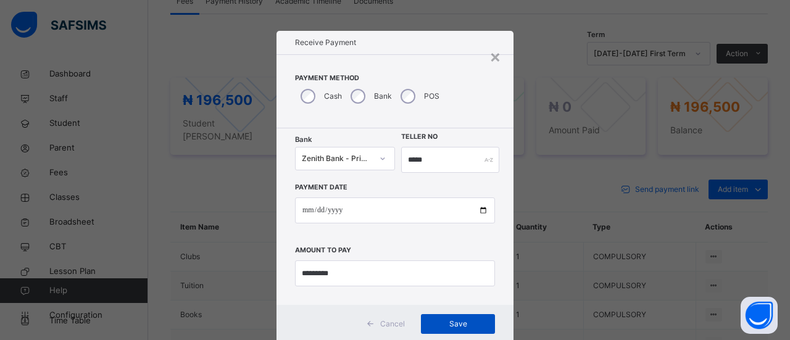
click at [448, 327] on span "Save" at bounding box center [458, 323] width 56 height 11
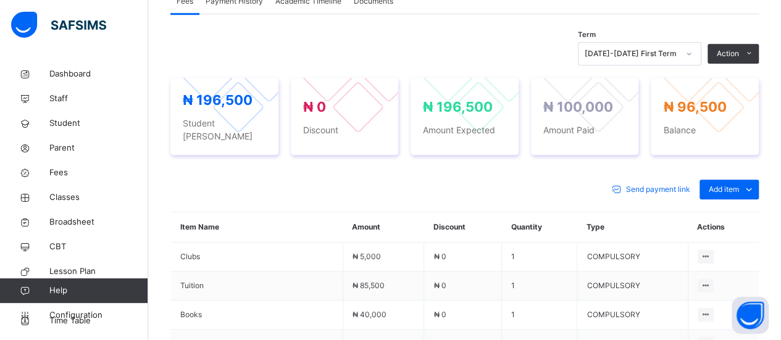
scroll to position [0, 0]
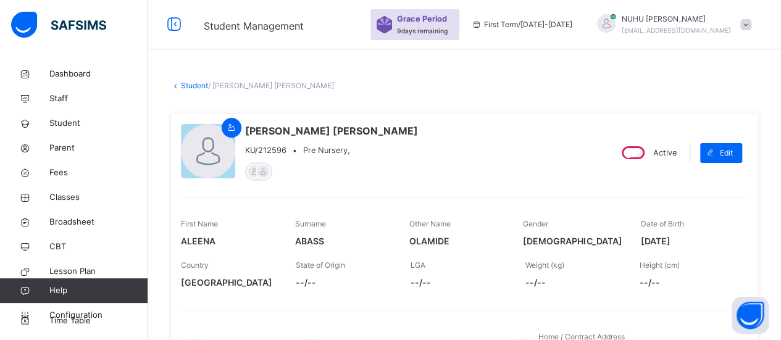
click at [200, 87] on link "Student" at bounding box center [194, 85] width 27 height 9
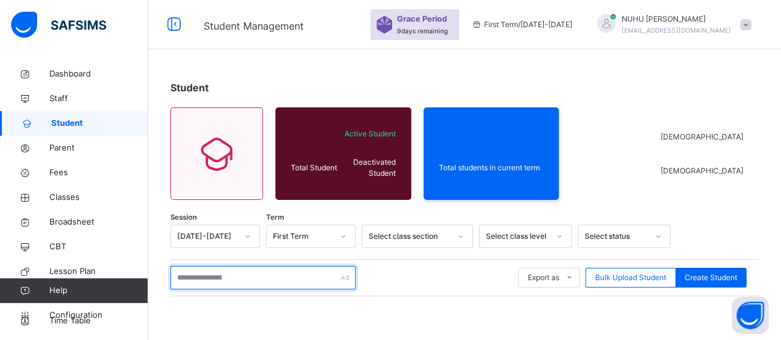
click at [269, 276] on input "text" at bounding box center [262, 277] width 185 height 23
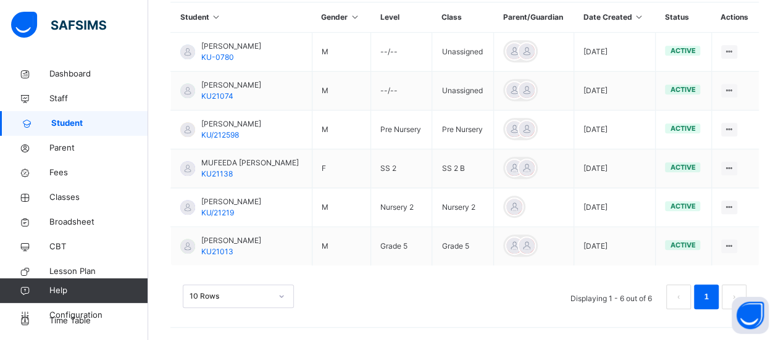
scroll to position [334, 0]
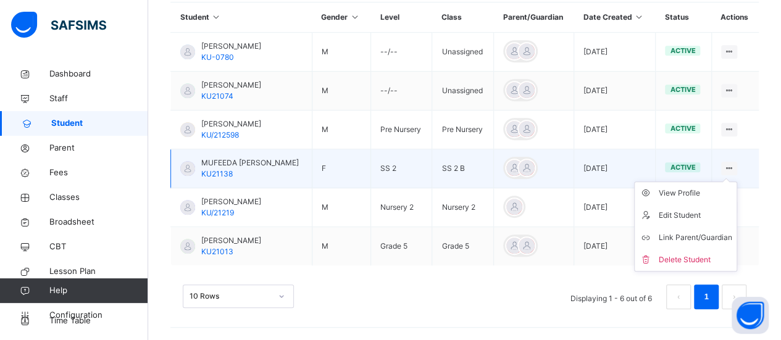
type input "******"
click at [737, 181] on ul "View Profile Edit Student Link Parent/Guardian Delete Student" at bounding box center [685, 226] width 103 height 90
click at [718, 187] on div "View Profile" at bounding box center [694, 193] width 73 height 12
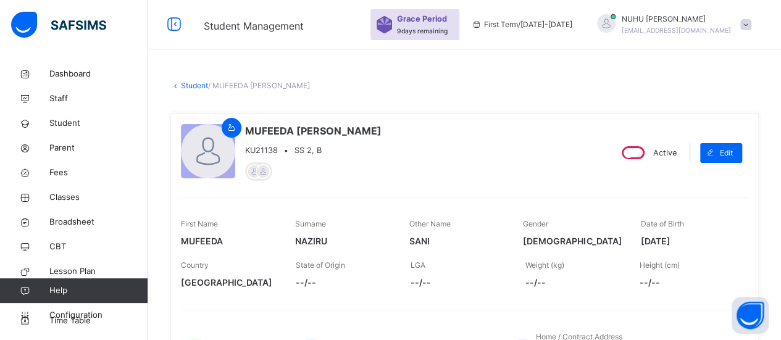
click at [197, 85] on link "Student" at bounding box center [194, 85] width 27 height 9
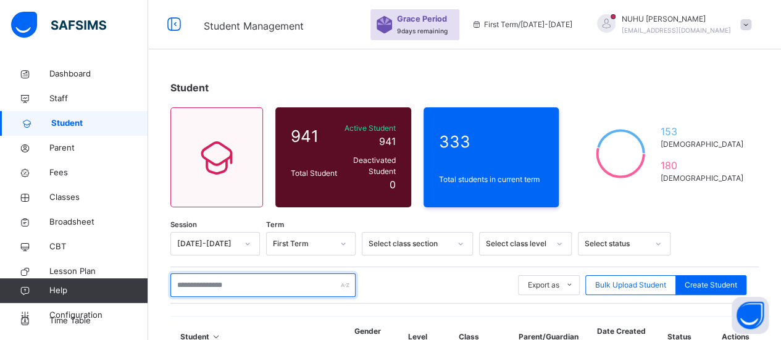
click at [223, 280] on input "text" at bounding box center [262, 284] width 185 height 23
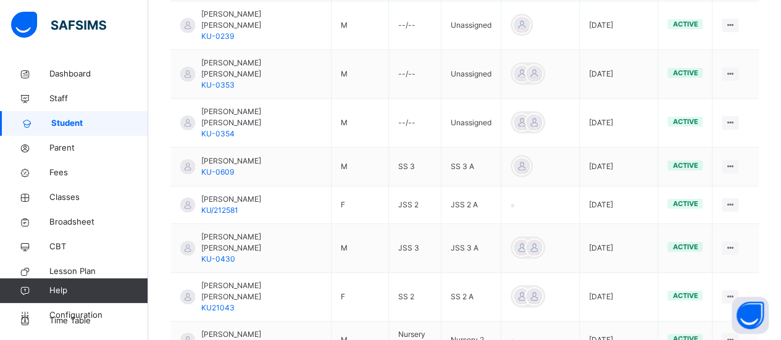
scroll to position [455, 0]
type input "******"
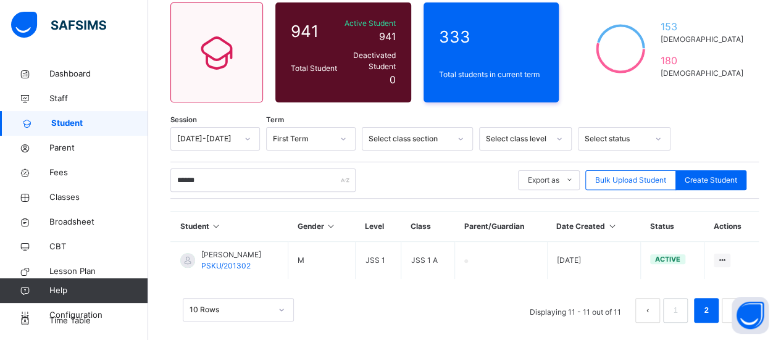
scroll to position [110, 0]
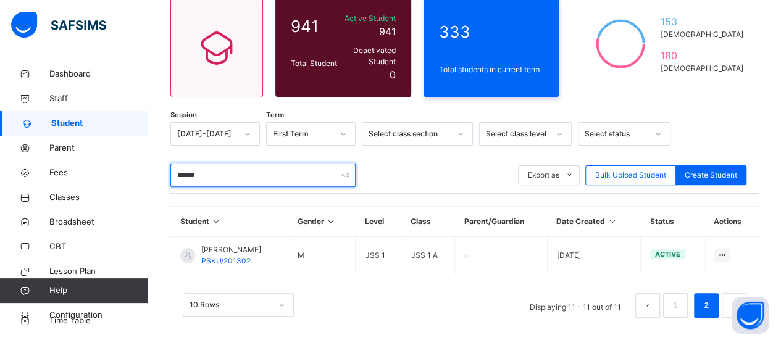
click at [318, 171] on input "******" at bounding box center [262, 175] width 185 height 23
drag, startPoint x: 310, startPoint y: 170, endPoint x: 170, endPoint y: 164, distance: 140.2
click at [170, 164] on div "Student 941 Total Student Active Student 941 Deactivated Student 0 333 Total st…" at bounding box center [464, 150] width 633 height 397
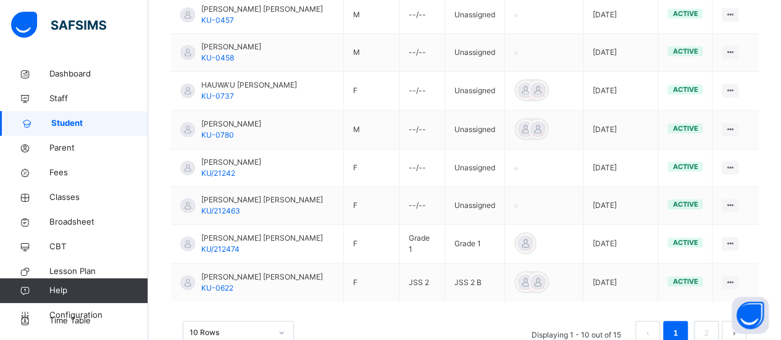
scroll to position [453, 0]
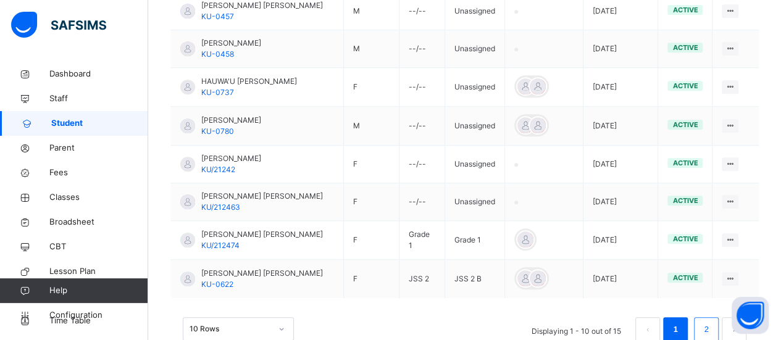
click at [712, 322] on link "2" at bounding box center [706, 330] width 12 height 16
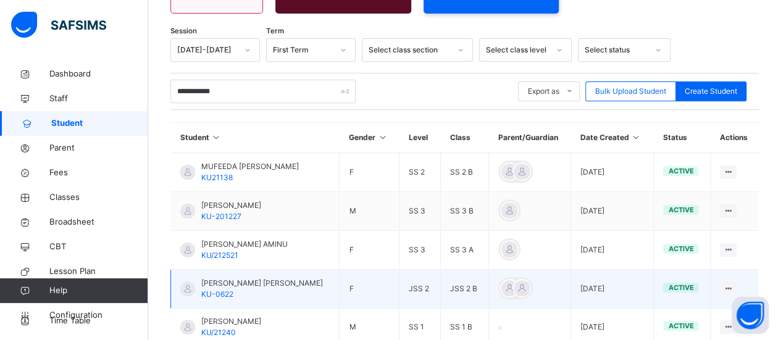
scroll to position [0, 0]
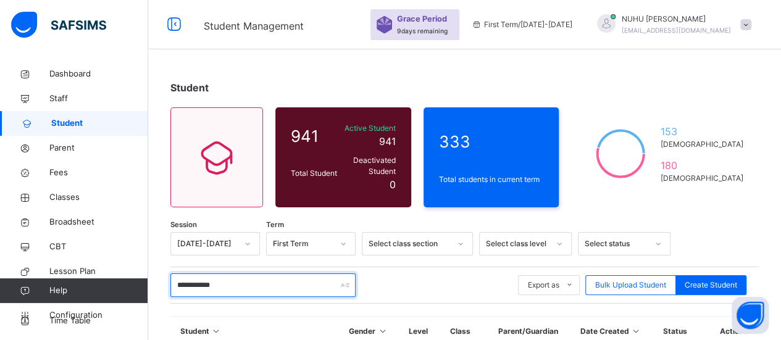
drag, startPoint x: 220, startPoint y: 277, endPoint x: 175, endPoint y: 273, distance: 45.2
click at [175, 273] on input "**********" at bounding box center [262, 284] width 185 height 23
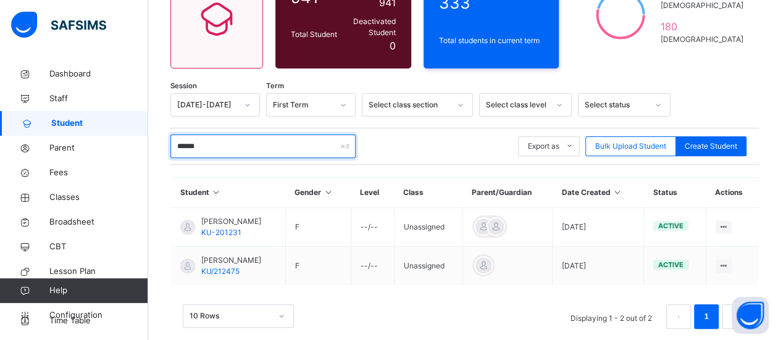
scroll to position [149, 0]
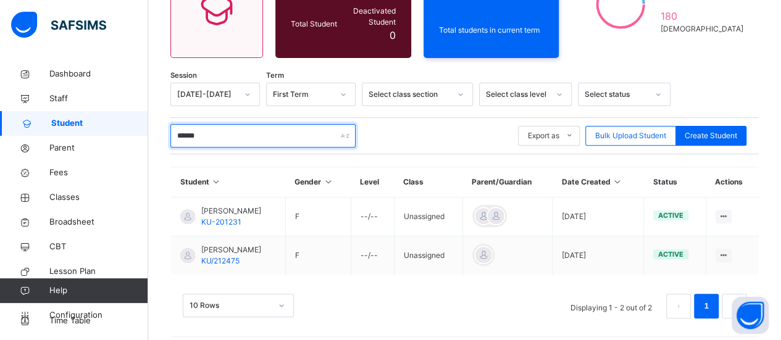
drag, startPoint x: 222, startPoint y: 130, endPoint x: 146, endPoint y: 127, distance: 75.9
click at [146, 127] on div "Student Management Grace Period 9 days remaining First Term / 2025-2026 NUHU AH…" at bounding box center [390, 100] width 781 height 499
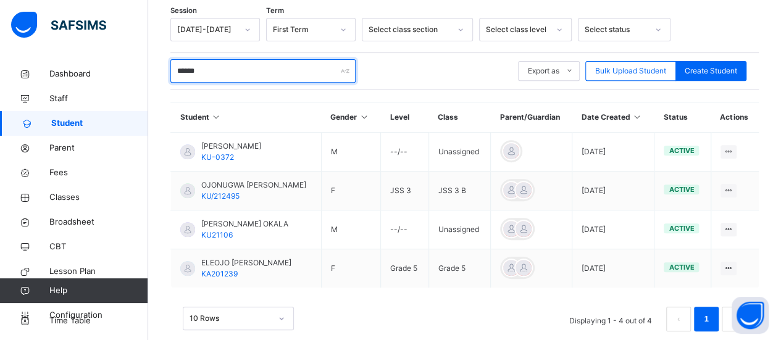
scroll to position [226, 0]
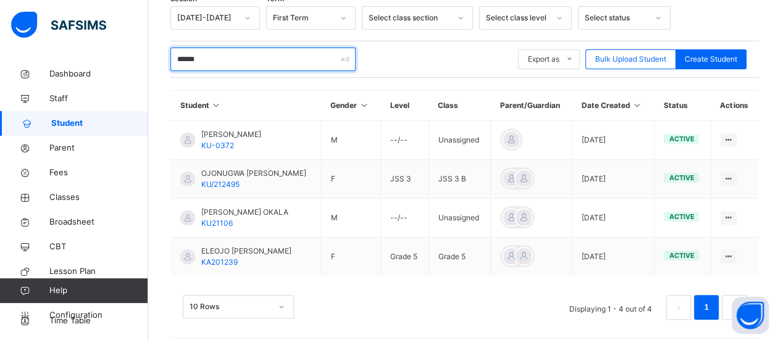
drag, startPoint x: 214, startPoint y: 47, endPoint x: 167, endPoint y: 50, distance: 46.4
click at [167, 50] on div "Student 941 Total Student Active Student 941 Deactivated Student 0 333 Total st…" at bounding box center [464, 93] width 633 height 515
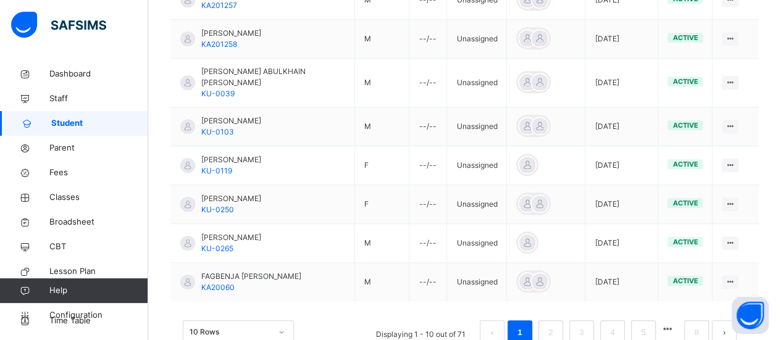
scroll to position [457, 0]
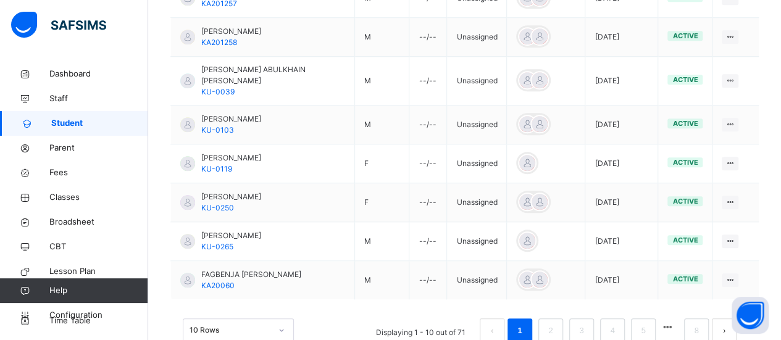
type input "*********"
click at [62, 196] on span "Classes" at bounding box center [98, 197] width 99 height 12
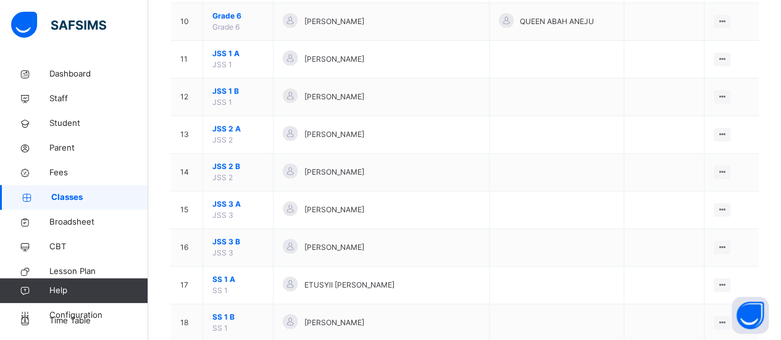
scroll to position [485, 0]
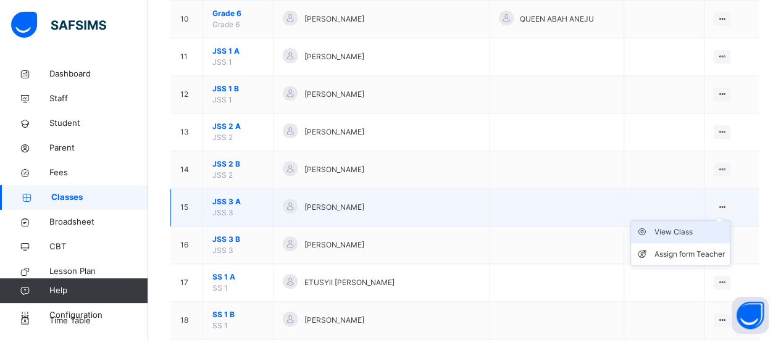
click at [688, 231] on div "View Class" at bounding box center [689, 232] width 70 height 12
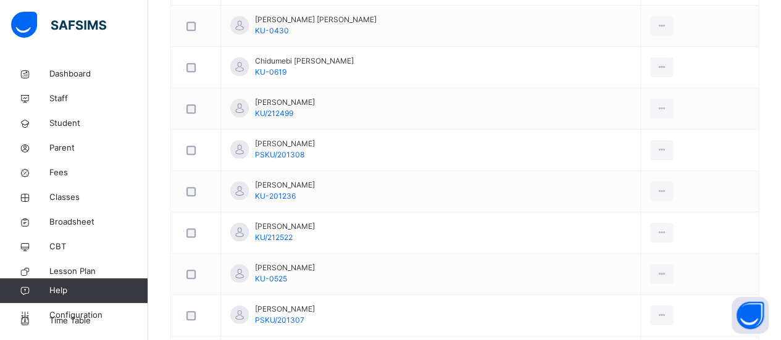
scroll to position [526, 0]
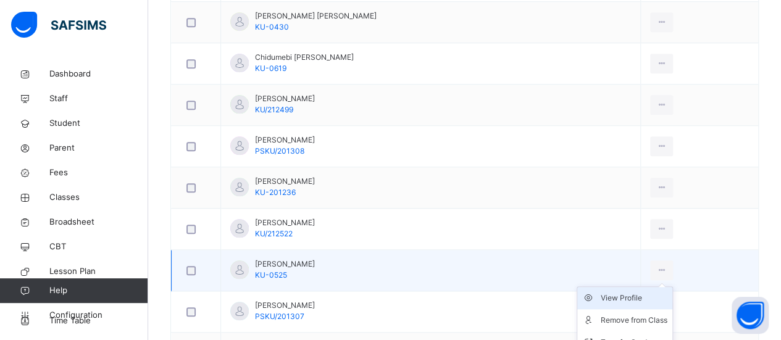
click at [634, 294] on div "View Profile" at bounding box center [633, 298] width 67 height 12
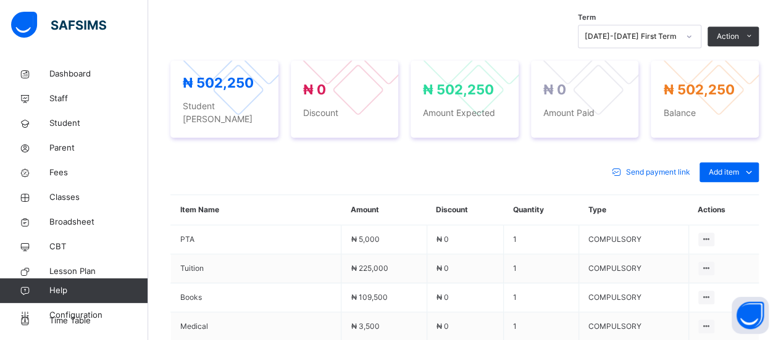
scroll to position [409, 0]
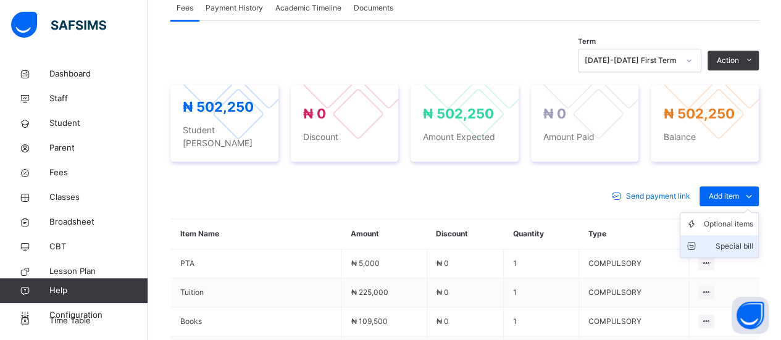
click at [744, 247] on div "Special bill" at bounding box center [728, 246] width 49 height 12
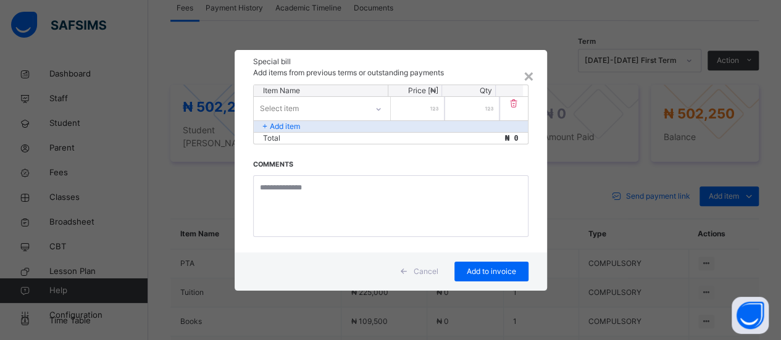
click at [378, 113] on div at bounding box center [378, 109] width 21 height 20
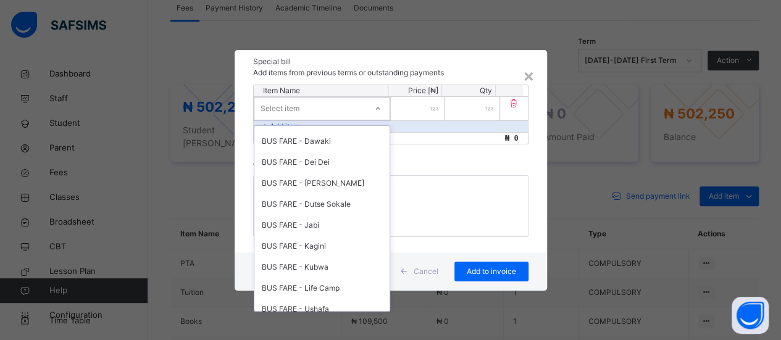
scroll to position [460, 0]
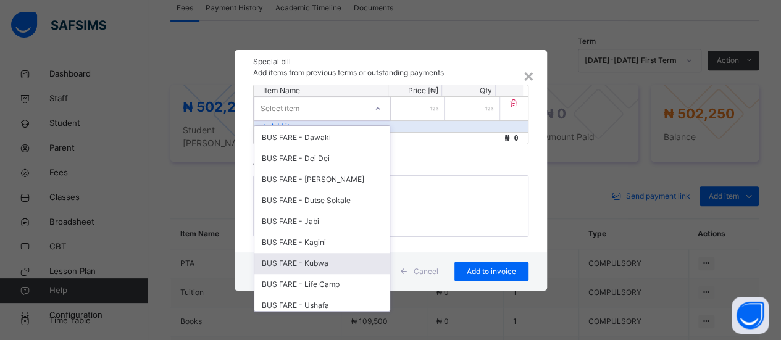
click at [321, 264] on div "BUS FARE - Kubwa" at bounding box center [321, 263] width 135 height 21
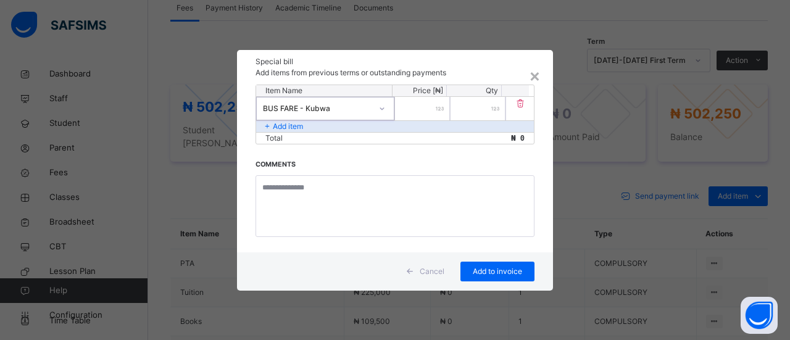
click at [413, 110] on input "number" at bounding box center [422, 108] width 55 height 23
type input "*****"
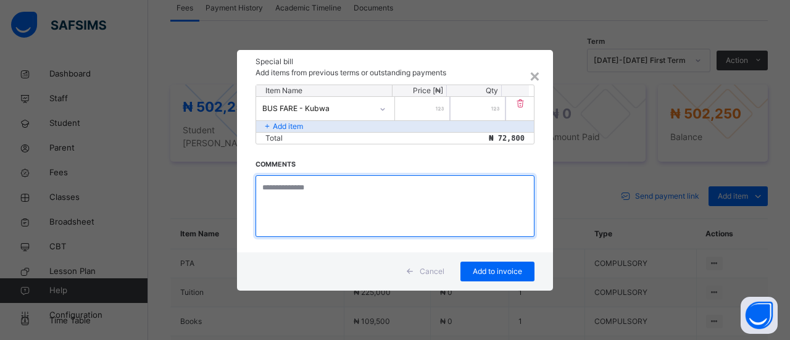
click at [347, 194] on textarea at bounding box center [394, 206] width 279 height 62
type textarea "**********"
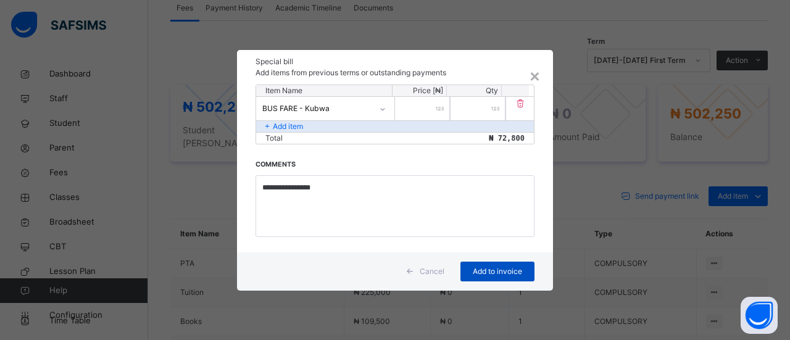
click at [487, 275] on span "Add to invoice" at bounding box center [498, 271] width 56 height 11
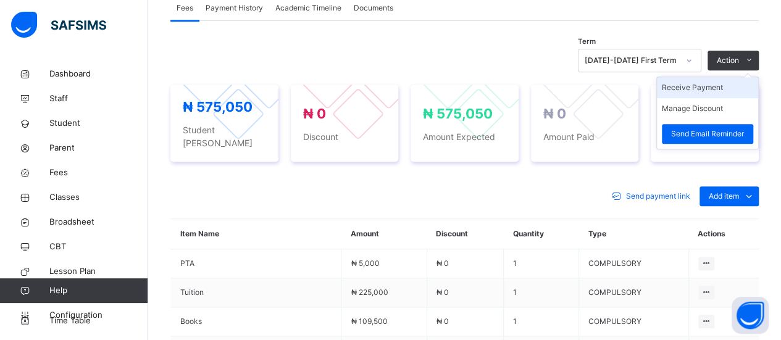
click at [699, 98] on li "Receive Payment" at bounding box center [707, 87] width 101 height 21
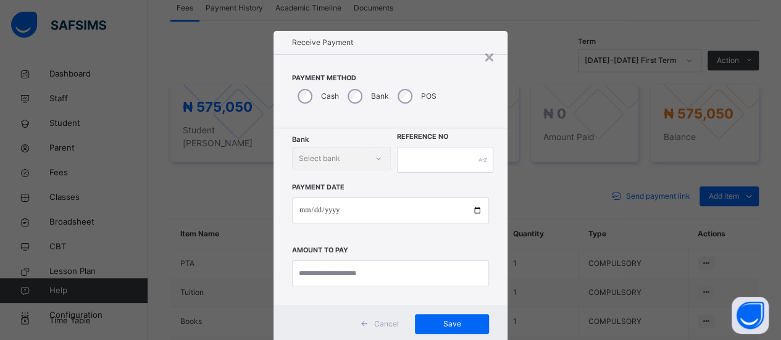
click at [379, 157] on div "Bank Select bank" at bounding box center [341, 158] width 99 height 23
click at [376, 159] on div "Bank Select bank" at bounding box center [341, 158] width 99 height 23
click at [375, 155] on div "Bank Select bank" at bounding box center [341, 158] width 99 height 23
click at [371, 160] on div "Bank Select bank" at bounding box center [341, 158] width 99 height 23
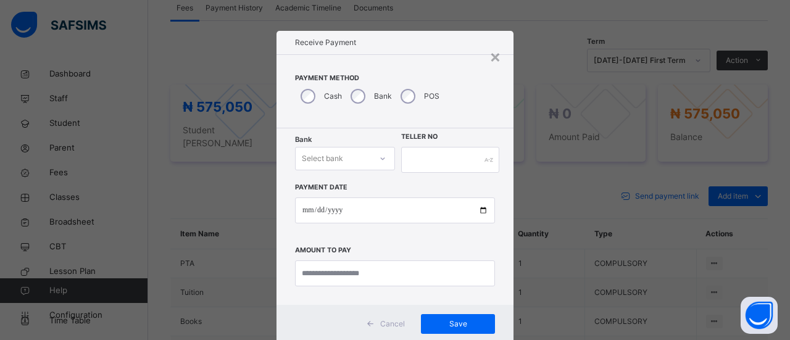
click at [380, 160] on icon at bounding box center [382, 158] width 7 height 12
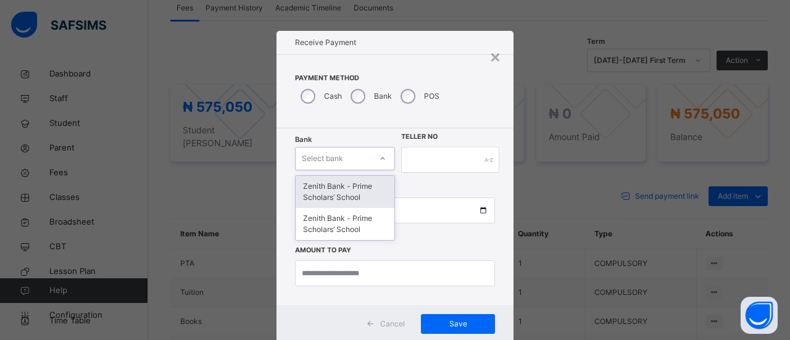
click at [368, 200] on div "Zenith Bank - Prime Scholars’ School" at bounding box center [345, 192] width 99 height 32
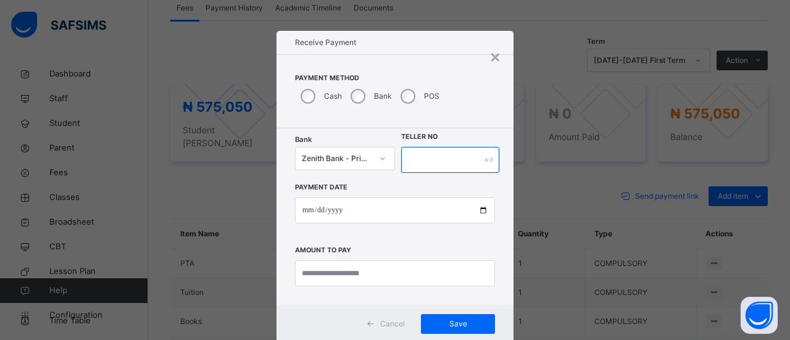
click at [442, 160] on input "text" at bounding box center [450, 160] width 98 height 26
type input "*****"
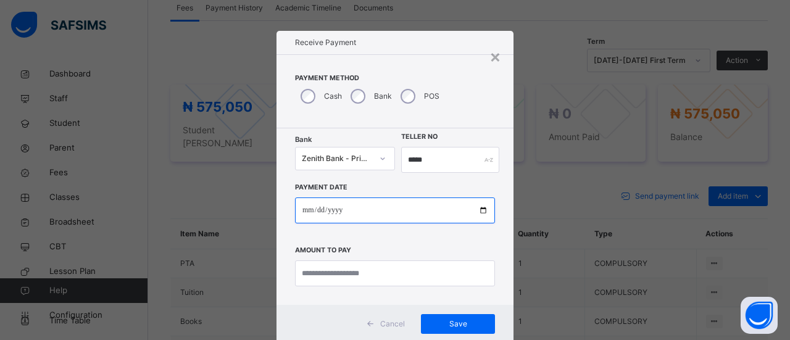
click at [364, 216] on input "date" at bounding box center [395, 210] width 200 height 26
type input "**********"
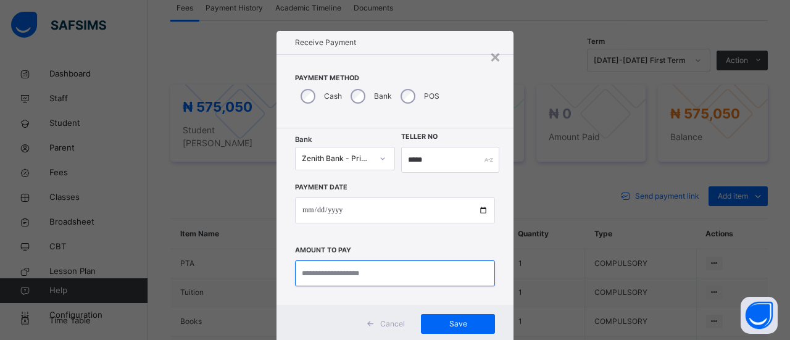
click at [342, 272] on input "currency" at bounding box center [395, 273] width 200 height 26
type input "*********"
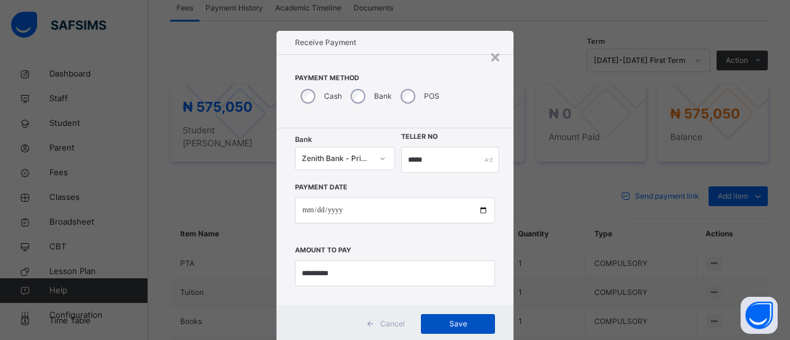
click at [448, 326] on span "Save" at bounding box center [458, 323] width 56 height 11
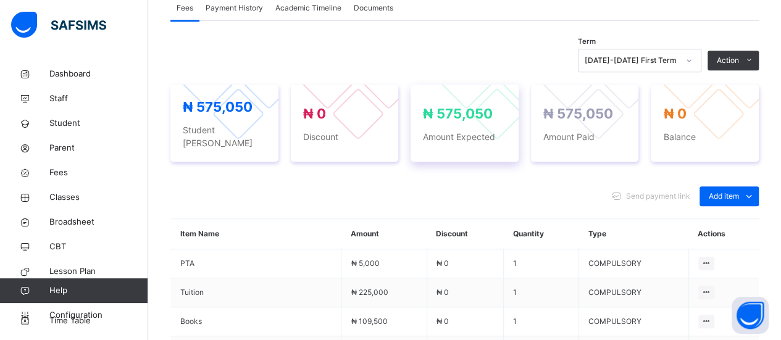
scroll to position [0, 0]
